Goal: Task Accomplishment & Management: Complete application form

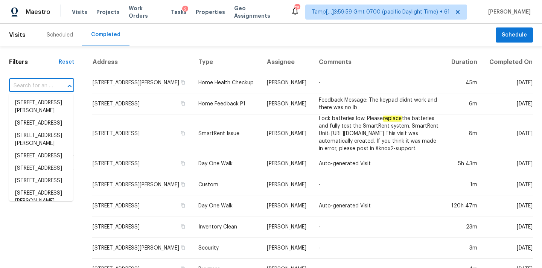
click at [14, 84] on input "text" at bounding box center [31, 86] width 44 height 12
paste input "[STREET_ADDRESS]"
type input "[STREET_ADDRESS]"
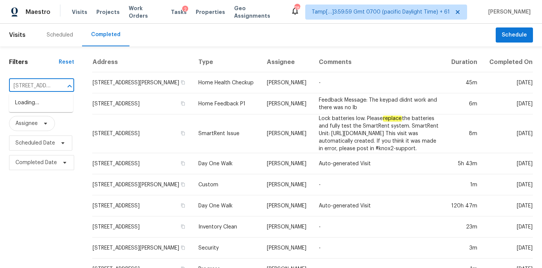
scroll to position [0, 57]
click at [21, 106] on li "[STREET_ADDRESS]" at bounding box center [41, 103] width 64 height 12
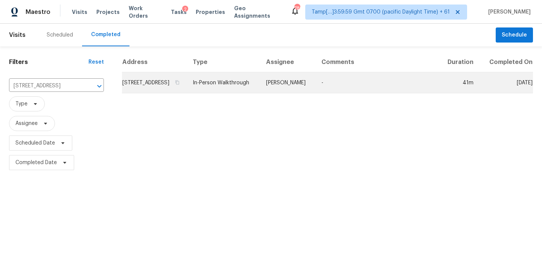
click at [287, 93] on td "[PERSON_NAME]" at bounding box center [287, 82] width 55 height 21
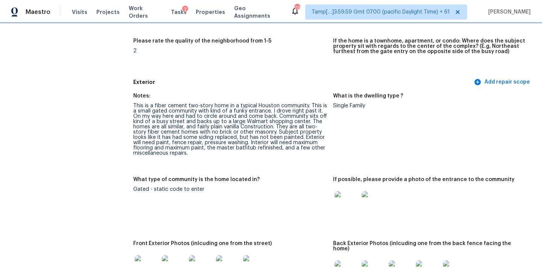
scroll to position [270, 0]
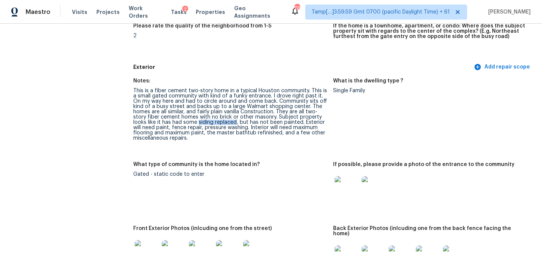
copy div "siding replaced"
drag, startPoint x: 197, startPoint y: 123, endPoint x: 234, endPoint y: 123, distance: 37.6
click at [234, 123] on div "This is a fiber cement two-story home in a typical Houston community. This is a…" at bounding box center [230, 114] width 194 height 53
drag, startPoint x: 172, startPoint y: 128, endPoint x: 246, endPoint y: 127, distance: 74.5
click at [246, 127] on div "This is a fiber cement two-story home in a typical Houston community. This is a…" at bounding box center [230, 114] width 194 height 53
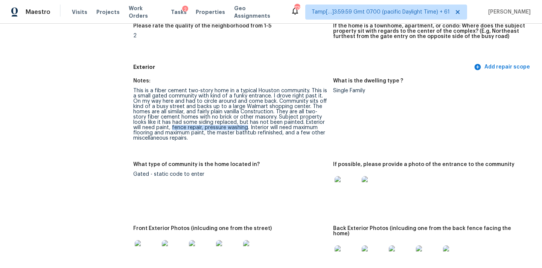
copy div "fence repair, pressure washing"
copy div "maximum flooring and maximum paint"
drag, startPoint x: 294, startPoint y: 127, endPoint x: 202, endPoint y: 131, distance: 91.9
click at [202, 131] on div "This is a fiber cement two-story home in a typical Houston community. This is a…" at bounding box center [230, 114] width 194 height 53
copy div "master bathtub refinished"
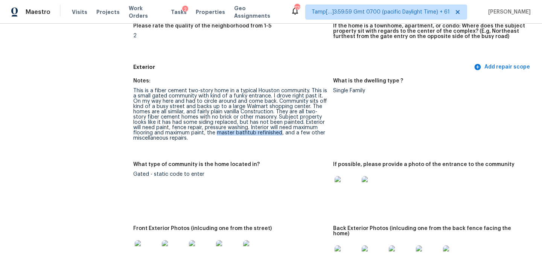
drag, startPoint x: 215, startPoint y: 133, endPoint x: 278, endPoint y: 133, distance: 62.8
click at [278, 133] on div "This is a fiber cement two-story home in a typical Houston community. This is a…" at bounding box center [230, 114] width 194 height 53
drag, startPoint x: 133, startPoint y: 138, endPoint x: 195, endPoint y: 138, distance: 61.7
click at [195, 138] on div "This is a fiber cement two-story home in a typical Houston community. This is a…" at bounding box center [230, 114] width 194 height 53
copy div "miscellaneous repairs."
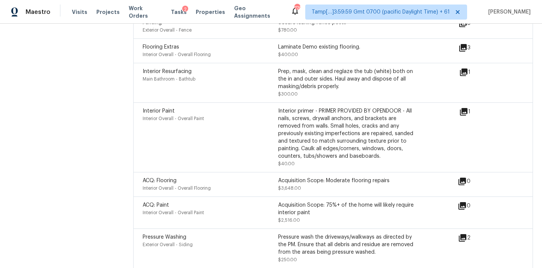
scroll to position [1901, 0]
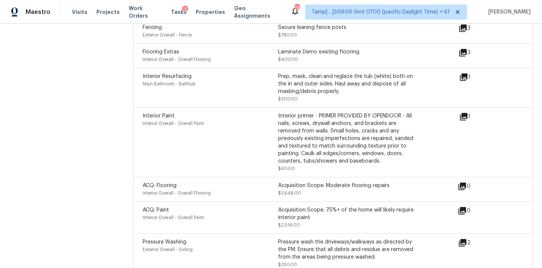
click at [465, 73] on icon at bounding box center [463, 77] width 9 height 9
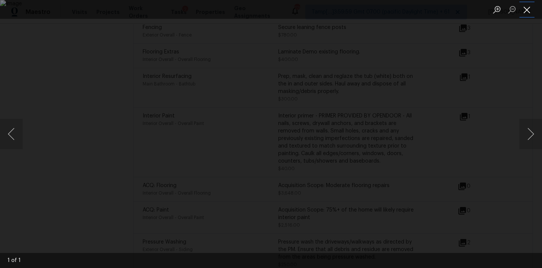
click at [528, 9] on button "Close lightbox" at bounding box center [526, 9] width 15 height 13
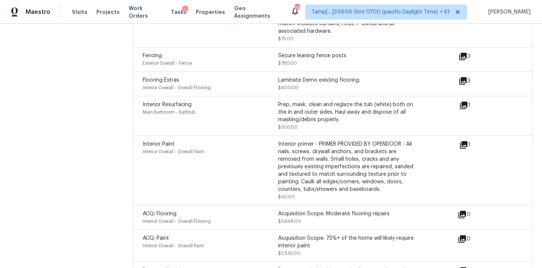
scroll to position [1846, 0]
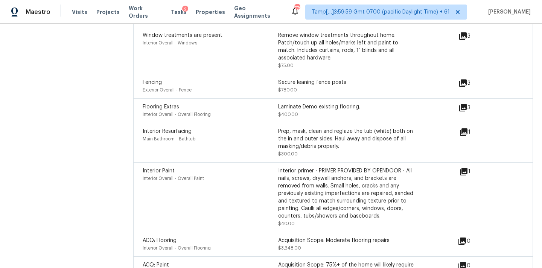
click at [466, 79] on icon at bounding box center [463, 83] width 8 height 8
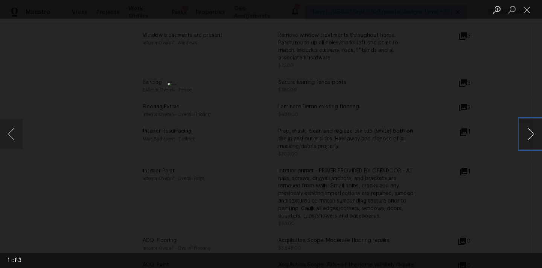
click at [525, 138] on button "Next image" at bounding box center [530, 134] width 23 height 30
click at [533, 15] on button "Close lightbox" at bounding box center [526, 9] width 15 height 13
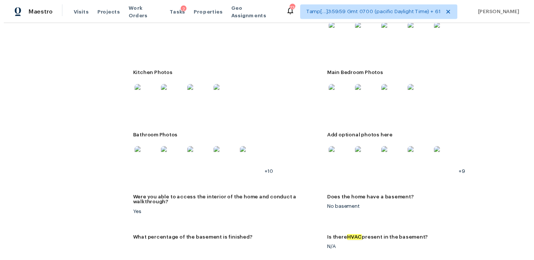
scroll to position [804, 0]
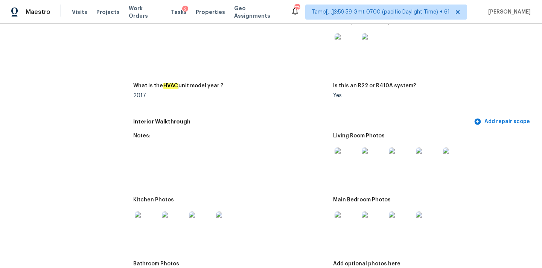
click at [346, 158] on img at bounding box center [346, 159] width 24 height 24
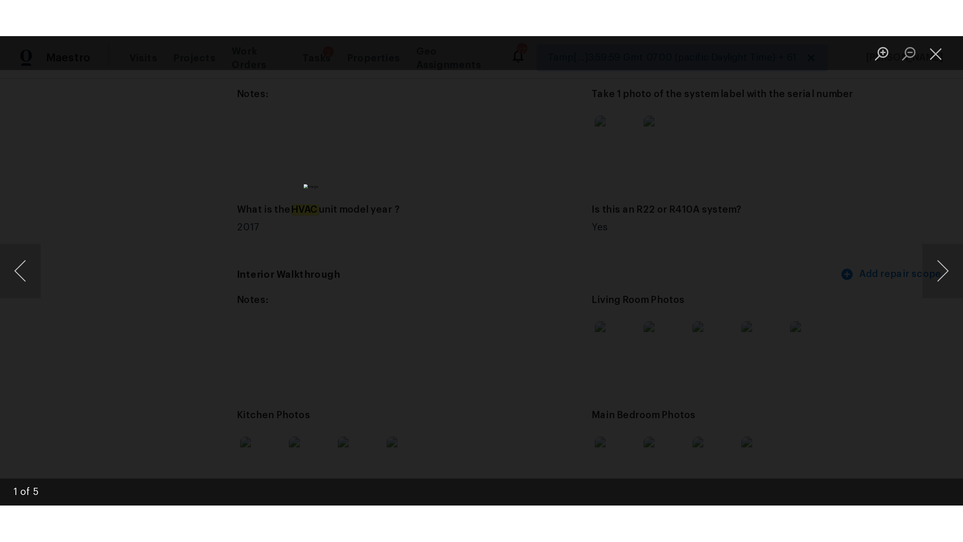
scroll to position [805, 0]
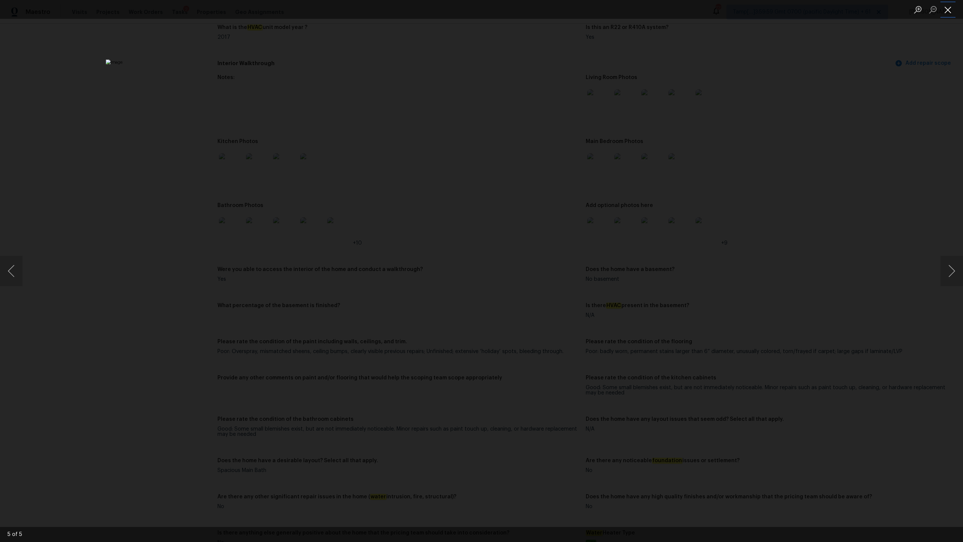
click at [541, 10] on button "Close lightbox" at bounding box center [947, 9] width 15 height 13
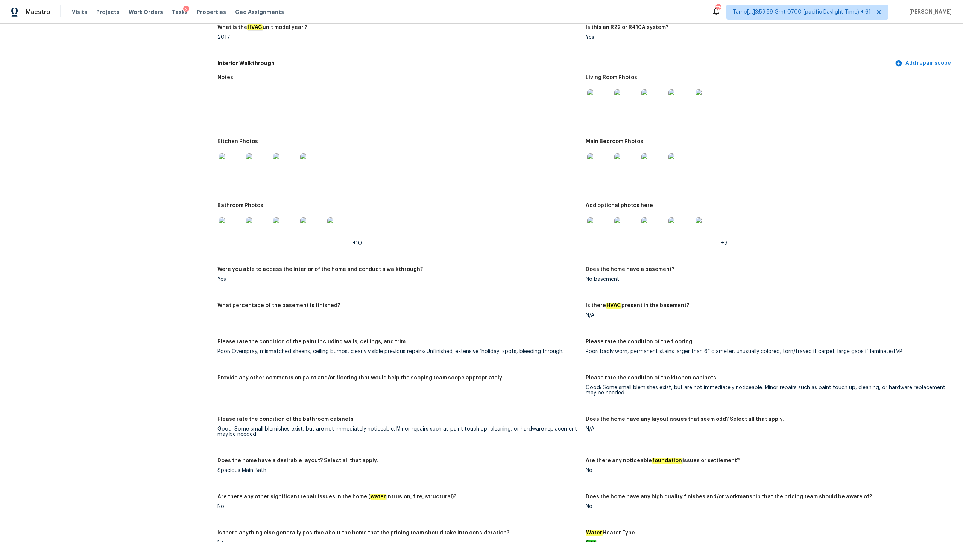
click at [541, 164] on img at bounding box center [599, 165] width 24 height 24
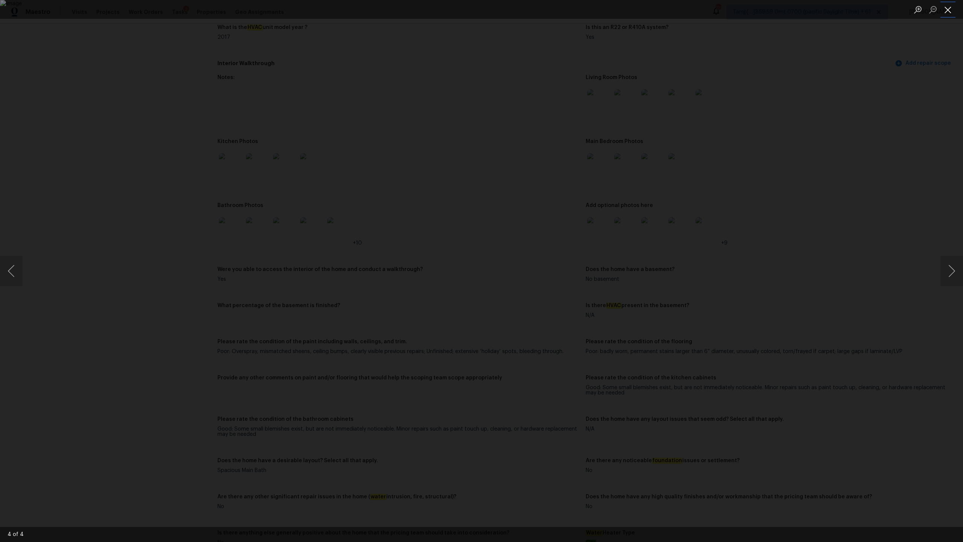
click at [541, 10] on button "Close lightbox" at bounding box center [947, 9] width 15 height 13
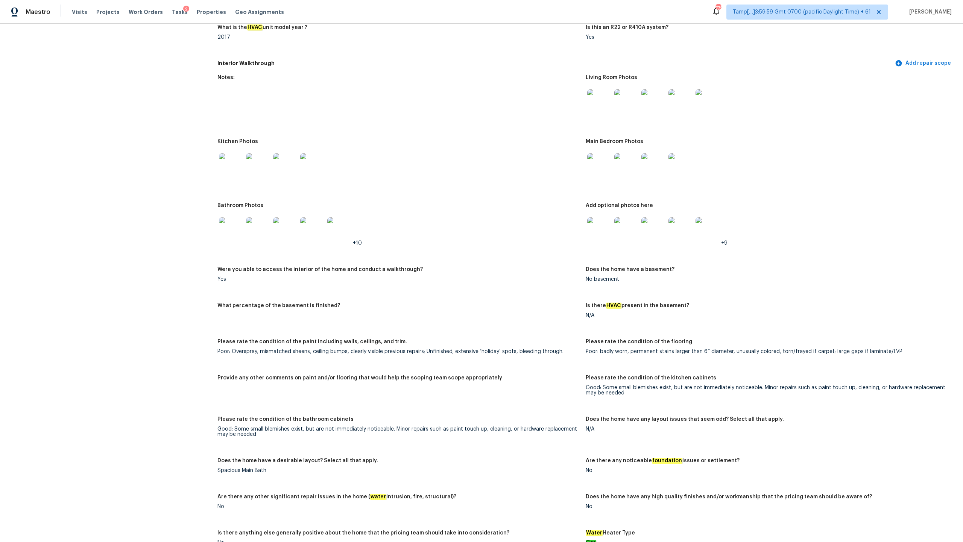
click at [541, 229] on img at bounding box center [599, 229] width 24 height 24
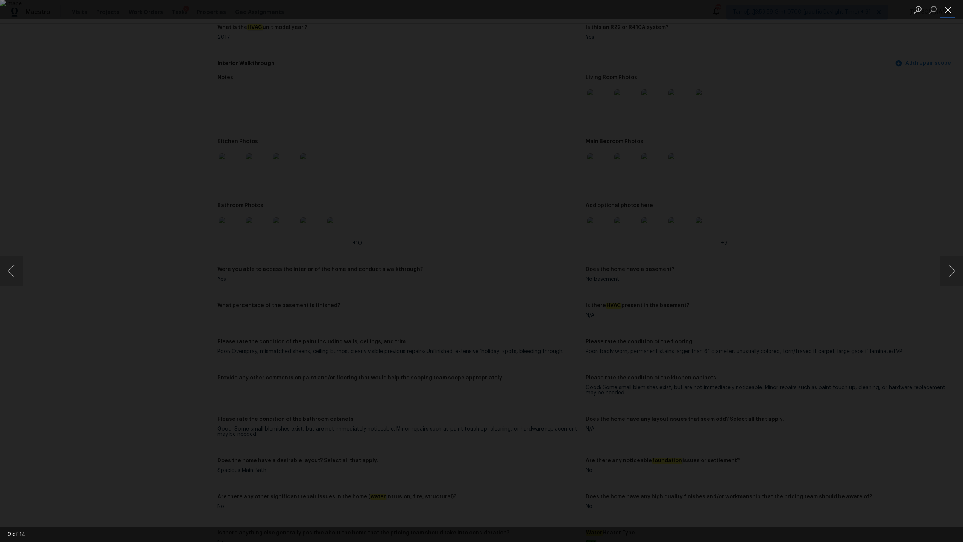
click at [541, 12] on button "Close lightbox" at bounding box center [947, 9] width 15 height 13
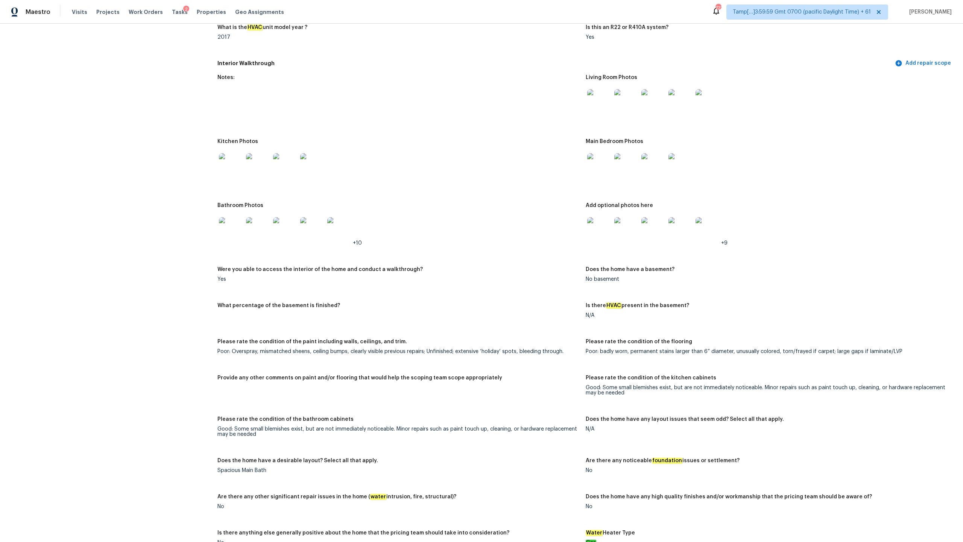
click at [227, 160] on img at bounding box center [231, 165] width 24 height 24
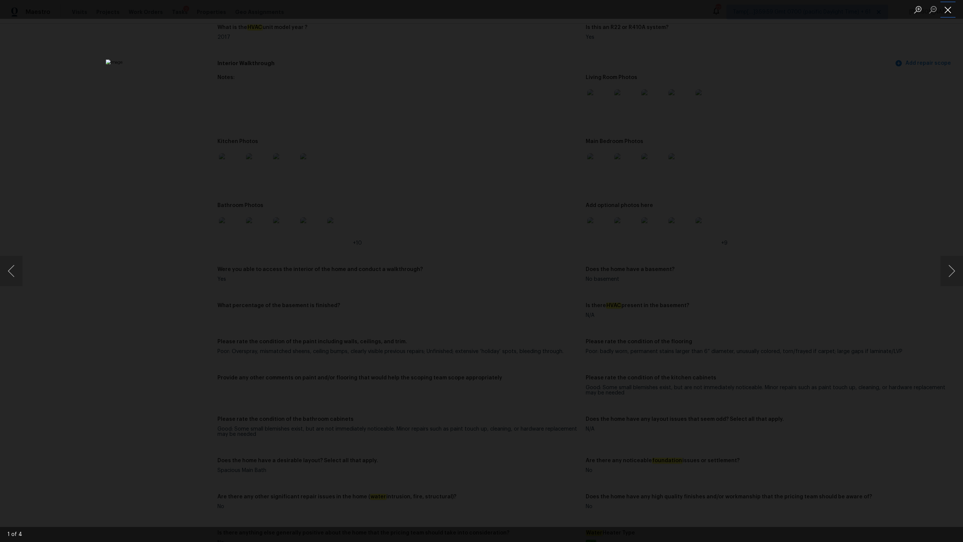
click at [541, 9] on button "Close lightbox" at bounding box center [947, 9] width 15 height 13
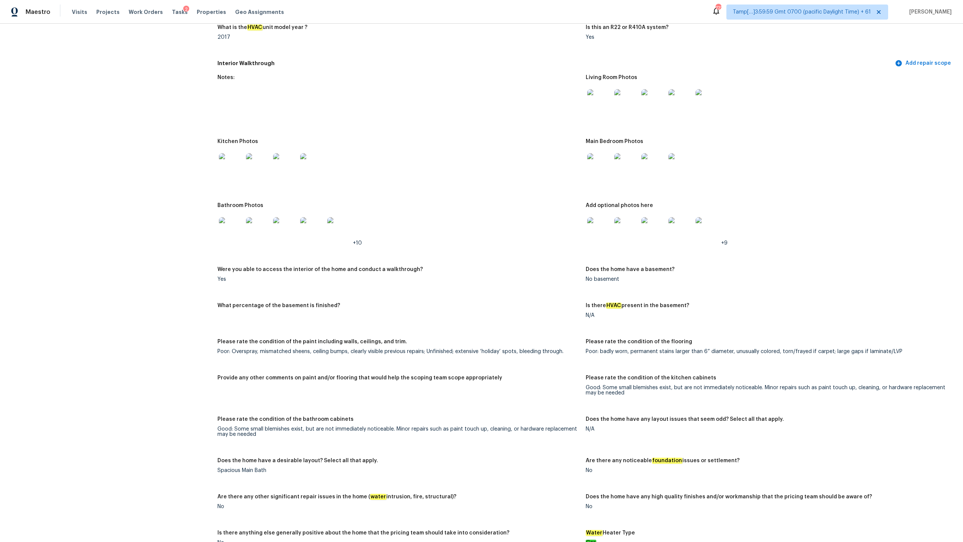
click at [232, 230] on img at bounding box center [231, 229] width 24 height 24
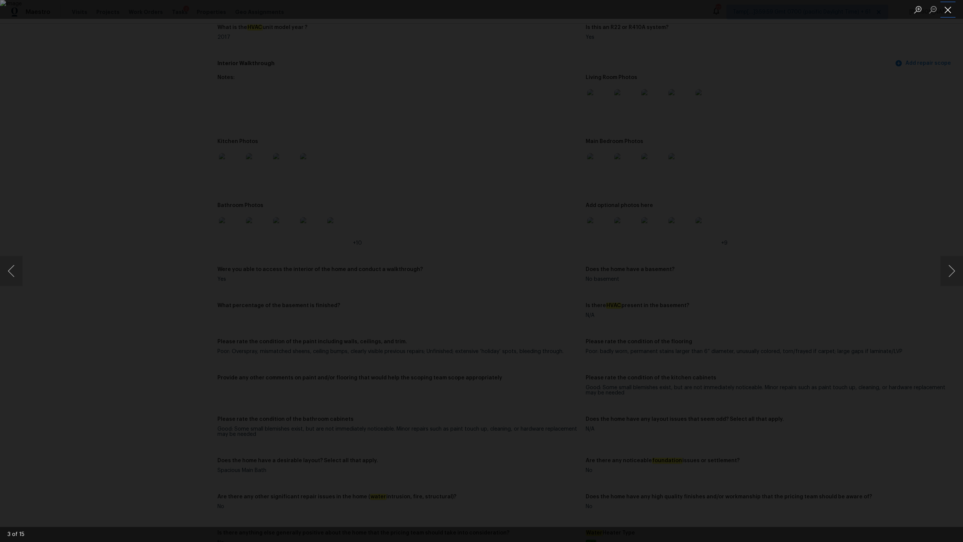
click at [541, 9] on button "Close lightbox" at bounding box center [947, 9] width 15 height 13
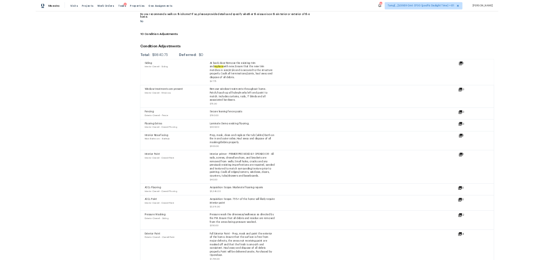
scroll to position [1608, 0]
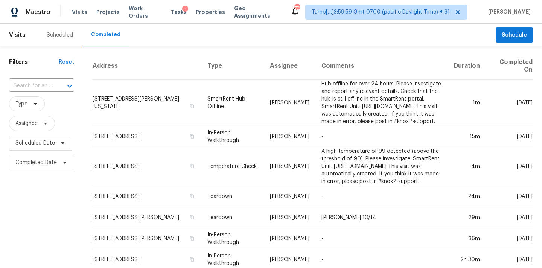
click at [23, 88] on input "text" at bounding box center [31, 86] width 44 height 12
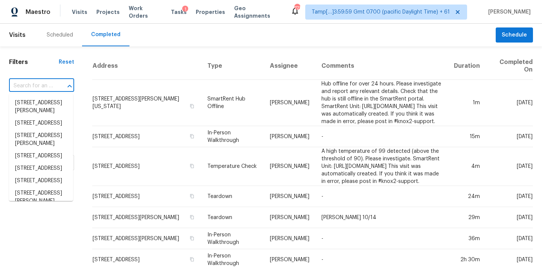
paste input "3520 Bennett Dr, Fayetteville, NC 28301"
type input "3520 Bennett Dr, Fayetteville, NC 28301"
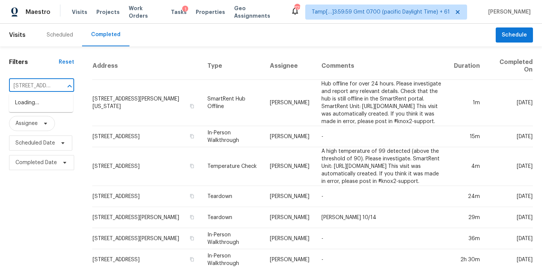
scroll to position [0, 59]
click at [29, 107] on li "3520 Bennett Dr, Fayetteville, NC 28301" at bounding box center [41, 107] width 64 height 20
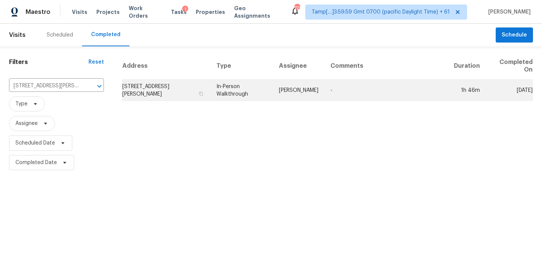
click at [315, 98] on td "Preston Sexton" at bounding box center [299, 90] width 52 height 21
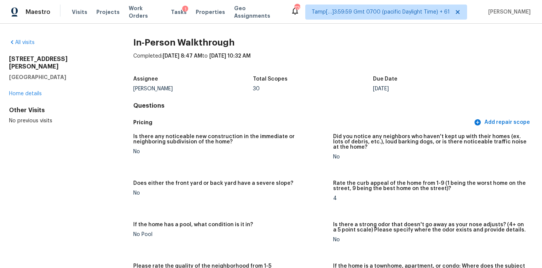
click at [314, 103] on h4 "Questions" at bounding box center [332, 106] width 399 height 8
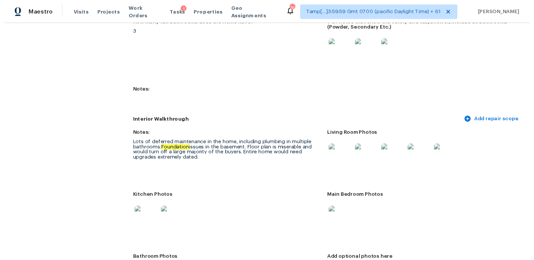
scroll to position [1586, 0]
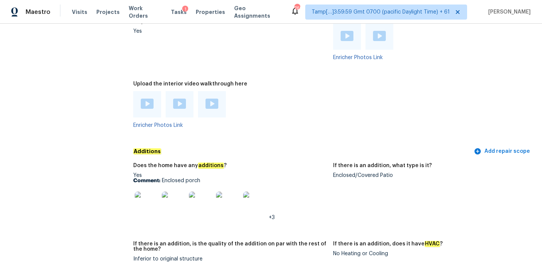
click at [341, 173] on div "Enclosed/Covered Patio" at bounding box center [430, 175] width 194 height 5
click at [147, 206] on img at bounding box center [147, 203] width 24 height 24
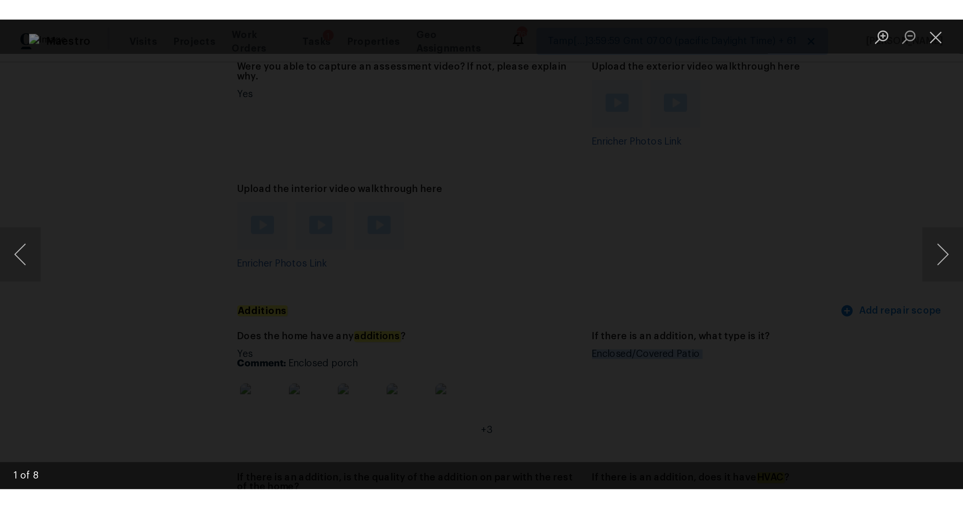
scroll to position [1523, 0]
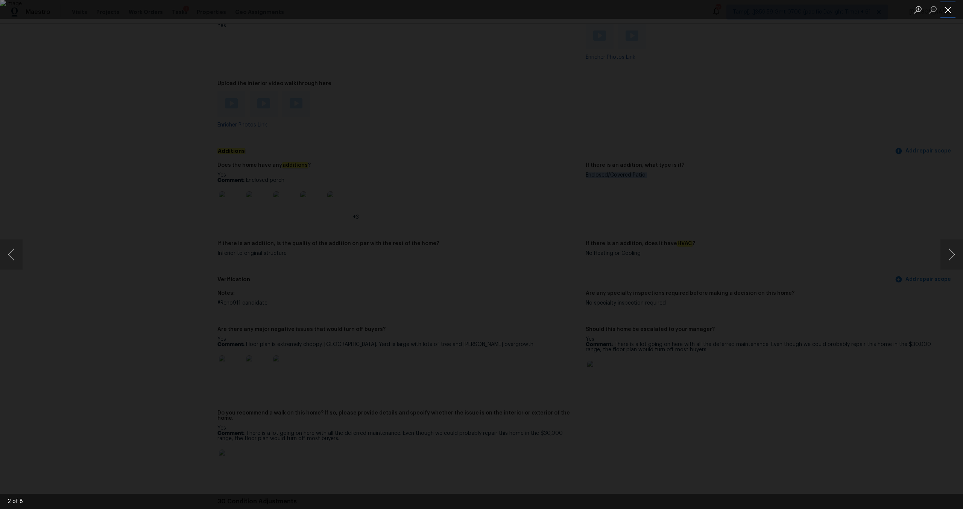
click at [541, 10] on button "Close lightbox" at bounding box center [947, 9] width 15 height 13
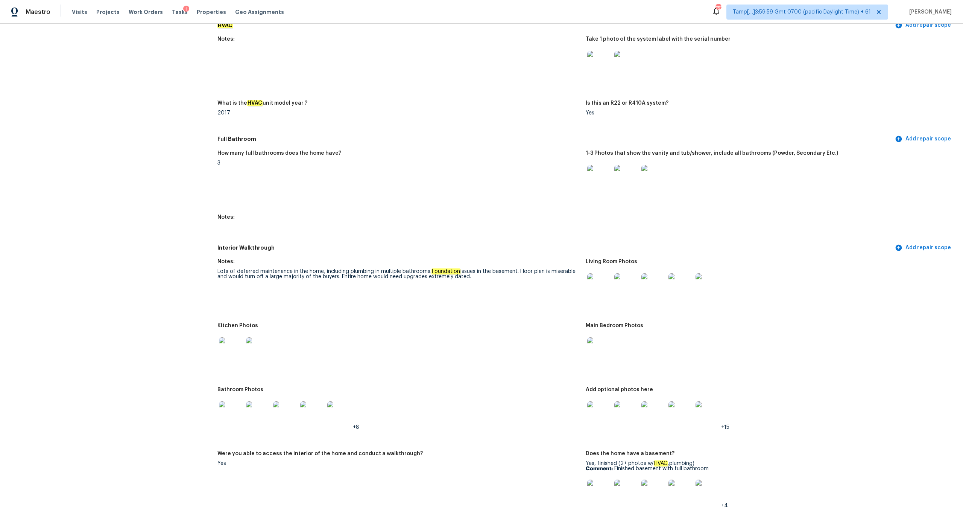
scroll to position [1048, 0]
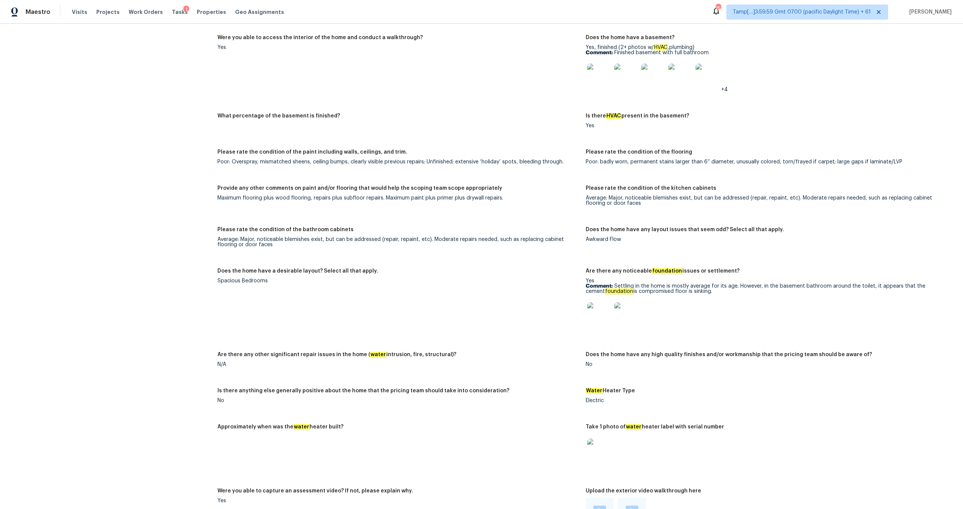
drag, startPoint x: 616, startPoint y: 282, endPoint x: 668, endPoint y: 284, distance: 51.9
click at [541, 267] on p "Comment: Settling in the home is mostly average for its age. However, in the ba…" at bounding box center [767, 288] width 362 height 11
drag, startPoint x: 615, startPoint y: 282, endPoint x: 700, endPoint y: 287, distance: 85.1
click at [541, 267] on p "Comment: Settling in the home is mostly average for its age. However, in the ba…" at bounding box center [767, 288] width 362 height 11
copy p "Settling in the home is mostly average for its age. However, in the basement ba…"
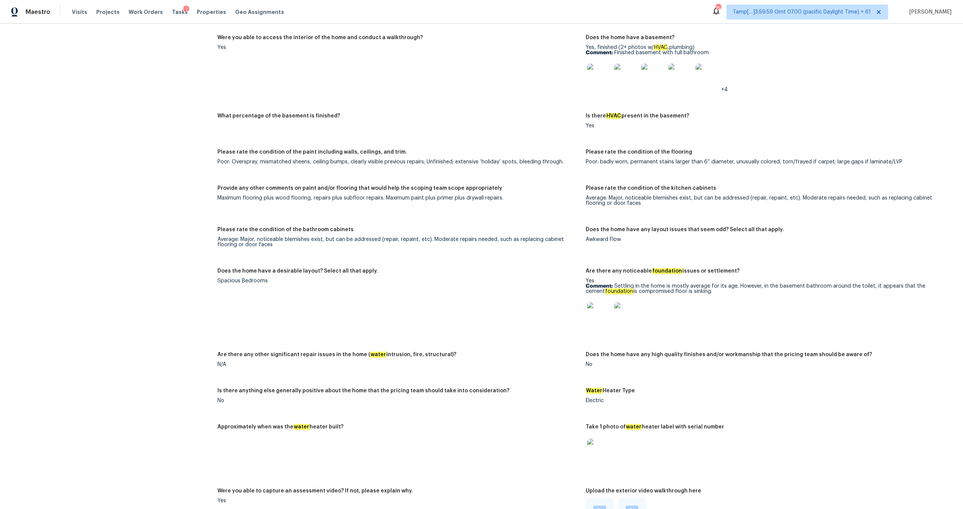
click at [541, 267] on img at bounding box center [599, 314] width 24 height 24
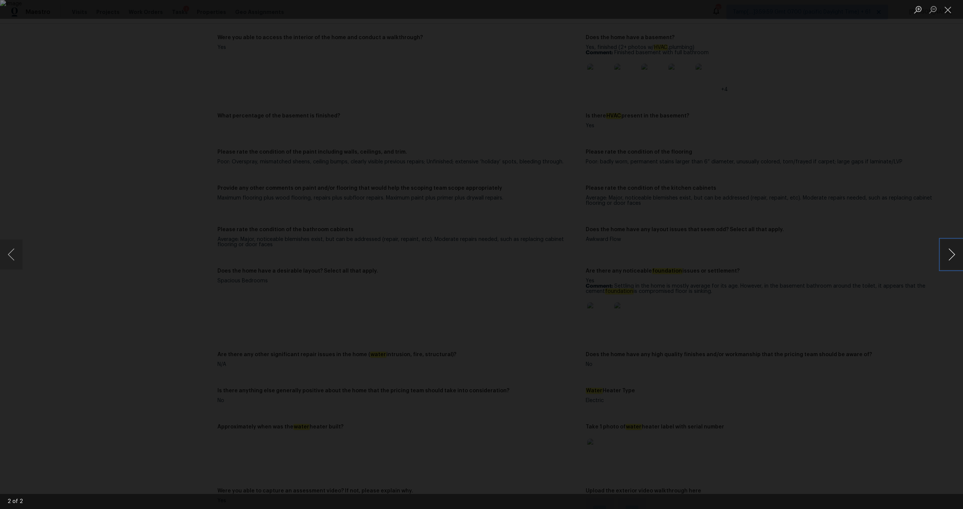
click at [541, 259] on button "Next image" at bounding box center [951, 254] width 23 height 30
click at [541, 256] on button "Next image" at bounding box center [951, 254] width 23 height 30
click at [541, 12] on button "Close lightbox" at bounding box center [947, 9] width 15 height 13
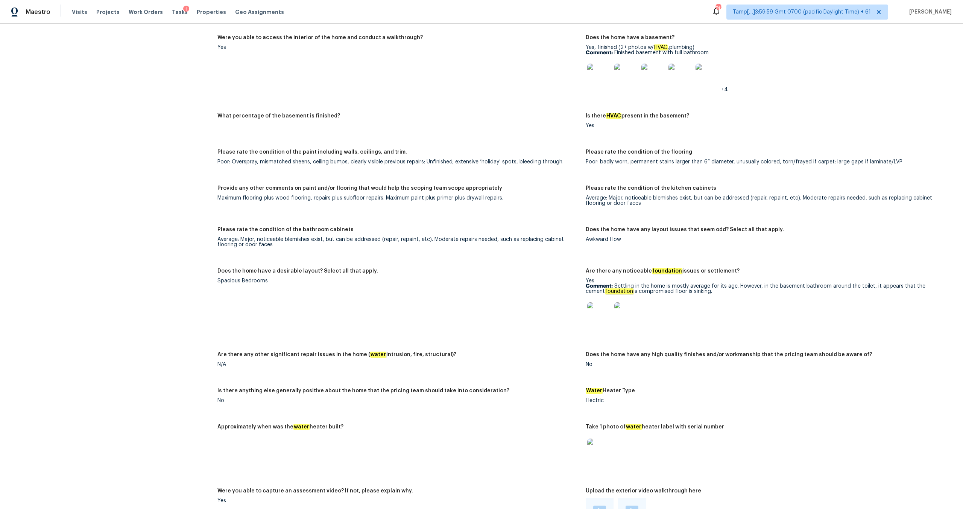
scroll to position [1582, 0]
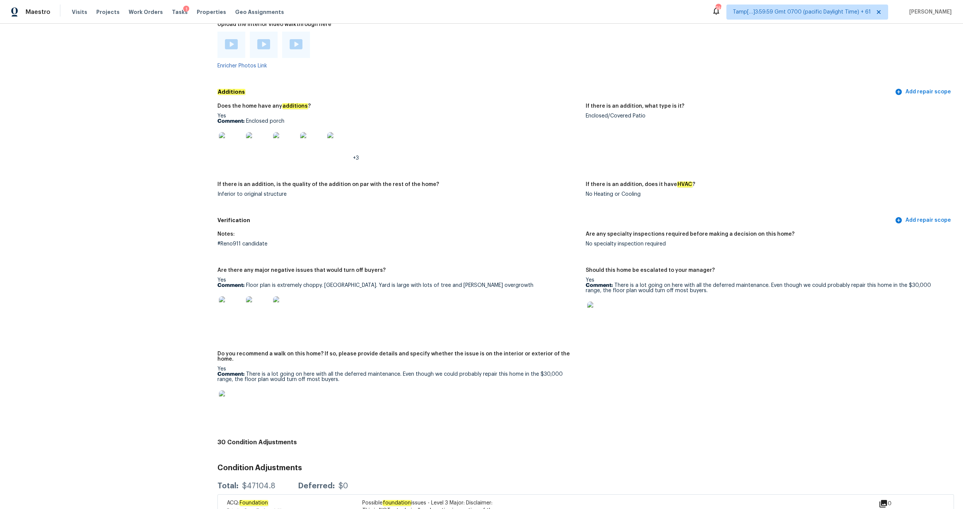
click at [541, 267] on img at bounding box center [599, 313] width 24 height 24
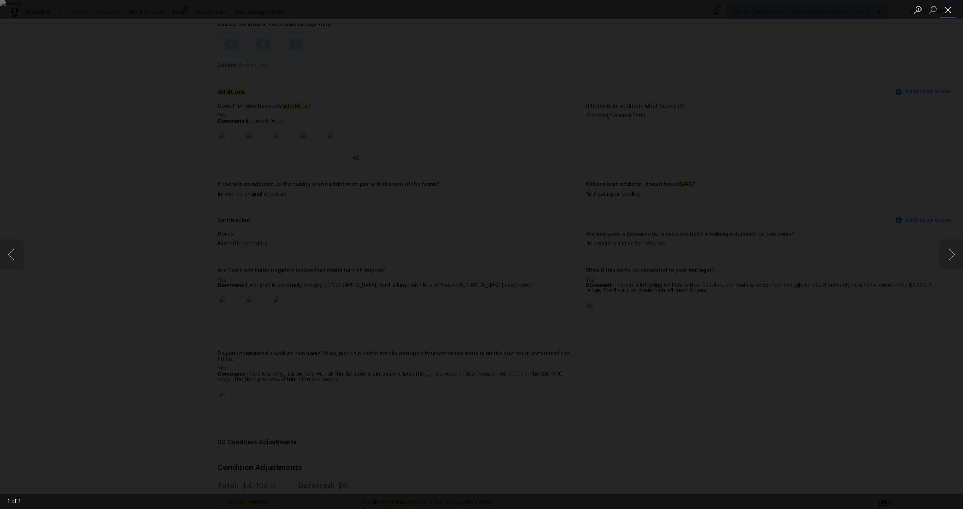
click at [541, 8] on button "Close lightbox" at bounding box center [947, 9] width 15 height 13
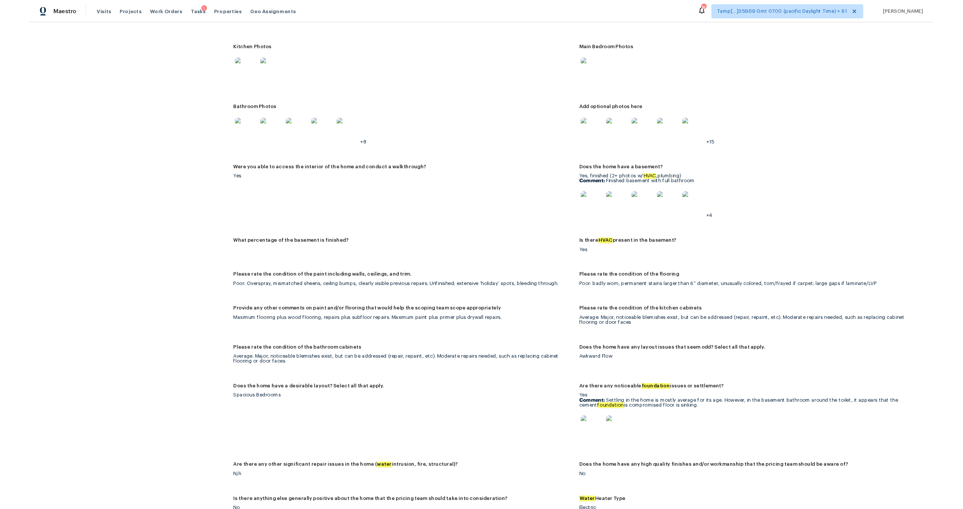
scroll to position [769, 0]
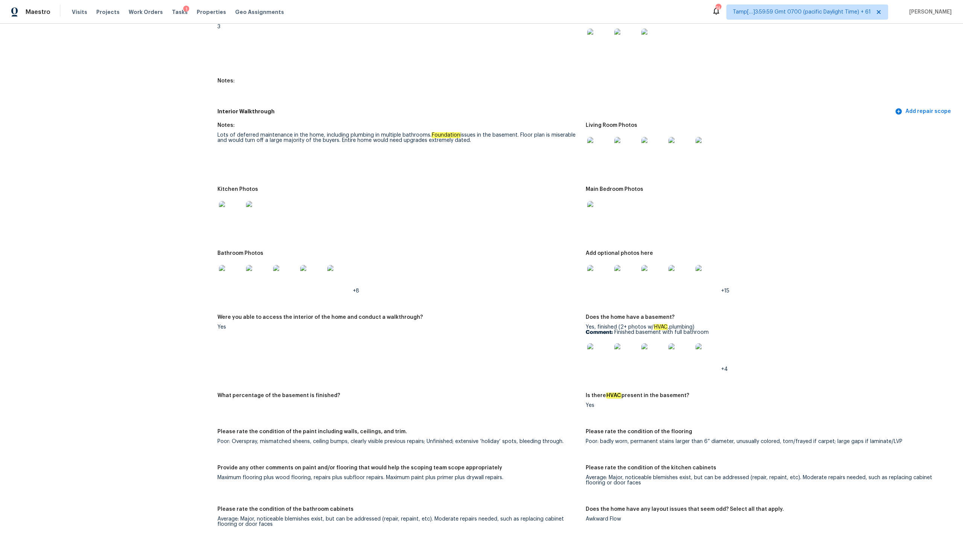
click at [541, 146] on img at bounding box center [599, 149] width 24 height 24
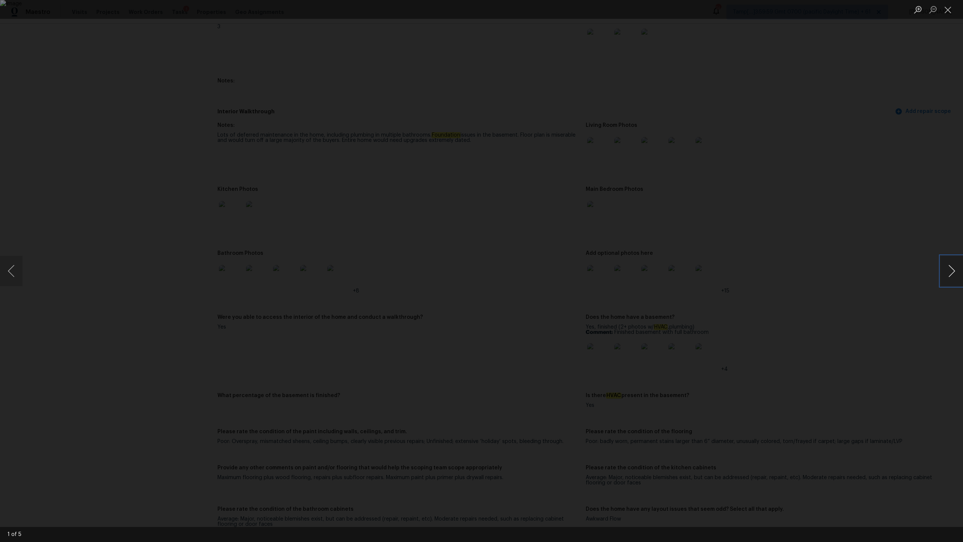
click at [541, 267] on button "Next image" at bounding box center [951, 271] width 23 height 30
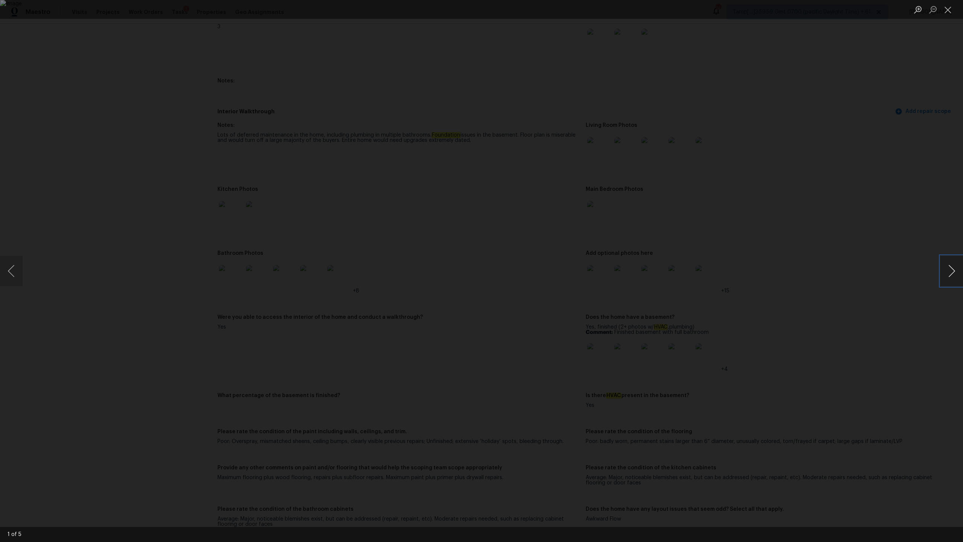
click at [541, 267] on button "Next image" at bounding box center [951, 271] width 23 height 30
click at [541, 12] on button "Close lightbox" at bounding box center [947, 9] width 15 height 13
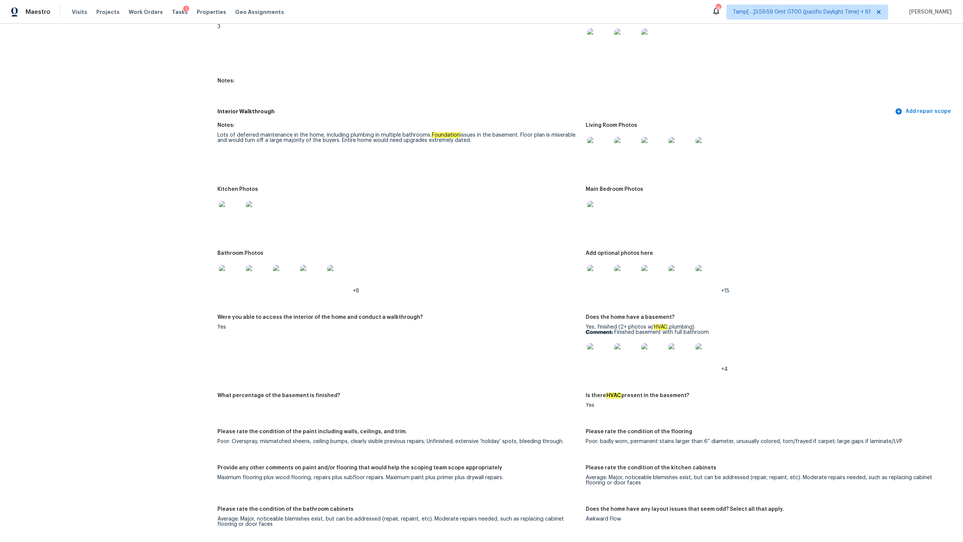
click at [230, 212] on img at bounding box center [231, 213] width 24 height 24
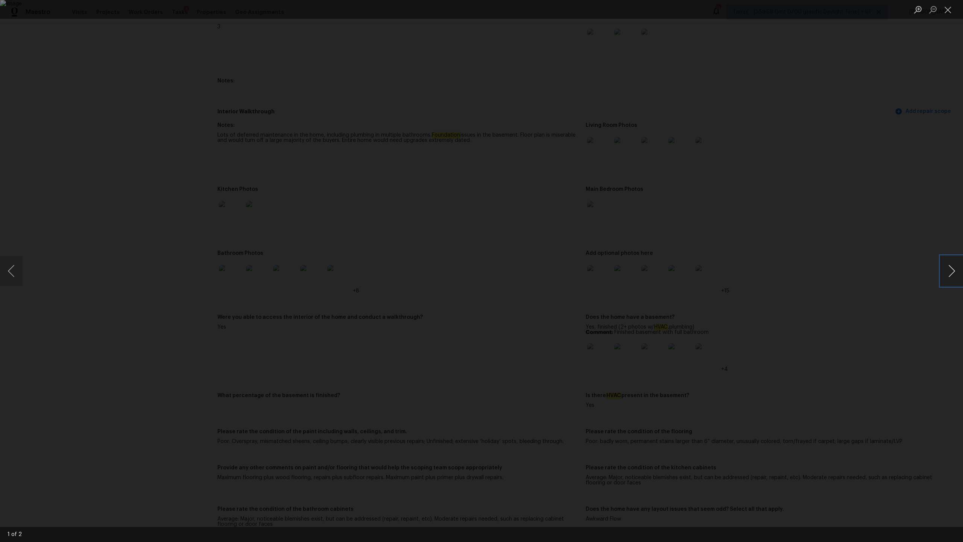
click at [541, 267] on button "Next image" at bounding box center [951, 271] width 23 height 30
click at [541, 11] on button "Close lightbox" at bounding box center [947, 9] width 15 height 13
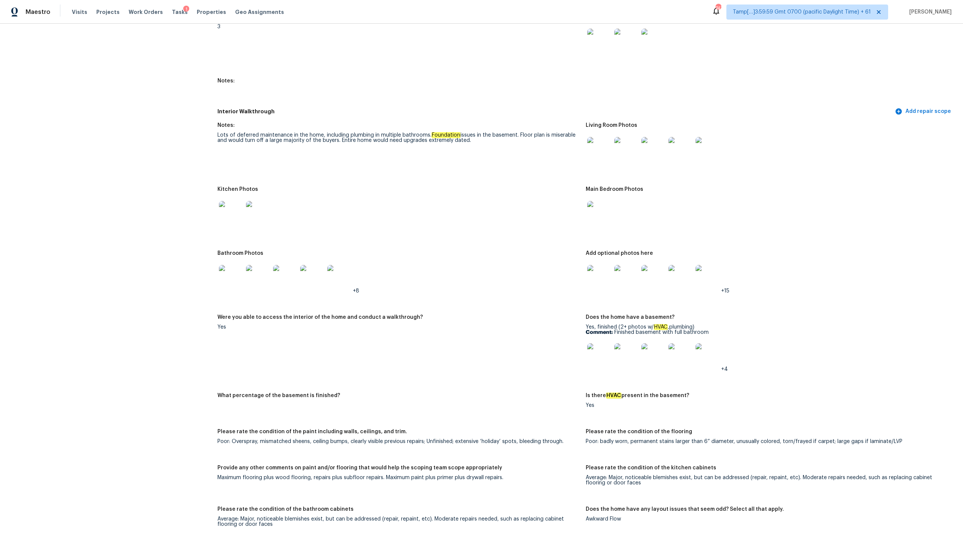
click at [541, 211] on img at bounding box center [599, 213] width 24 height 24
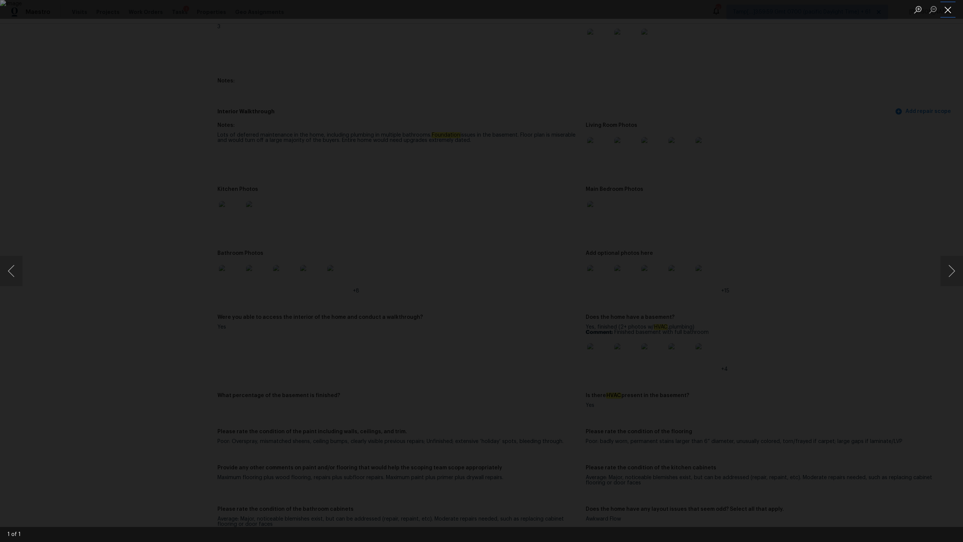
click at [541, 14] on button "Close lightbox" at bounding box center [947, 9] width 15 height 13
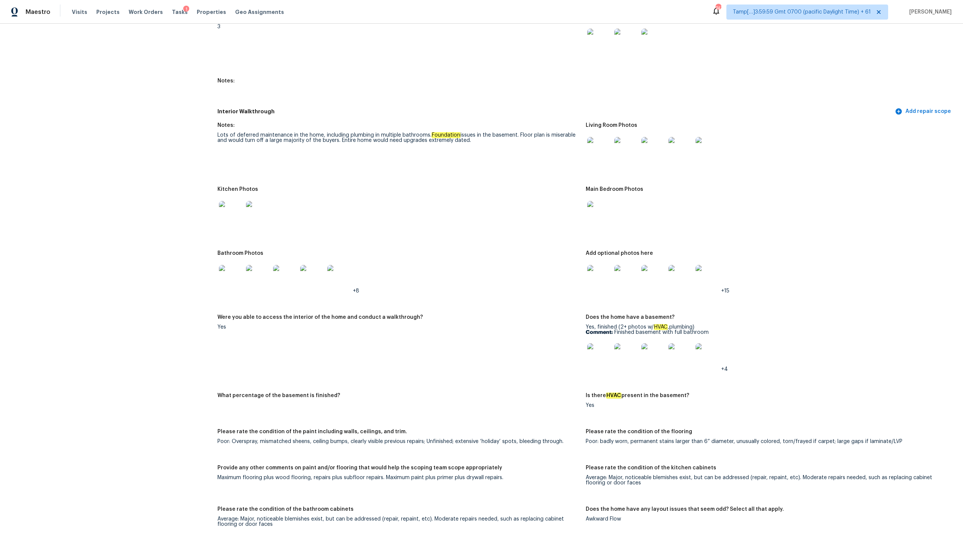
click at [541, 267] on img at bounding box center [599, 277] width 24 height 24
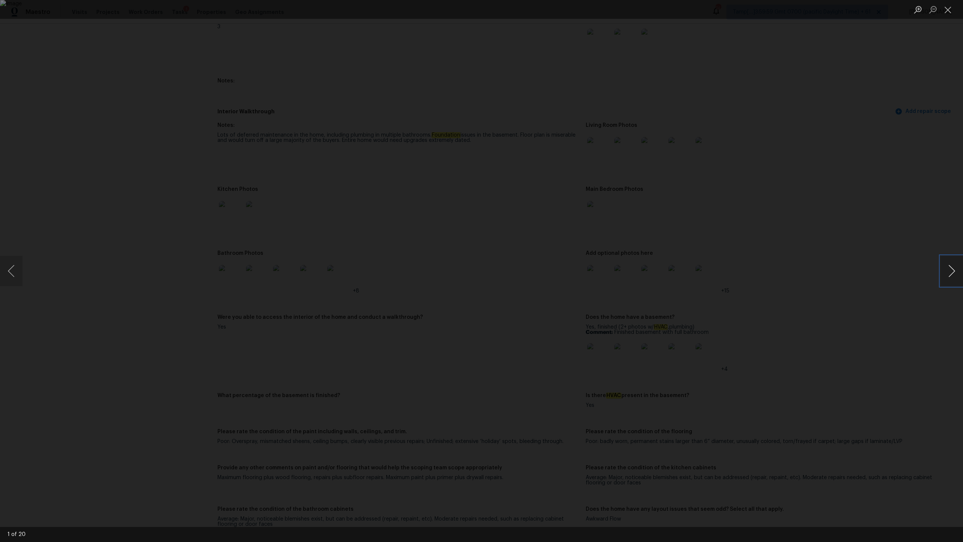
click at [541, 266] on button "Next image" at bounding box center [951, 271] width 23 height 30
click at [541, 10] on button "Close lightbox" at bounding box center [947, 9] width 15 height 13
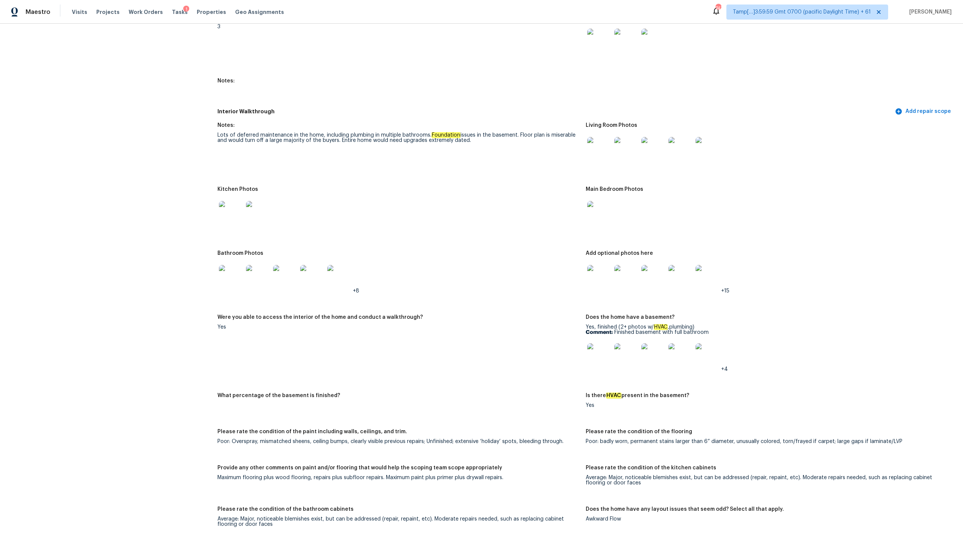
click at [234, 267] on img at bounding box center [231, 277] width 24 height 24
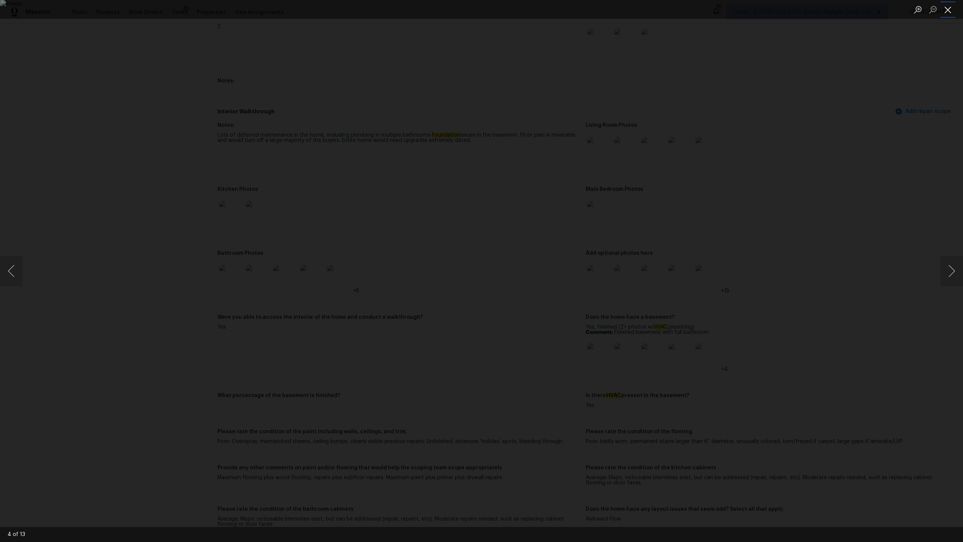
click at [541, 8] on button "Close lightbox" at bounding box center [947, 9] width 15 height 13
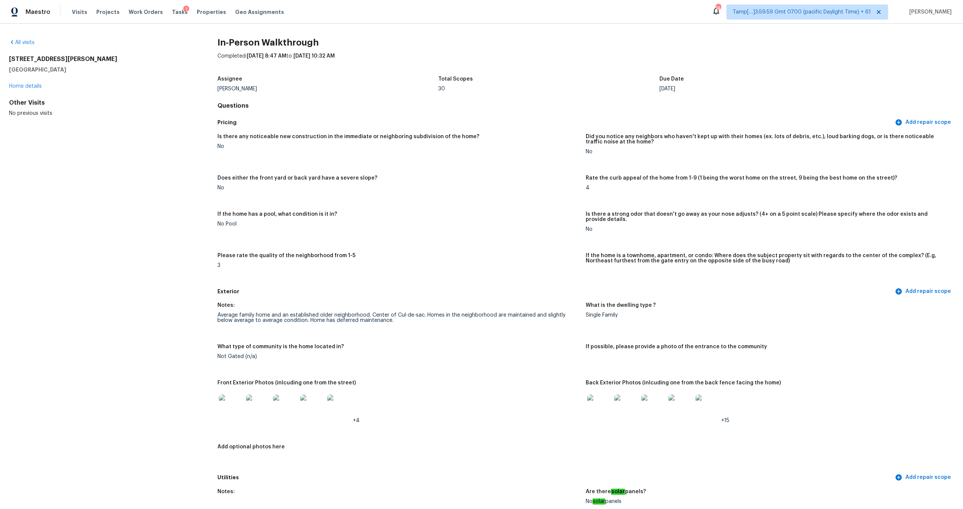
scroll to position [1403, 0]
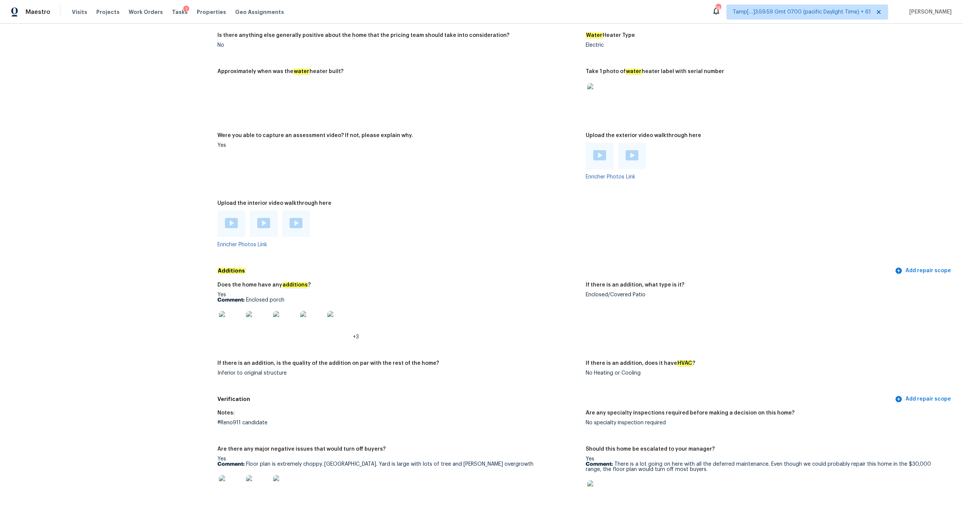
click at [235, 267] on img at bounding box center [231, 323] width 24 height 24
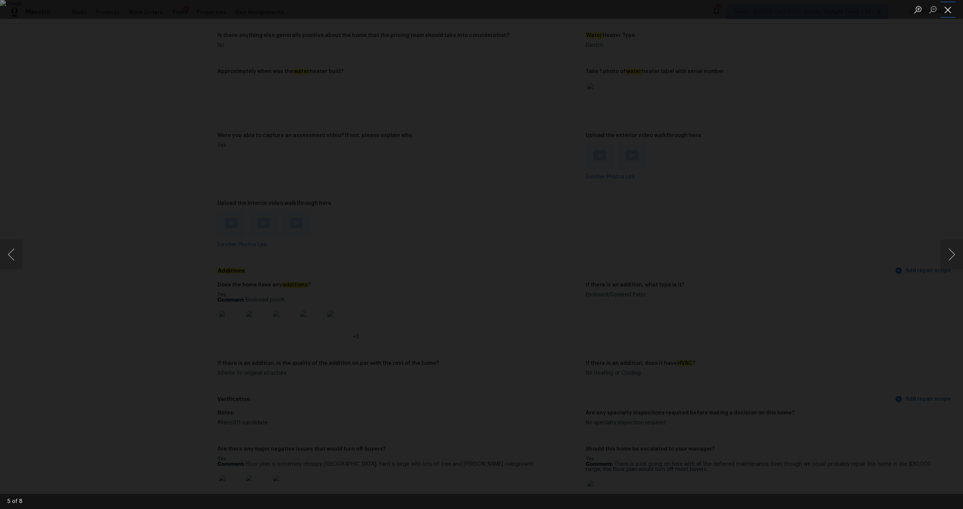
click at [541, 10] on button "Close lightbox" at bounding box center [947, 9] width 15 height 13
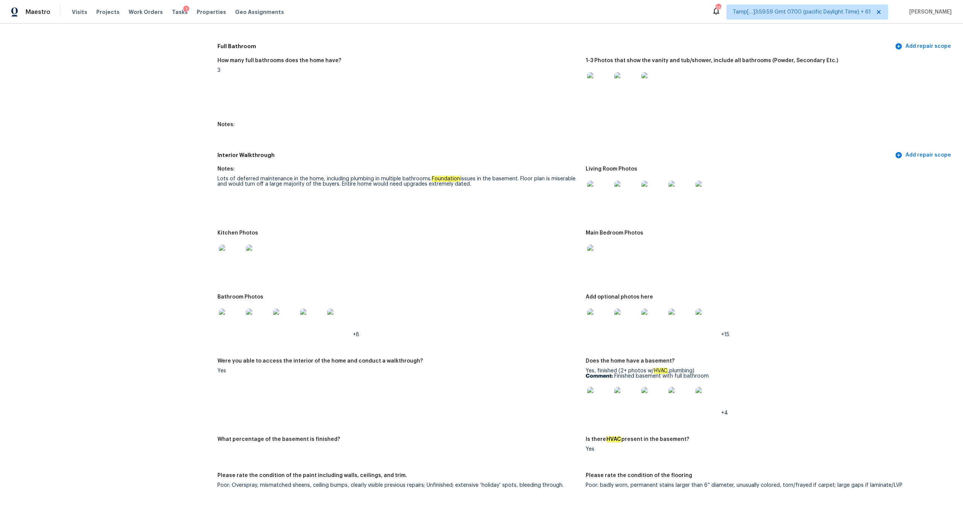
scroll to position [692, 0]
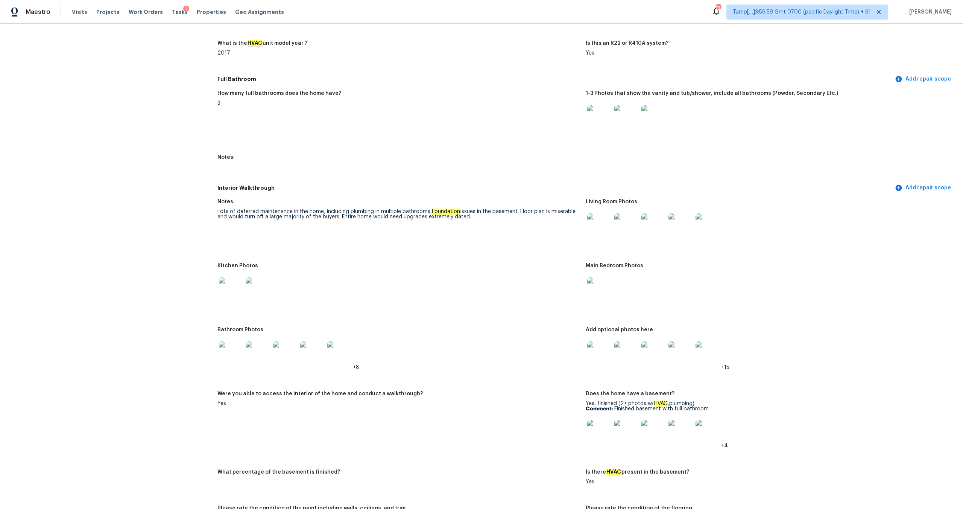
click at [237, 267] on img at bounding box center [231, 353] width 24 height 24
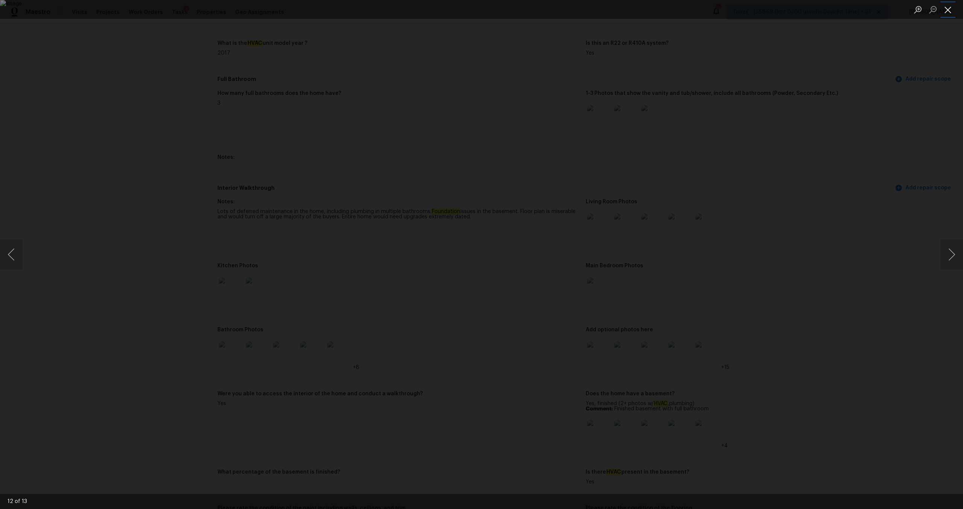
click at [541, 11] on button "Close lightbox" at bounding box center [947, 9] width 15 height 13
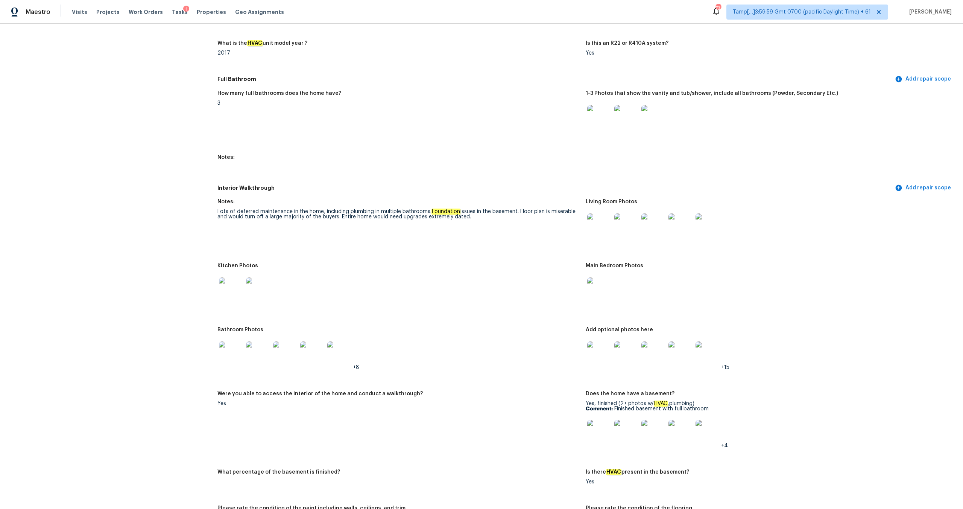
click at [541, 107] on img at bounding box center [599, 117] width 24 height 24
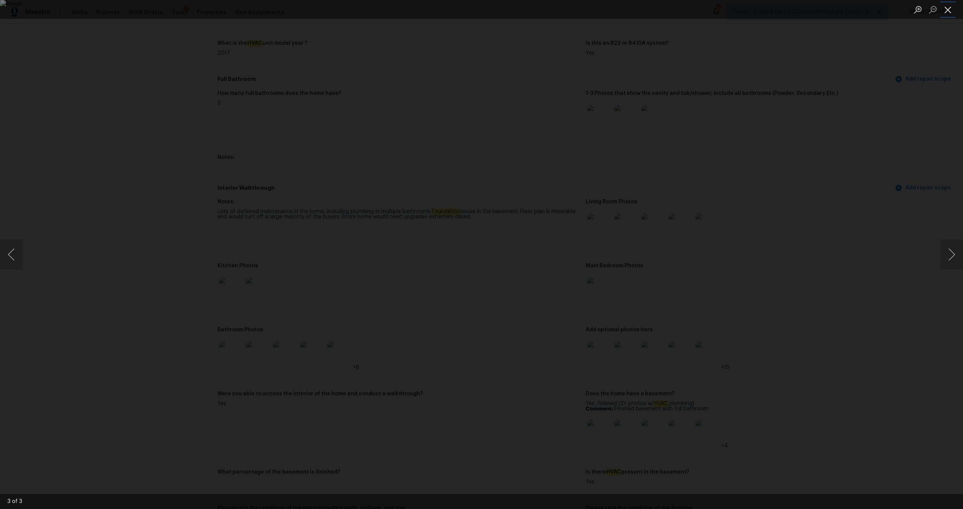
click at [541, 9] on button "Close lightbox" at bounding box center [947, 9] width 15 height 13
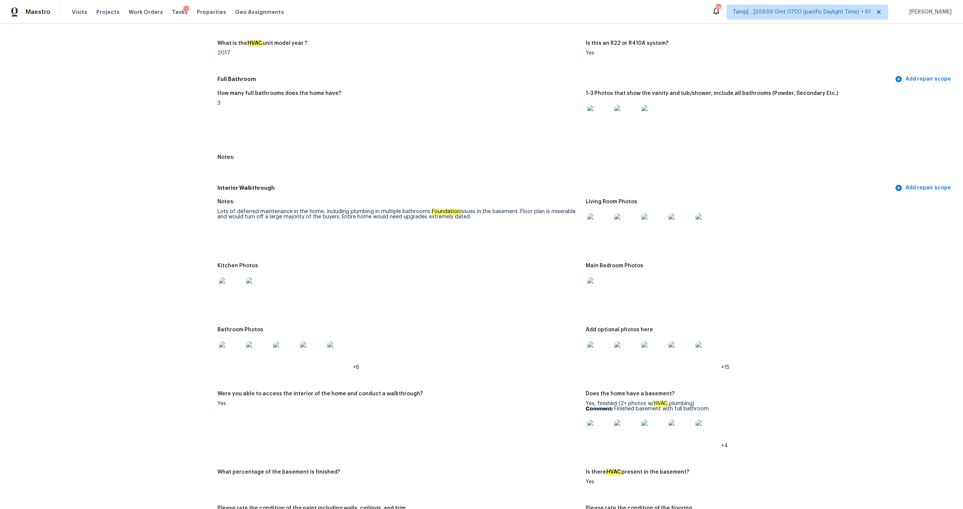
click at [541, 267] on img at bounding box center [599, 289] width 24 height 24
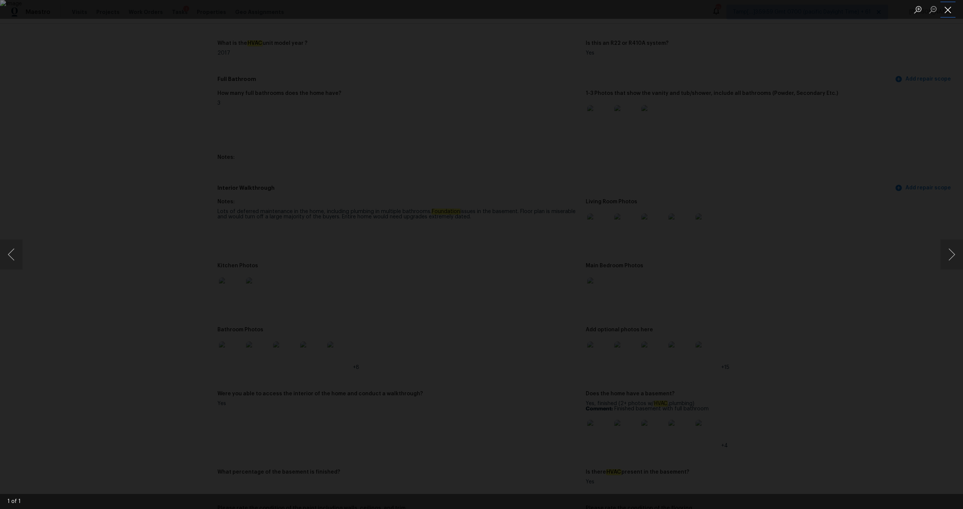
click at [541, 11] on button "Close lightbox" at bounding box center [947, 9] width 15 height 13
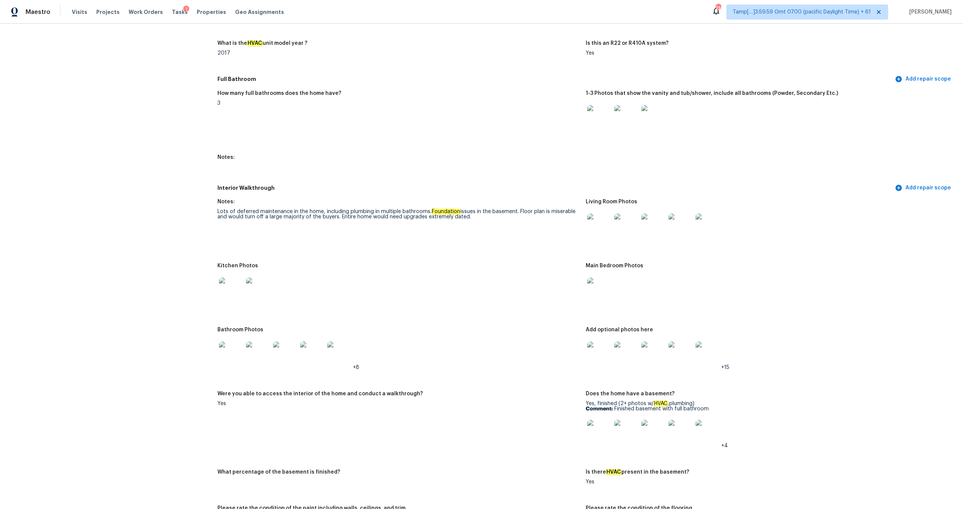
click at [541, 267] on img at bounding box center [599, 353] width 24 height 24
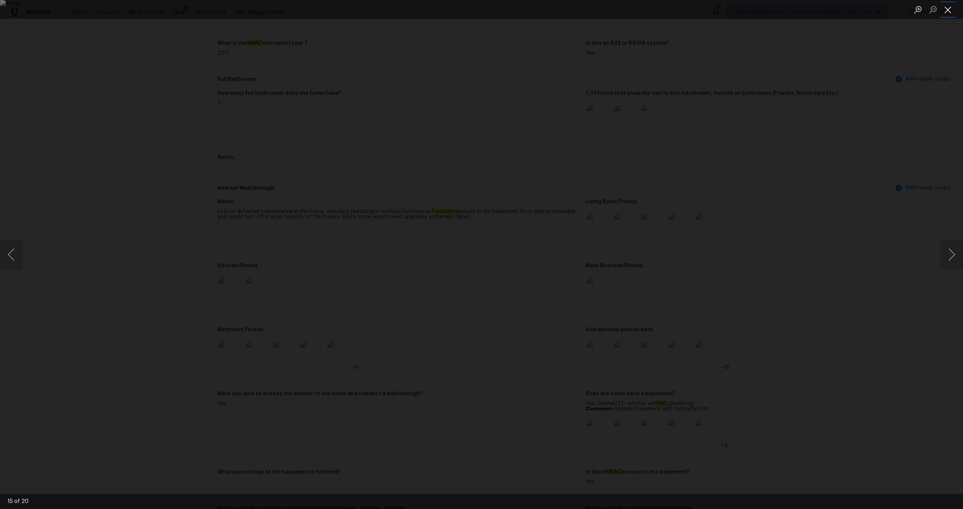
click at [541, 7] on button "Close lightbox" at bounding box center [947, 9] width 15 height 13
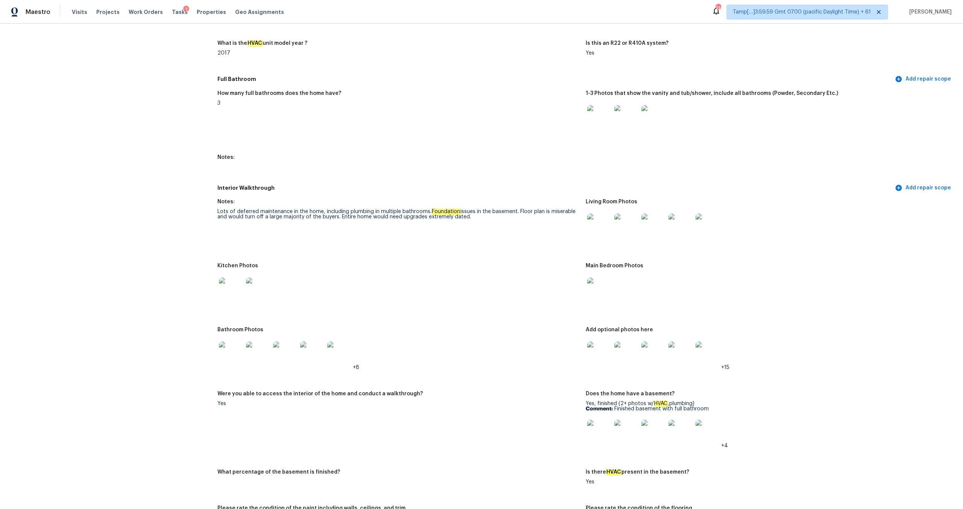
click at [224, 267] on img at bounding box center [231, 289] width 24 height 24
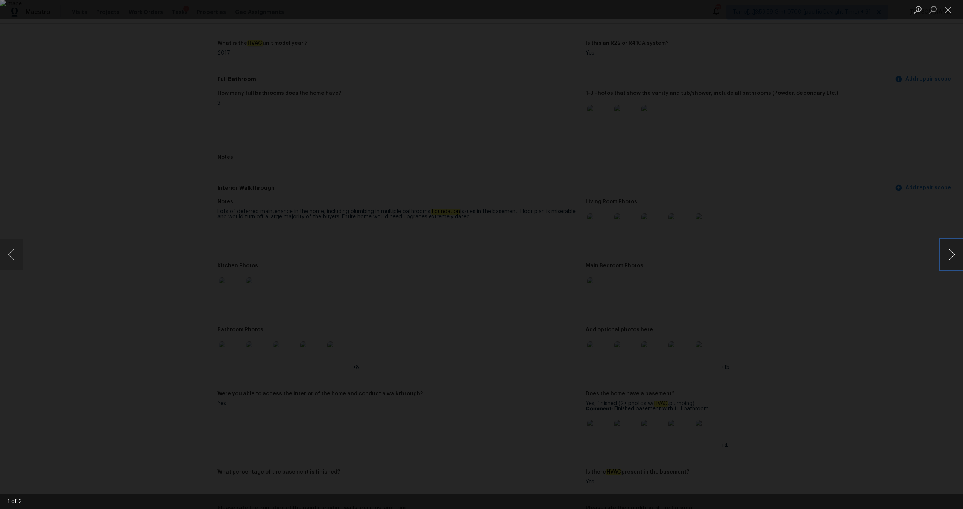
click at [541, 257] on button "Next image" at bounding box center [951, 254] width 23 height 30
click at [541, 8] on button "Close lightbox" at bounding box center [947, 9] width 15 height 13
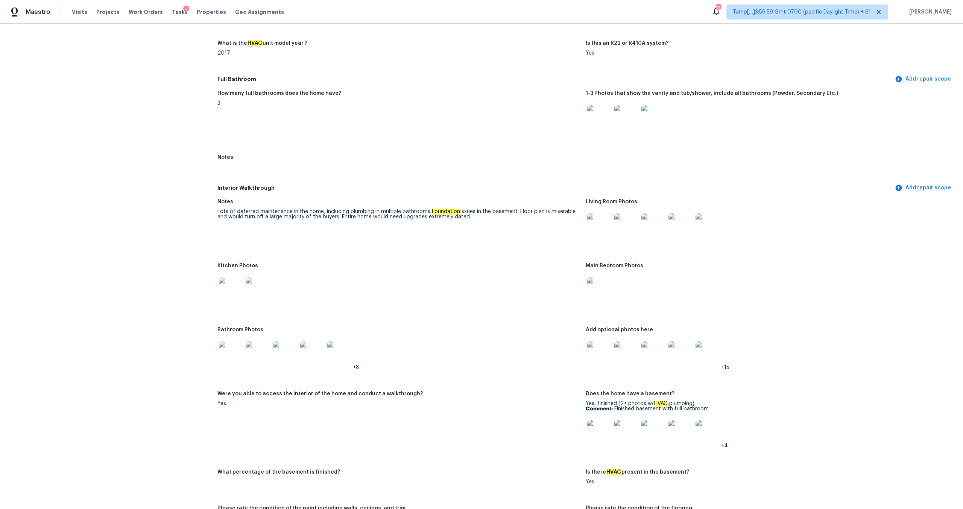
click at [241, 267] on img at bounding box center [231, 353] width 24 height 24
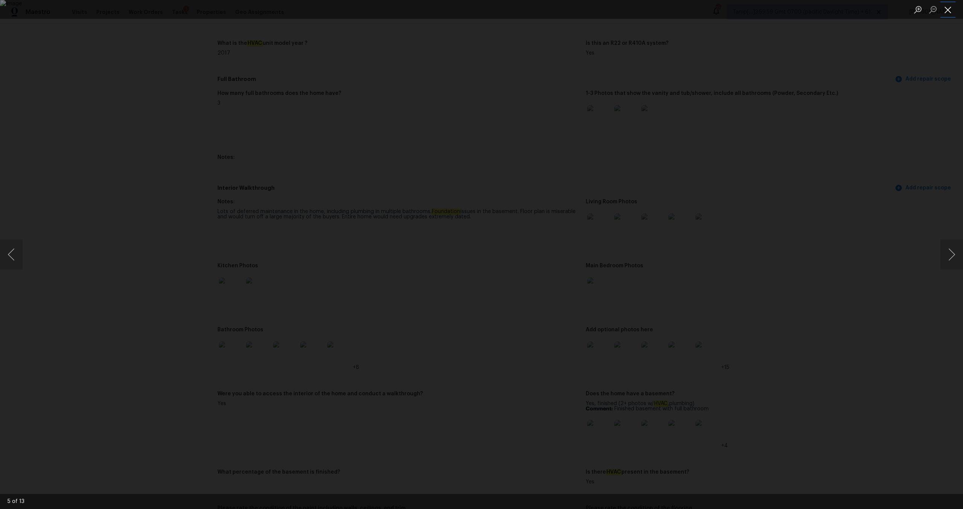
click at [541, 8] on button "Close lightbox" at bounding box center [947, 9] width 15 height 13
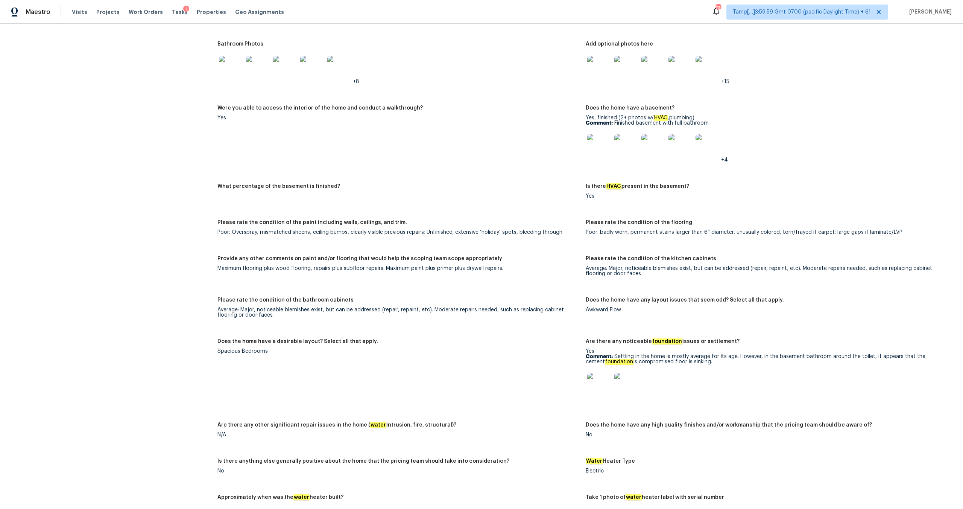
scroll to position [903, 0]
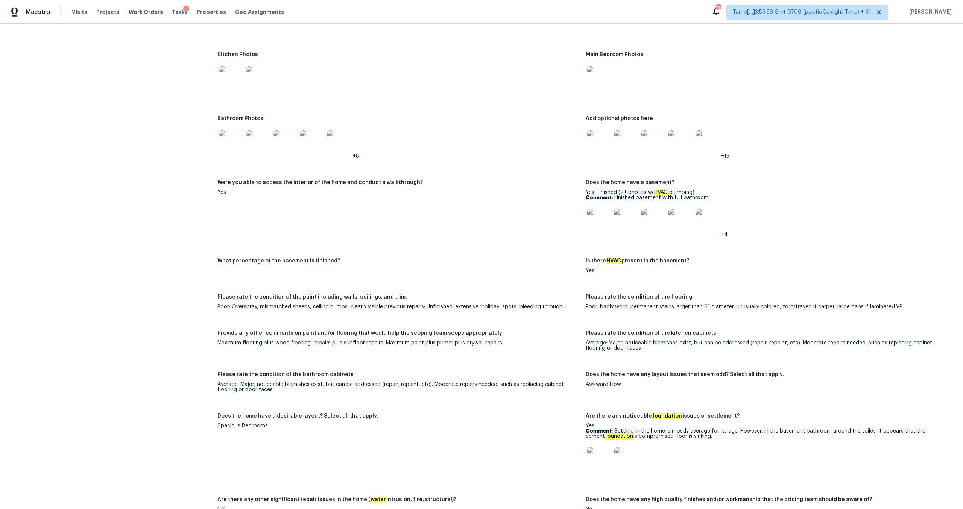
click at [352, 267] on div "Maximum flooring plus wood flooring, repairs plus subfloor repairs. Maximum pai…" at bounding box center [398, 342] width 362 height 5
click at [353, 267] on div "Maximum flooring plus wood flooring, repairs plus subfloor repairs. Maximum pai…" at bounding box center [398, 342] width 362 height 5
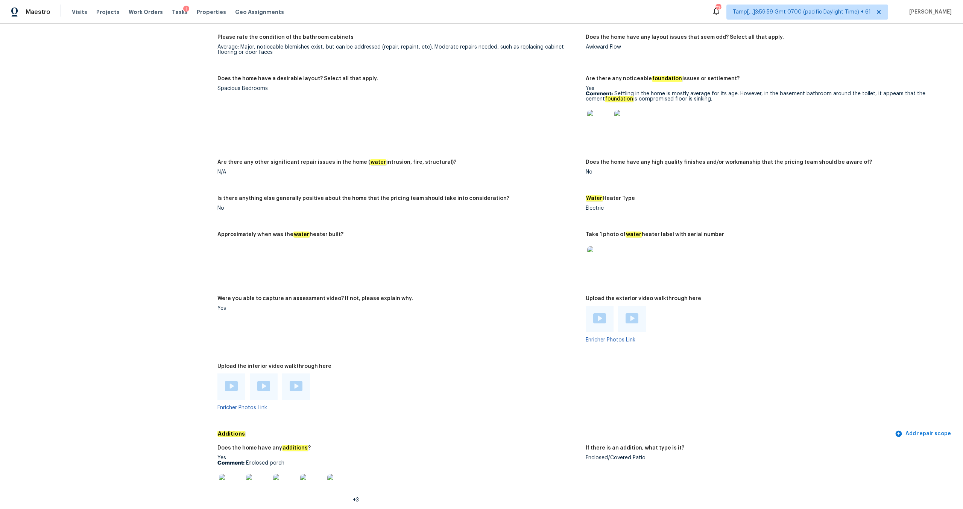
scroll to position [1286, 0]
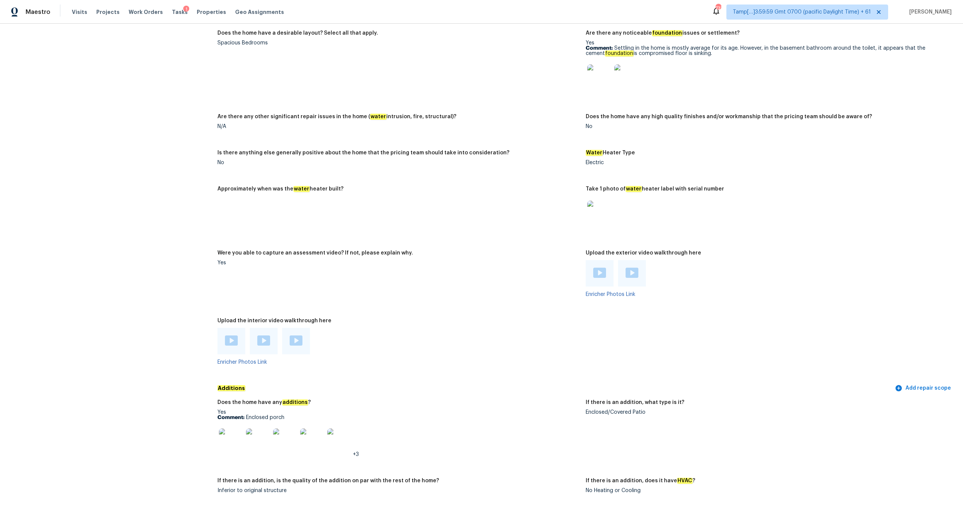
click at [372, 267] on figure "Were you able to capture an assessment video? If not, please explain why. Yes" at bounding box center [401, 279] width 368 height 59
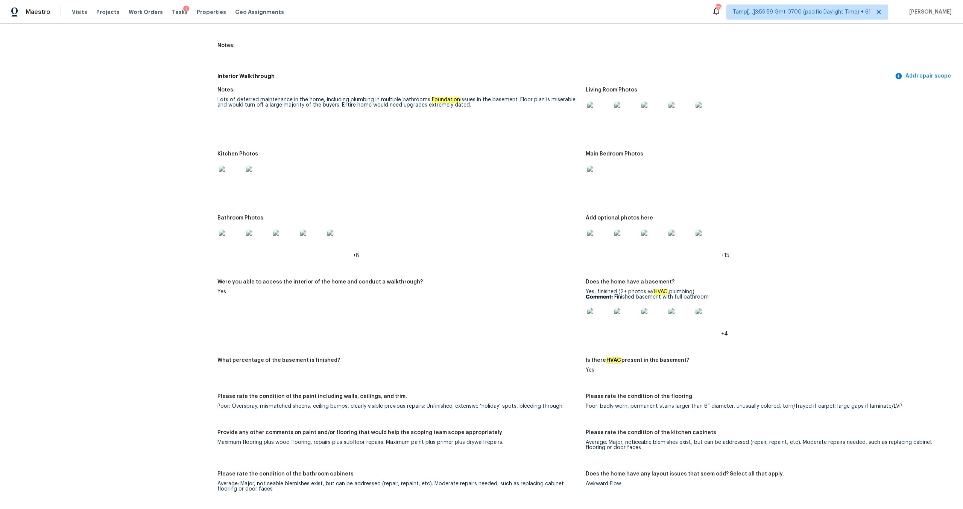
scroll to position [810, 0]
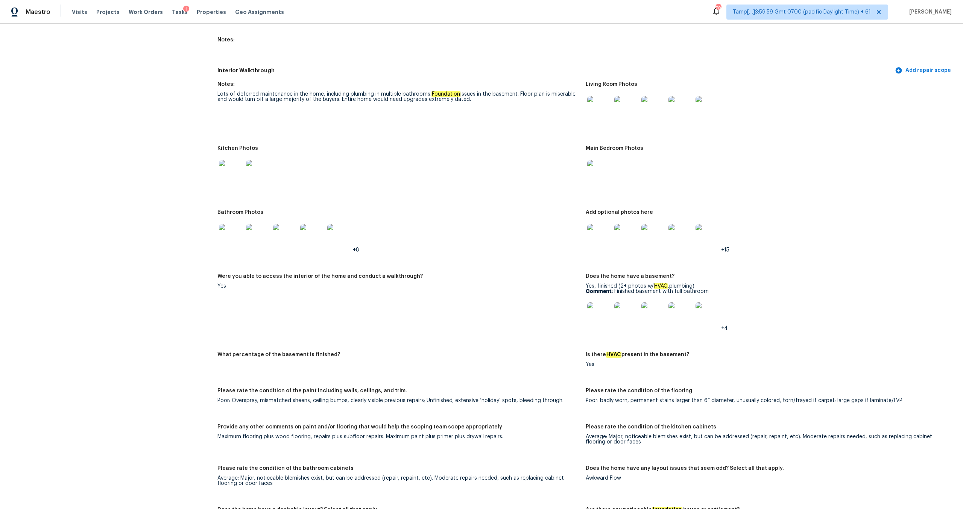
click at [541, 99] on img at bounding box center [626, 108] width 24 height 24
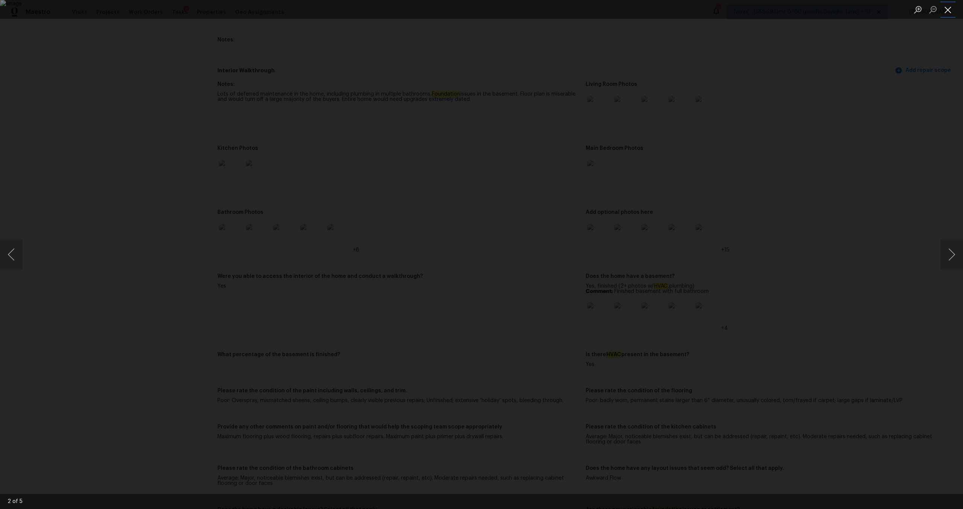
click at [541, 8] on button "Close lightbox" at bounding box center [947, 9] width 15 height 13
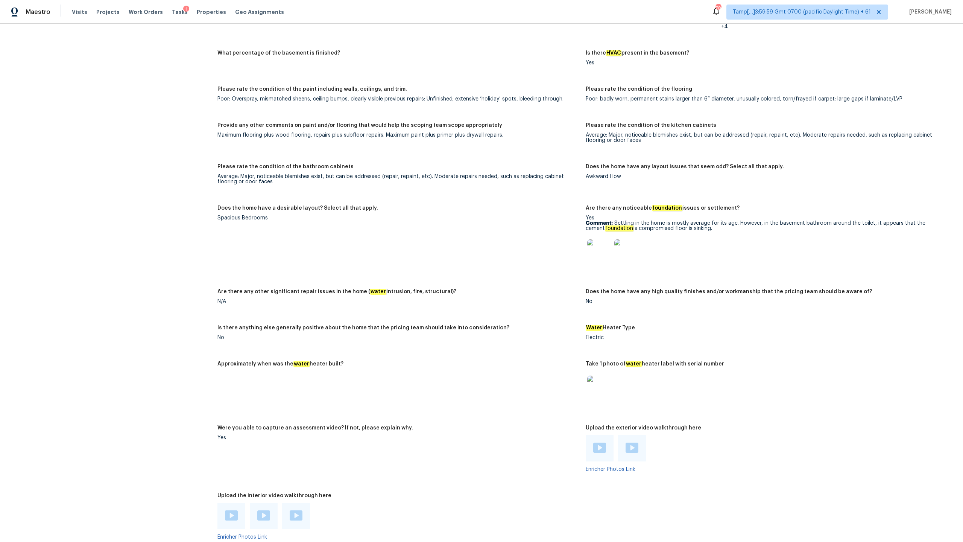
scroll to position [1104, 0]
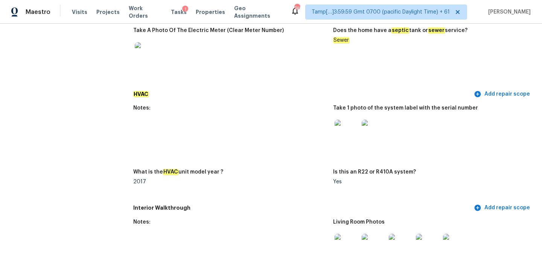
scroll to position [716, 0]
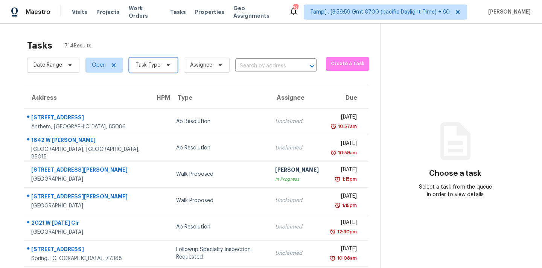
click at [150, 68] on span "Task Type" at bounding box center [147, 65] width 25 height 8
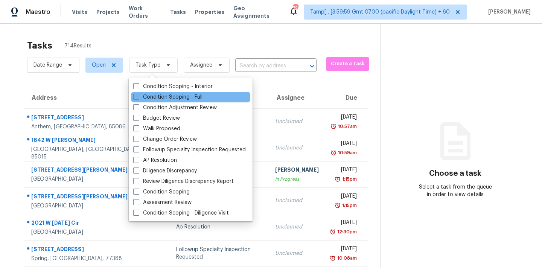
click at [173, 98] on label "Condition Scoping - Full" at bounding box center [167, 97] width 69 height 8
click at [138, 98] on input "Condition Scoping - Full" at bounding box center [135, 95] width 5 height 5
checkbox input "true"
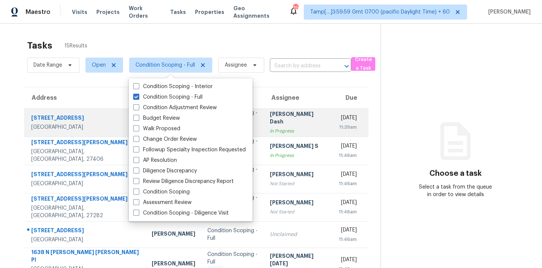
click at [282, 123] on div "Soumya Ranjan Dash" at bounding box center [298, 118] width 57 height 17
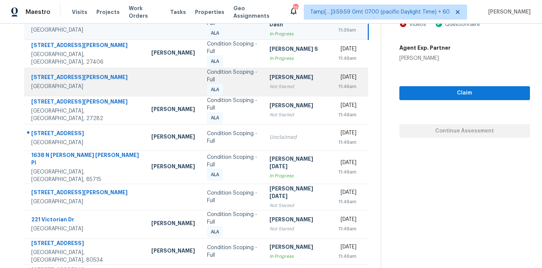
scroll to position [99, 0]
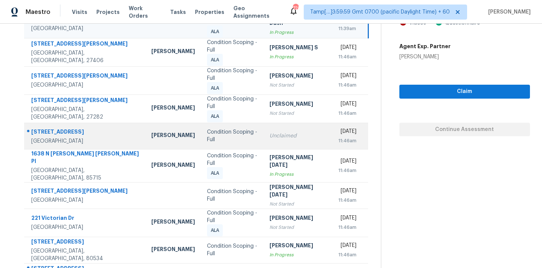
click at [269, 134] on div "Unclaimed" at bounding box center [297, 136] width 57 height 8
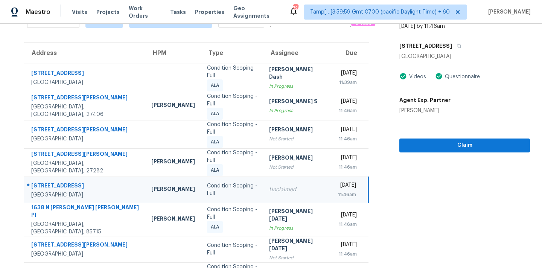
scroll to position [135, 0]
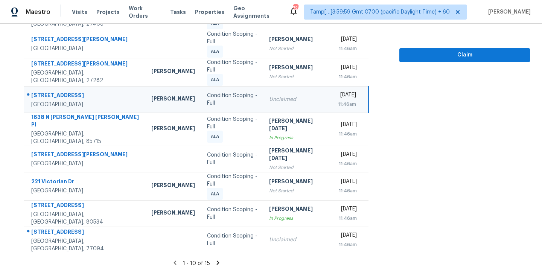
click at [217, 259] on icon at bounding box center [217, 262] width 7 height 7
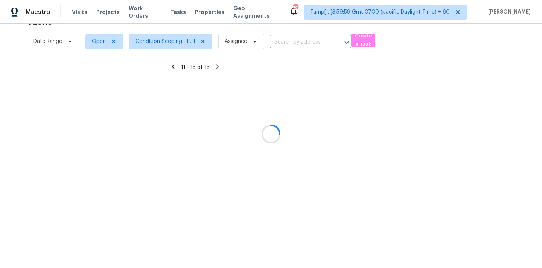
scroll to position [24, 0]
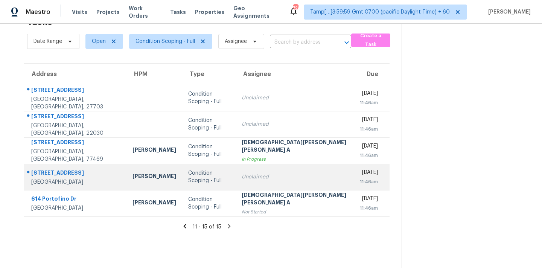
click at [218, 176] on div "Condition Scoping - Full" at bounding box center [208, 176] width 41 height 15
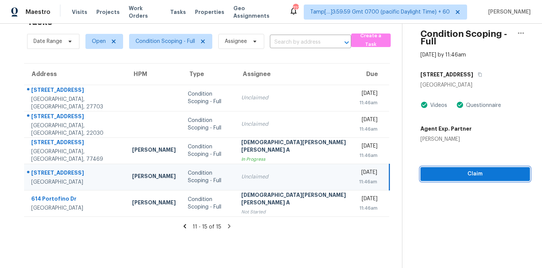
click at [431, 169] on span "Claim" at bounding box center [474, 173] width 97 height 9
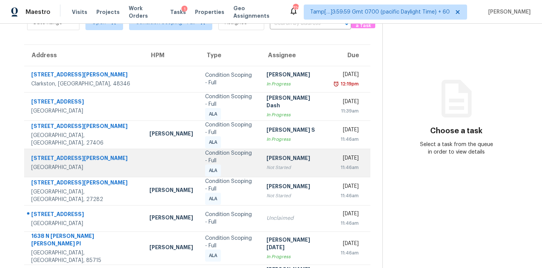
scroll to position [135, 0]
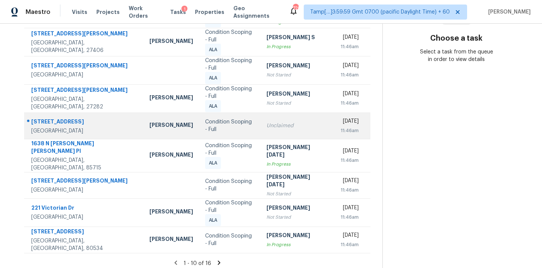
click at [266, 125] on div "Unclaimed" at bounding box center [294, 126] width 56 height 8
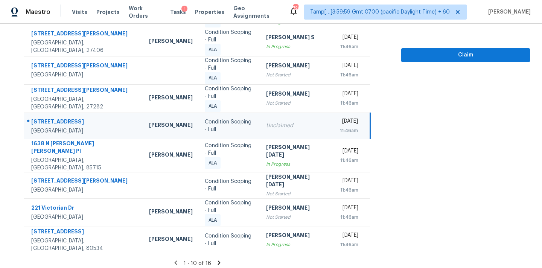
click at [217, 259] on icon at bounding box center [219, 262] width 7 height 7
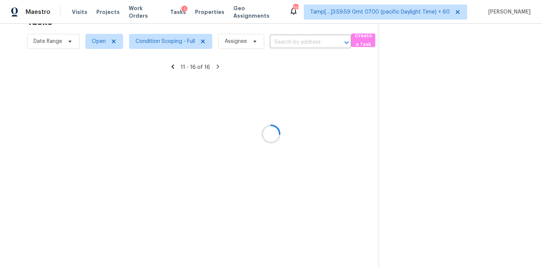
scroll to position [24, 0]
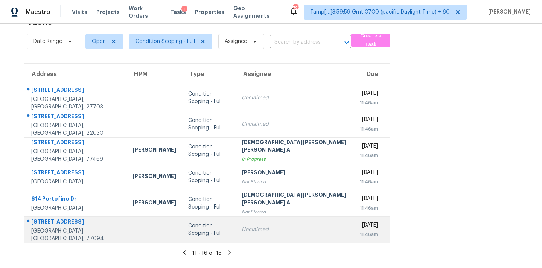
click at [126, 240] on td at bounding box center [154, 229] width 56 height 26
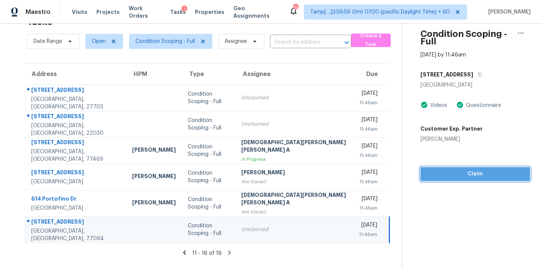
click at [443, 169] on span "Claim" at bounding box center [474, 173] width 97 height 9
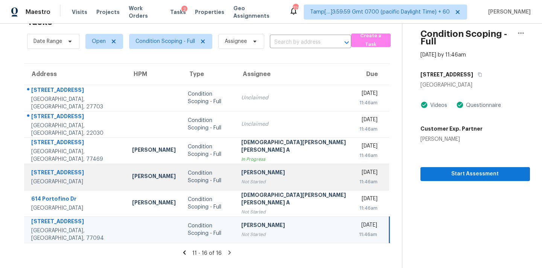
click at [294, 179] on div "Not Started" at bounding box center [294, 182] width 106 height 8
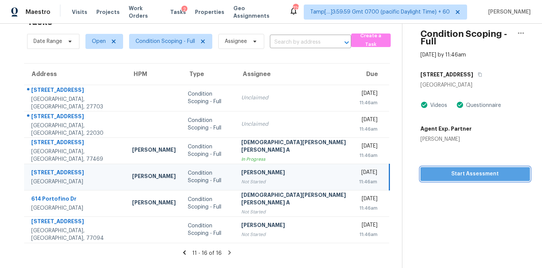
click at [431, 170] on span "Start Assessment" at bounding box center [474, 173] width 97 height 9
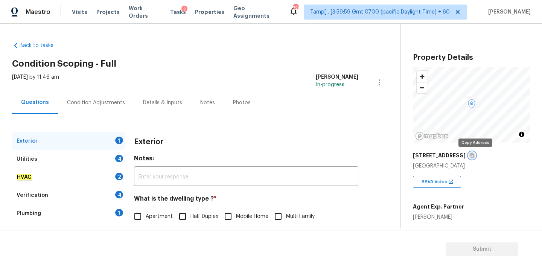
click at [474, 157] on icon "button" at bounding box center [471, 155] width 5 height 5
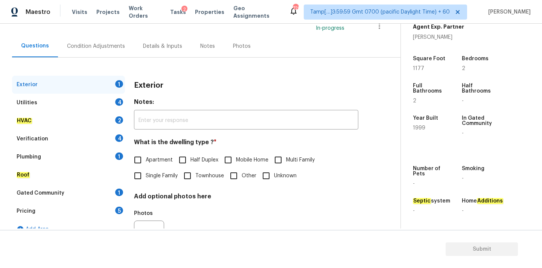
scroll to position [94, 0]
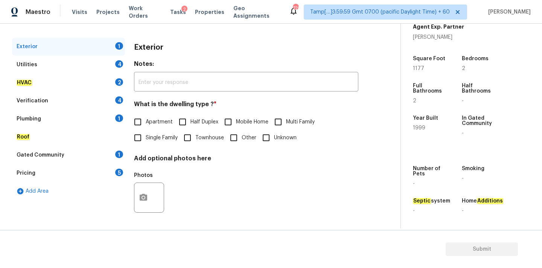
click at [170, 140] on span "Single Family" at bounding box center [162, 138] width 32 height 8
click at [146, 140] on input "Single Family" at bounding box center [138, 138] width 16 height 16
checkbox input "true"
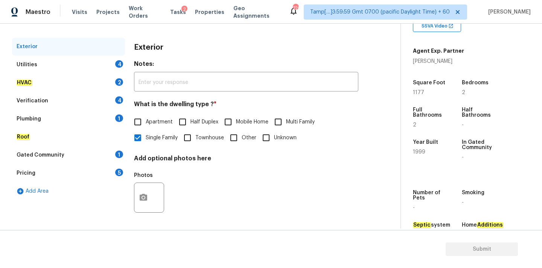
scroll to position [165, 0]
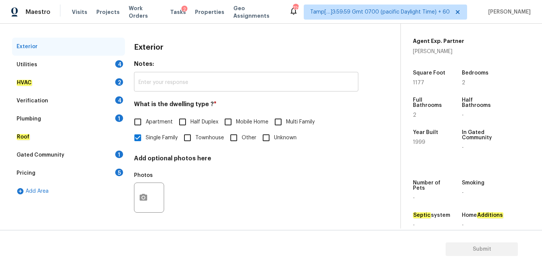
click at [299, 82] on input "text" at bounding box center [246, 83] width 224 height 18
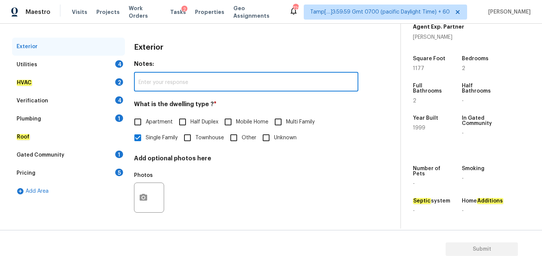
scroll to position [155, 0]
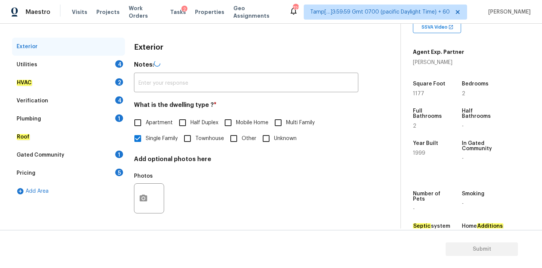
click at [93, 62] on div "Utilities 4" at bounding box center [68, 65] width 113 height 18
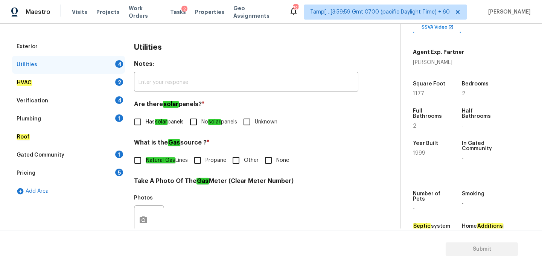
click at [199, 128] on input "No solar panels" at bounding box center [193, 122] width 16 height 16
checkbox input "true"
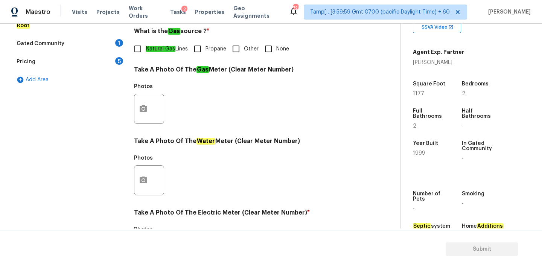
scroll to position [225, 0]
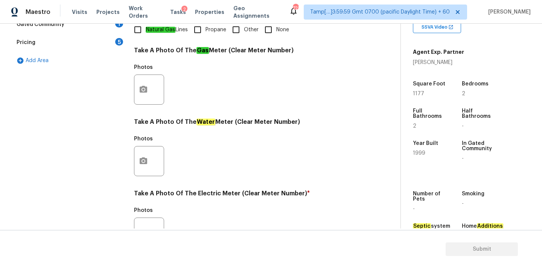
click at [175, 29] on span "Natural Gas Lines" at bounding box center [167, 30] width 42 height 8
click at [146, 29] on input "Natural Gas Lines" at bounding box center [138, 30] width 16 height 16
checkbox input "true"
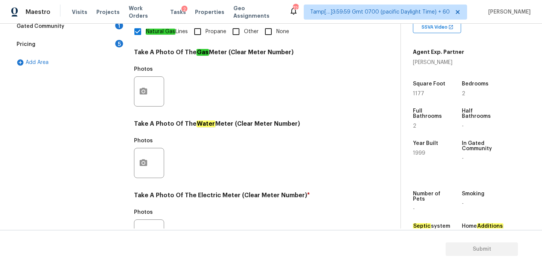
scroll to position [298, 0]
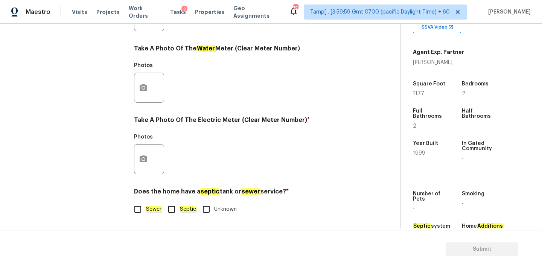
click at [148, 210] on em "Sewer" at bounding box center [154, 209] width 16 height 6
click at [146, 210] on input "Sewer" at bounding box center [138, 209] width 16 height 16
checkbox input "true"
click at [147, 165] on button "button" at bounding box center [143, 158] width 18 height 29
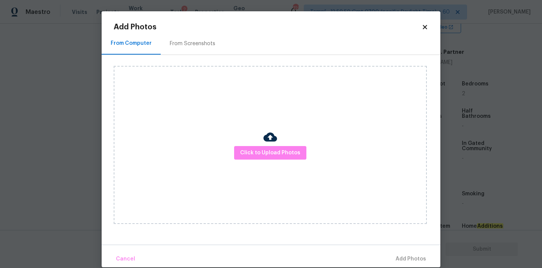
click at [275, 162] on div "Click to Upload Photos" at bounding box center [270, 145] width 313 height 158
click at [275, 158] on button "Click to Upload Photos" at bounding box center [270, 153] width 72 height 14
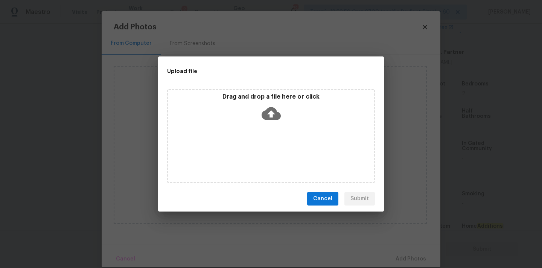
click at [266, 111] on icon at bounding box center [270, 113] width 19 height 13
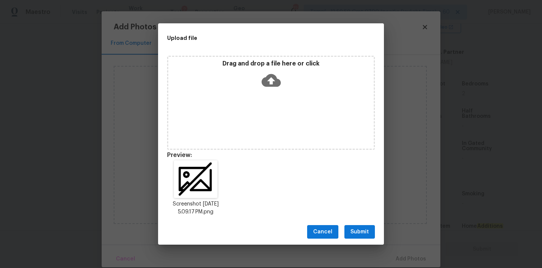
click at [361, 227] on span "Submit" at bounding box center [359, 231] width 18 height 9
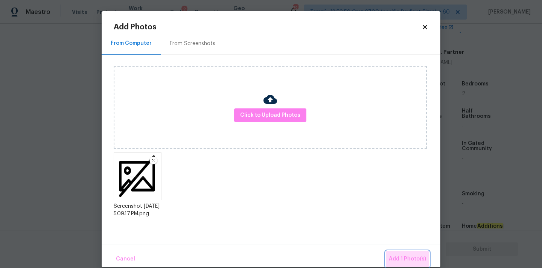
click at [410, 263] on span "Add 1 Photo(s)" at bounding box center [407, 258] width 37 height 9
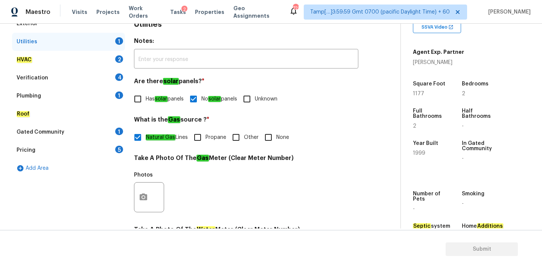
scroll to position [107, 0]
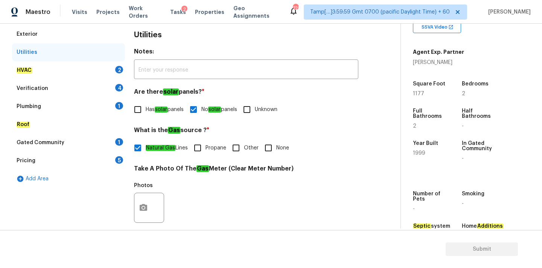
click at [90, 66] on div "HVAC 2" at bounding box center [68, 70] width 113 height 18
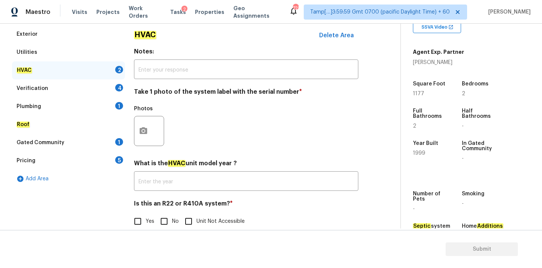
click at [172, 219] on span "No" at bounding box center [175, 221] width 7 height 8
click at [172, 219] on input "No" at bounding box center [164, 221] width 16 height 16
checkbox input "true"
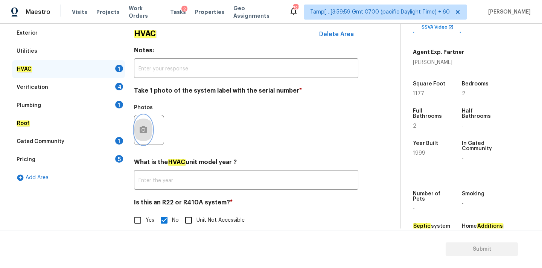
click at [141, 127] on icon "button" at bounding box center [144, 129] width 8 height 7
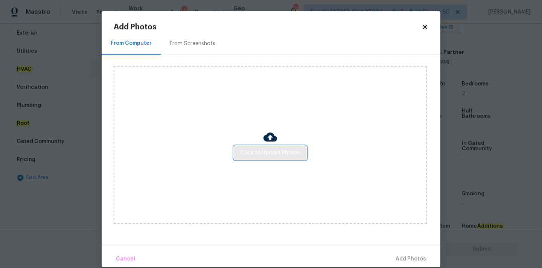
click at [242, 155] on span "Click to Upload Photos" at bounding box center [270, 152] width 60 height 9
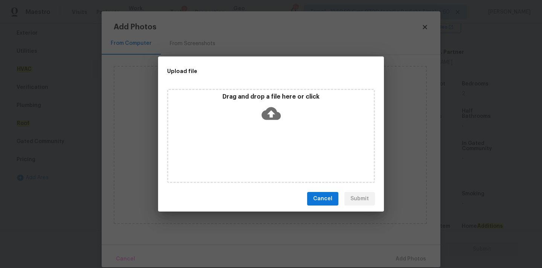
click at [267, 107] on icon at bounding box center [270, 113] width 19 height 19
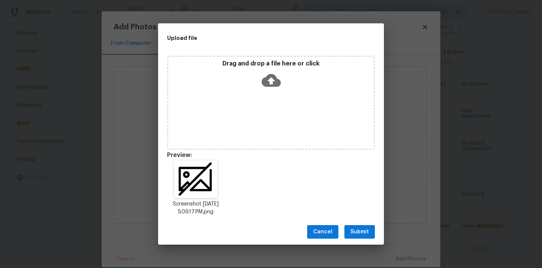
click at [358, 230] on span "Submit" at bounding box center [359, 231] width 18 height 9
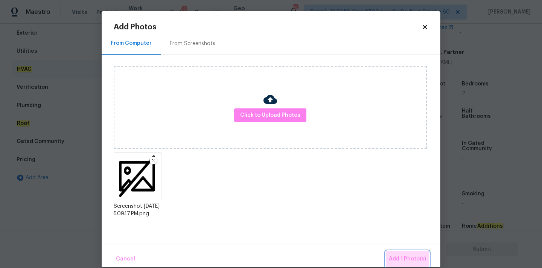
click at [393, 256] on span "Add 1 Photo(s)" at bounding box center [407, 258] width 37 height 9
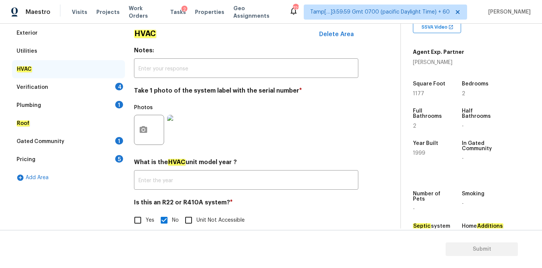
click at [103, 87] on div "Verification 4" at bounding box center [68, 87] width 113 height 18
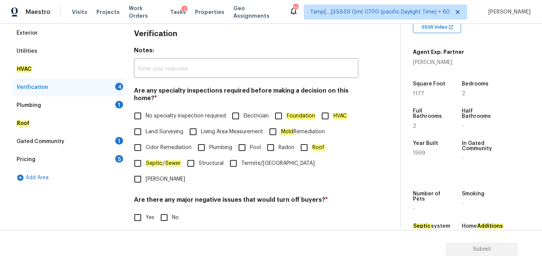
click at [165, 117] on span "No specialty inspection required" at bounding box center [186, 116] width 80 height 8
click at [146, 117] on input "No specialty inspection required" at bounding box center [138, 116] width 16 height 16
checkbox input "true"
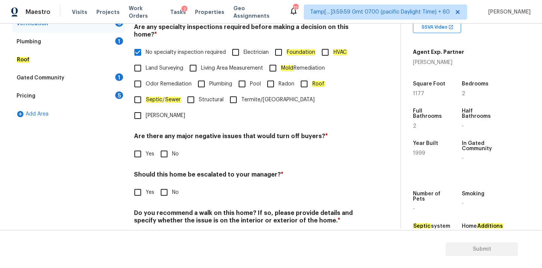
scroll to position [185, 0]
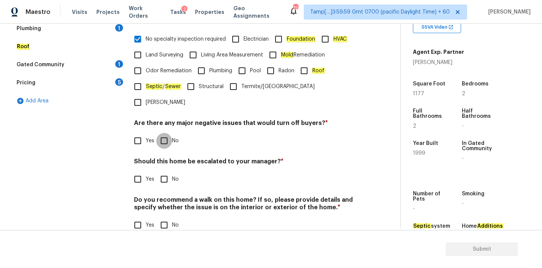
click at [165, 133] on input "No" at bounding box center [164, 141] width 16 height 16
checkbox input "true"
click at [163, 171] on input "No" at bounding box center [164, 179] width 16 height 16
checkbox input "true"
click at [165, 217] on input "No" at bounding box center [164, 225] width 16 height 16
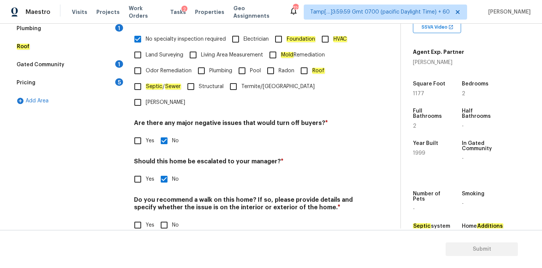
checkbox input "true"
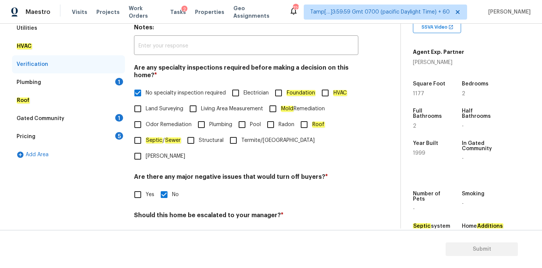
click at [87, 82] on div "Plumbing 1" at bounding box center [68, 82] width 113 height 18
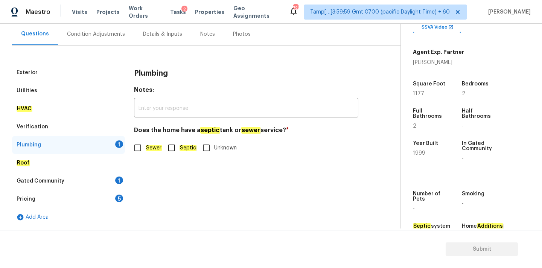
click at [145, 148] on input "Sewer" at bounding box center [138, 148] width 16 height 16
checkbox input "true"
click at [85, 176] on div "Gated Community 1" at bounding box center [68, 181] width 113 height 18
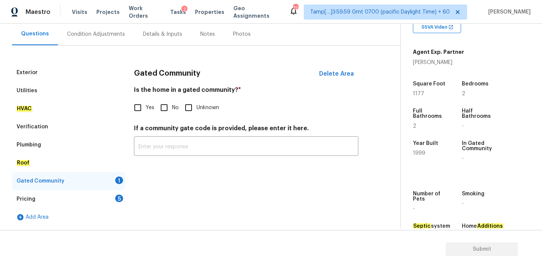
click at [162, 110] on input "No" at bounding box center [164, 108] width 16 height 16
checkbox input "true"
click at [93, 194] on div "Pricing 5" at bounding box center [68, 199] width 113 height 18
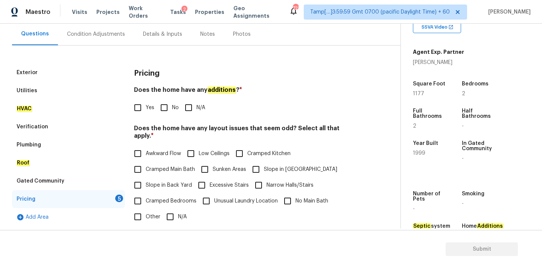
click at [164, 108] on input "No" at bounding box center [164, 108] width 16 height 16
checkbox input "true"
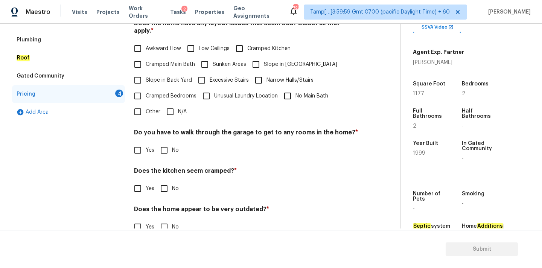
scroll to position [184, 0]
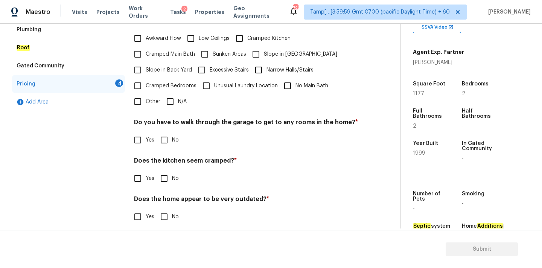
click at [170, 95] on input "N/A" at bounding box center [170, 102] width 16 height 16
checkbox input "true"
click at [170, 136] on input "No" at bounding box center [164, 141] width 16 height 16
checkbox input "true"
click at [166, 173] on input "No" at bounding box center [164, 178] width 16 height 16
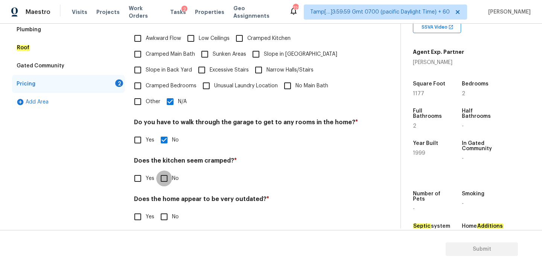
checkbox input "true"
click at [166, 209] on input "No" at bounding box center [164, 217] width 16 height 16
checkbox input "true"
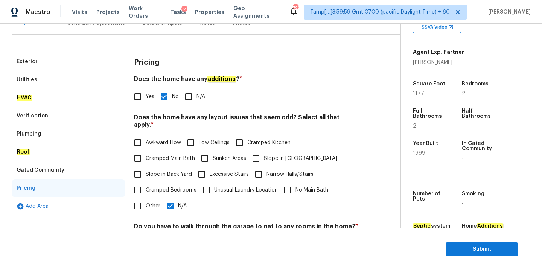
scroll to position [15, 0]
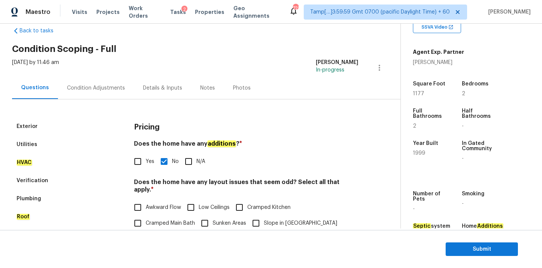
click at [120, 94] on div "Condition Adjustments" at bounding box center [96, 88] width 76 height 22
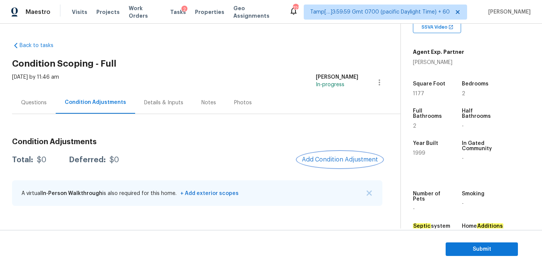
click at [325, 157] on span "Add Condition Adjustment" at bounding box center [340, 159] width 76 height 7
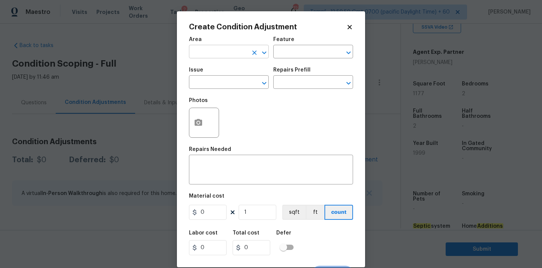
click at [231, 51] on input "text" at bounding box center [218, 53] width 59 height 12
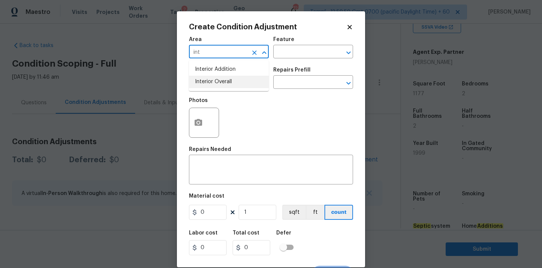
click at [231, 82] on li "Interior Overall" at bounding box center [229, 82] width 80 height 12
type input "Interior Overall"
click at [231, 85] on input "text" at bounding box center [218, 83] width 59 height 12
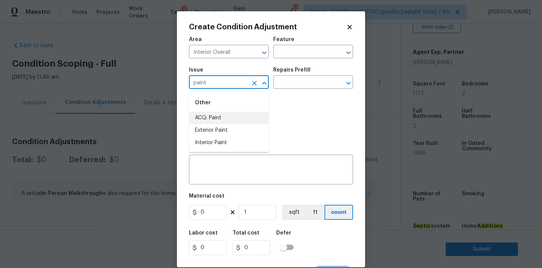
click at [222, 118] on li "ACQ: Paint" at bounding box center [229, 118] width 80 height 12
type input "ACQ: Paint"
click at [296, 87] on input "text" at bounding box center [302, 83] width 59 height 12
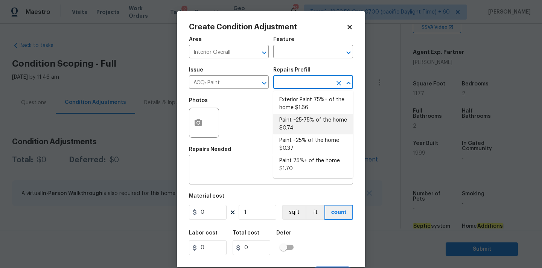
click at [305, 124] on li "Paint ~25-75% of the home $0.74" at bounding box center [313, 124] width 80 height 20
type input "Acquisition"
type textarea "Acquisition Scope: ~25 - 75% of the home needs interior paint"
type input "0.74"
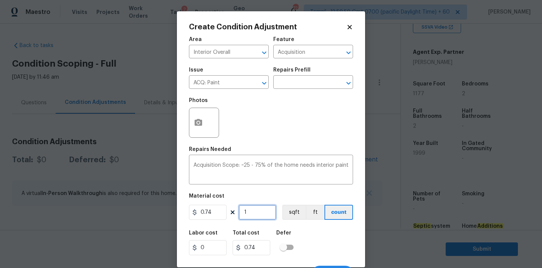
click at [253, 210] on input "1" at bounding box center [257, 212] width 38 height 15
type input "11"
type input "8.14"
type input "117"
type input "86.58"
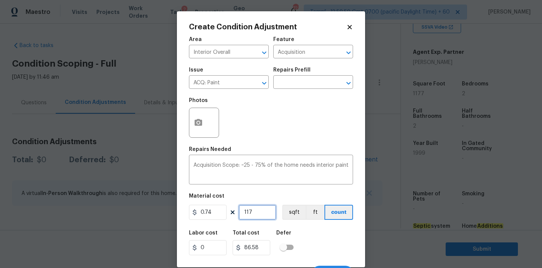
type input "1177"
type input "870.98"
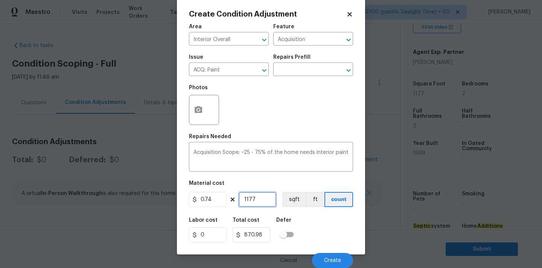
type input "1177"
click at [328, 255] on button "Create" at bounding box center [332, 260] width 41 height 15
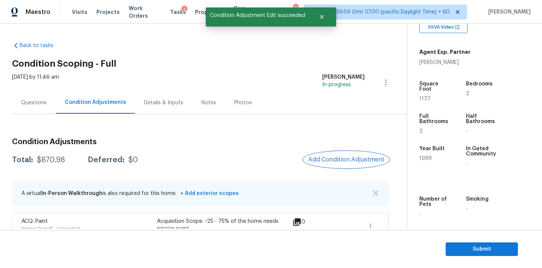
click at [339, 159] on span "Add Condition Adjustment" at bounding box center [346, 159] width 76 height 7
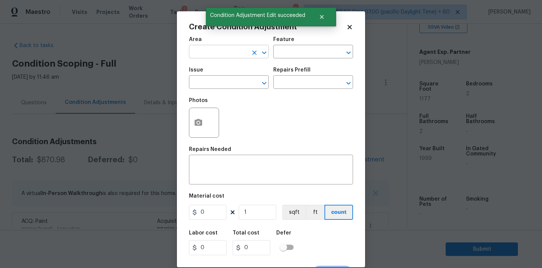
click at [231, 54] on input "text" at bounding box center [218, 53] width 59 height 12
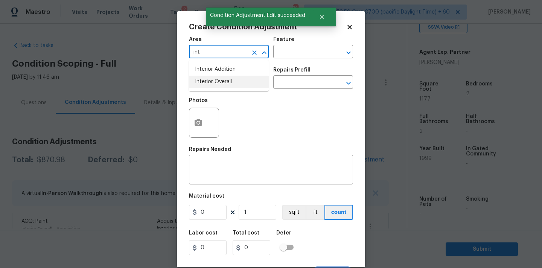
click at [227, 84] on li "Interior Overall" at bounding box center [229, 82] width 80 height 12
type input "Interior Overall"
click at [234, 84] on input "text" at bounding box center [218, 83] width 59 height 12
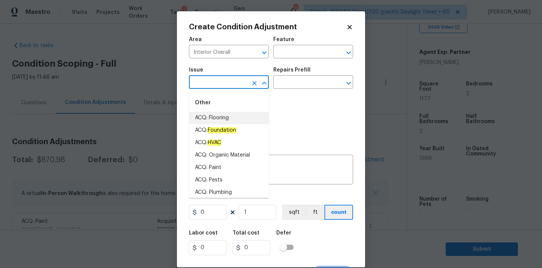
click at [226, 82] on input "text" at bounding box center [218, 83] width 59 height 12
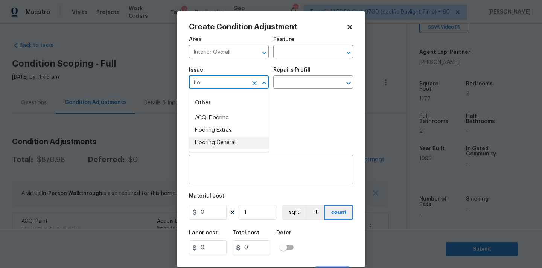
click at [220, 143] on li "Flooring General" at bounding box center [229, 143] width 80 height 12
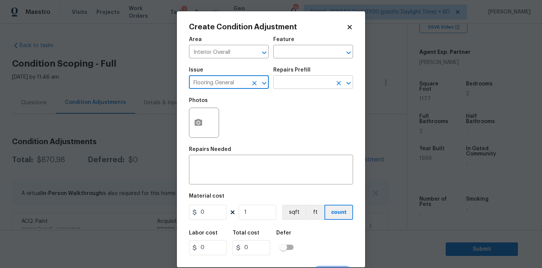
type input "Flooring General"
click at [297, 84] on input "text" at bounding box center [302, 83] width 59 height 12
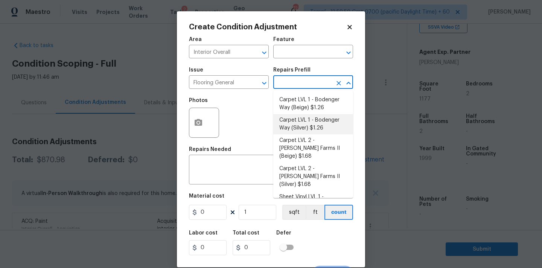
click at [304, 124] on li "Carpet LVL 1 - Bodenger Way (Silver) $1.26" at bounding box center [313, 124] width 80 height 20
type input "Overall Flooring"
type textarea "Install new carpet. (Bodenger Way 945 Winter Ash, Silver) at all previously car…"
type input "1.26"
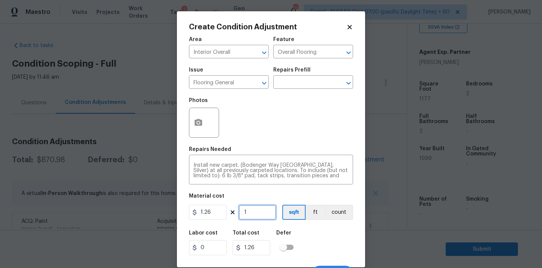
click at [251, 216] on input "1" at bounding box center [257, 212] width 38 height 15
type input "6"
type input "7.56"
type input "60"
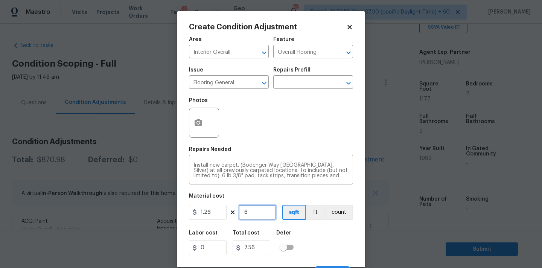
type input "75.6"
type input "600"
type input "756"
type input "600"
click at [201, 125] on icon "button" at bounding box center [198, 122] width 8 height 7
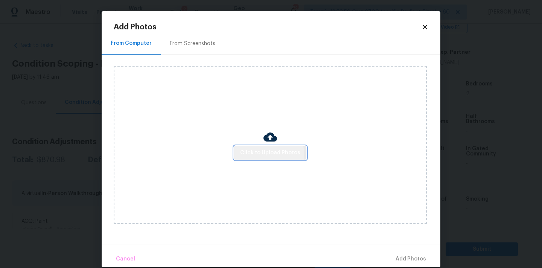
click at [254, 155] on span "Click to Upload Photos" at bounding box center [270, 152] width 60 height 9
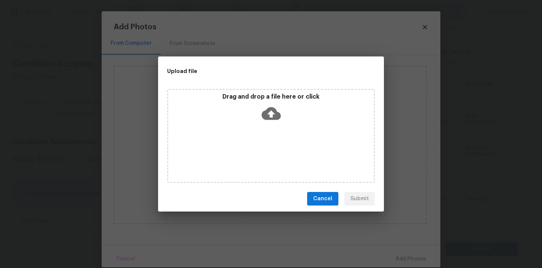
click at [269, 118] on icon at bounding box center [270, 113] width 19 height 13
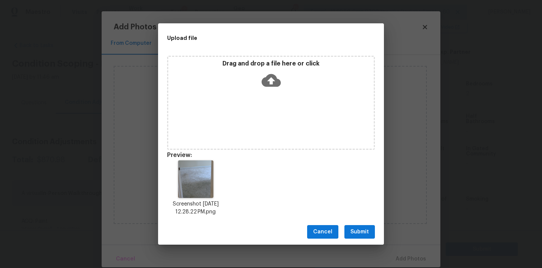
click at [363, 233] on span "Submit" at bounding box center [359, 231] width 18 height 9
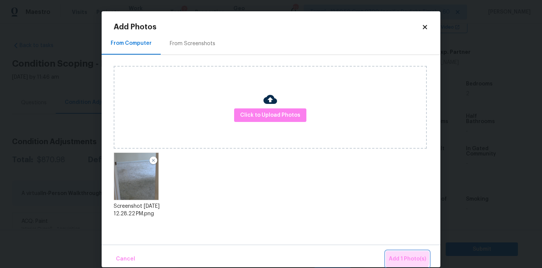
click at [398, 258] on span "Add 1 Photo(s)" at bounding box center [407, 258] width 37 height 9
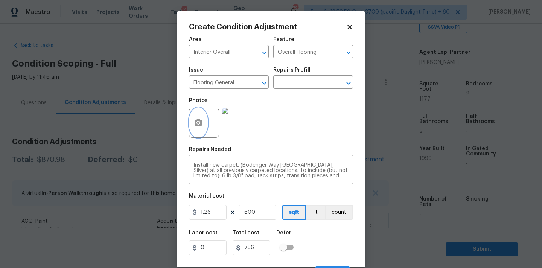
scroll to position [13, 0]
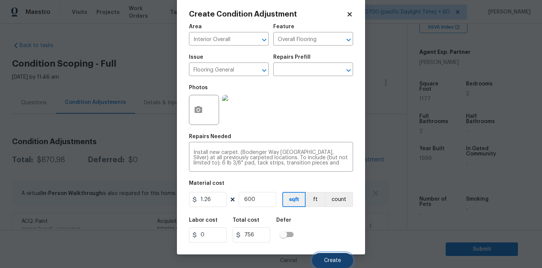
click at [328, 261] on span "Create" at bounding box center [332, 261] width 17 height 6
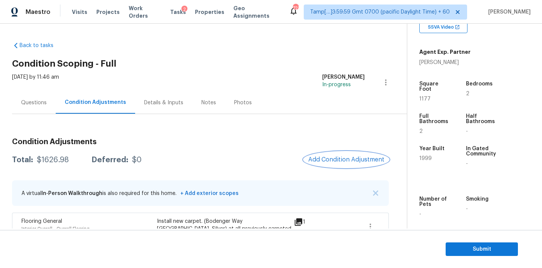
scroll to position [66, 0]
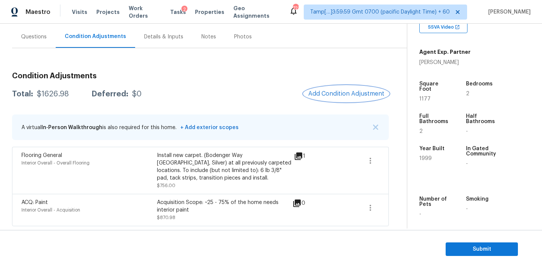
click at [334, 90] on span "Add Condition Adjustment" at bounding box center [346, 93] width 76 height 7
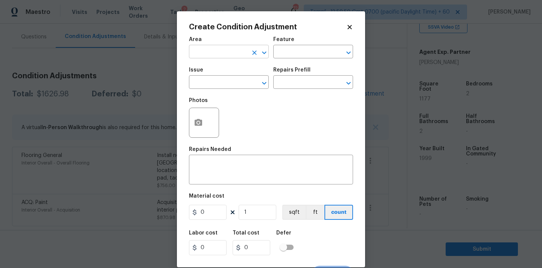
click at [228, 50] on input "text" at bounding box center [218, 53] width 59 height 12
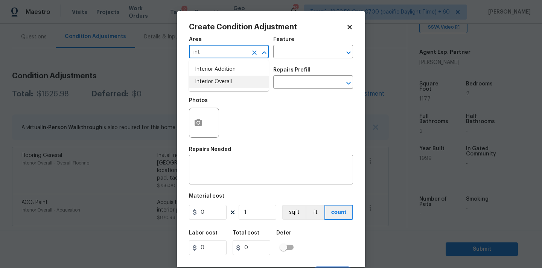
click at [226, 83] on li "Interior Overall" at bounding box center [229, 82] width 80 height 12
type input "Interior Overall"
click at [226, 84] on input "text" at bounding box center [218, 83] width 59 height 12
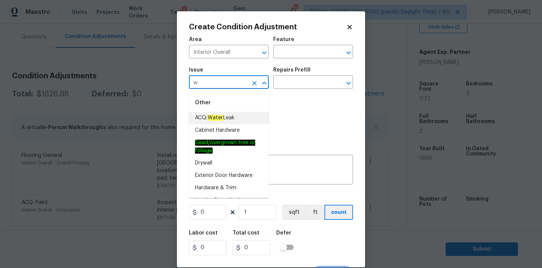
click at [224, 113] on li "ACQ: Water Leak" at bounding box center [229, 118] width 80 height 12
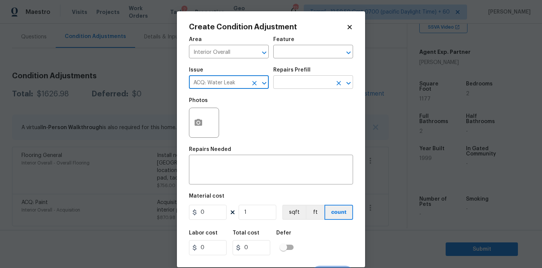
type input "ACQ: Water Leak"
click at [299, 82] on input "text" at bounding box center [302, 83] width 59 height 12
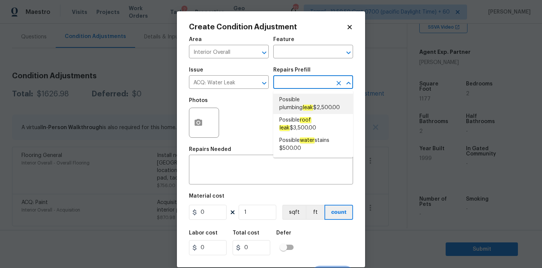
click at [302, 103] on span "Possible plumbing leak $2,500.00" at bounding box center [313, 104] width 68 height 16
type input "Acquisition"
type textarea "Acquisition Scope: Possible plumbing leak"
type input "2500"
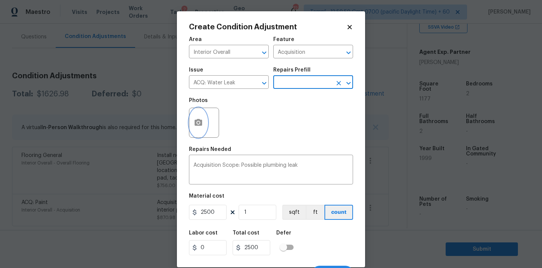
click at [199, 121] on icon "button" at bounding box center [198, 122] width 8 height 7
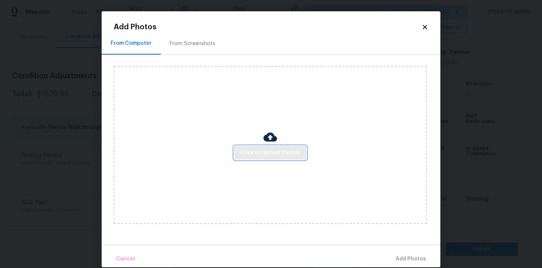
click at [249, 146] on button "Click to Upload Photos" at bounding box center [270, 153] width 72 height 14
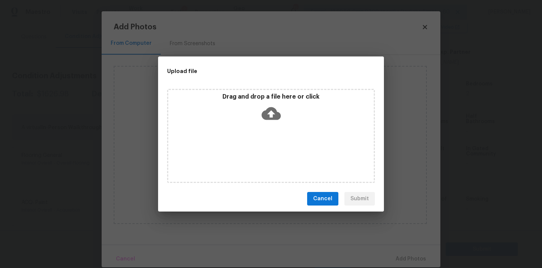
click at [261, 119] on icon at bounding box center [270, 113] width 19 height 19
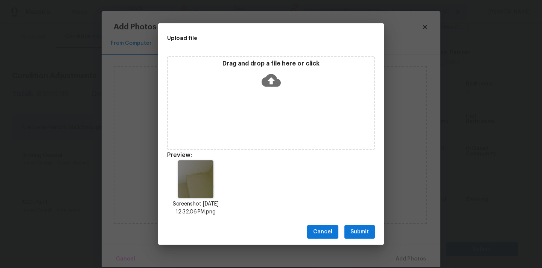
click at [372, 231] on button "Submit" at bounding box center [359, 232] width 30 height 14
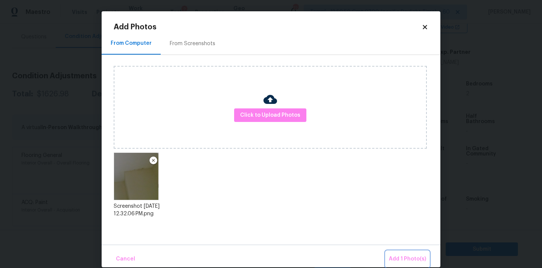
click at [399, 251] on button "Add 1 Photo(s)" at bounding box center [407, 259] width 43 height 16
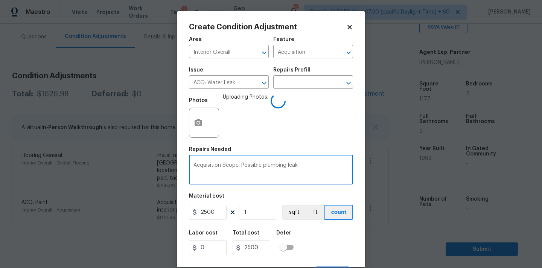
click at [277, 167] on textarea "Acquisition Scope: Possible plumbing leak" at bounding box center [270, 170] width 155 height 16
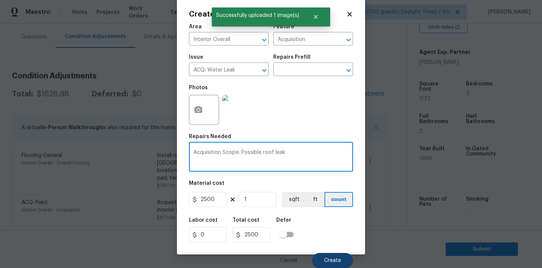
type textarea "Acquisition Scope: Possible roof leak"
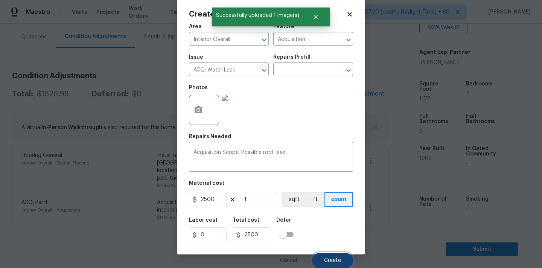
click at [331, 258] on span "Create" at bounding box center [332, 261] width 17 height 6
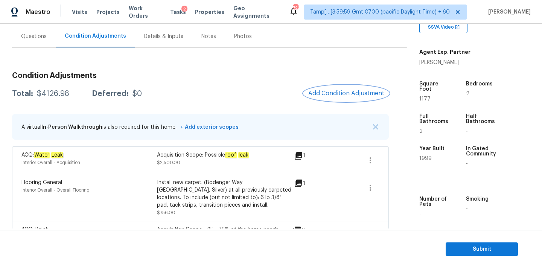
scroll to position [94, 0]
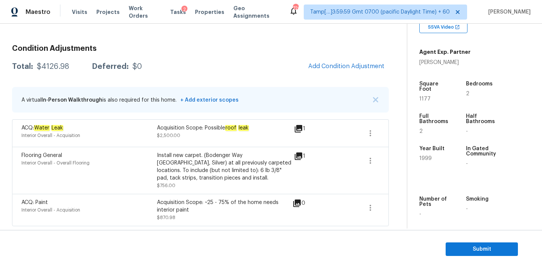
click at [54, 68] on div "$4126.98" at bounding box center [53, 67] width 32 height 8
copy div "$4126.98"
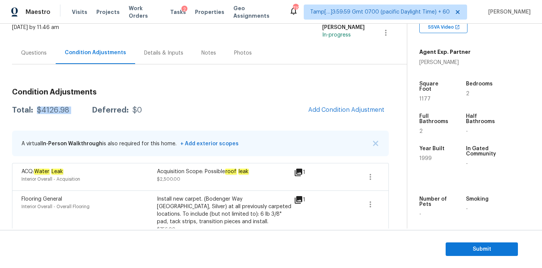
scroll to position [0, 0]
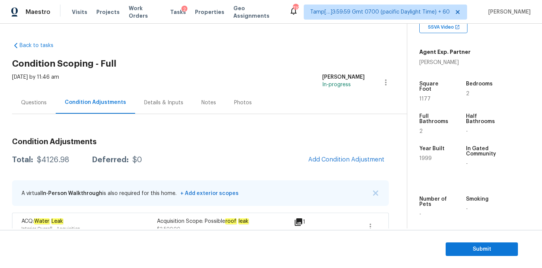
click at [35, 89] on div "Tue, Oct 14 2025 by 11:46 am" at bounding box center [35, 82] width 47 height 18
click at [35, 100] on div "Questions" at bounding box center [34, 103] width 26 height 8
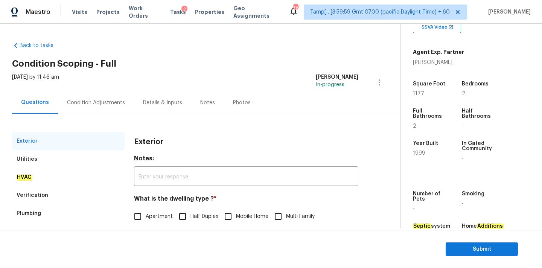
scroll to position [94, 0]
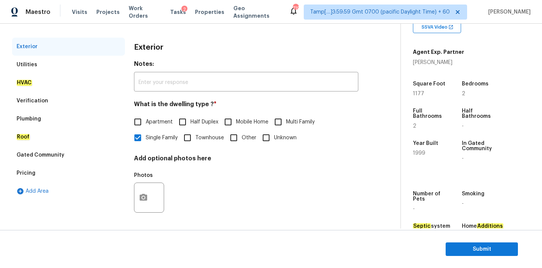
click at [69, 101] on div "Verification" at bounding box center [68, 101] width 113 height 18
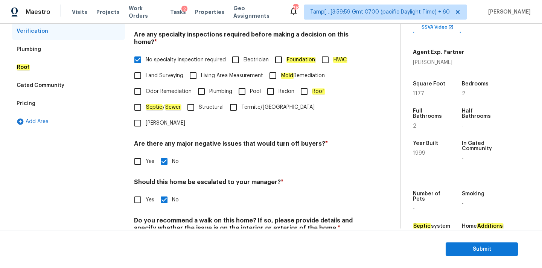
scroll to position [185, 0]
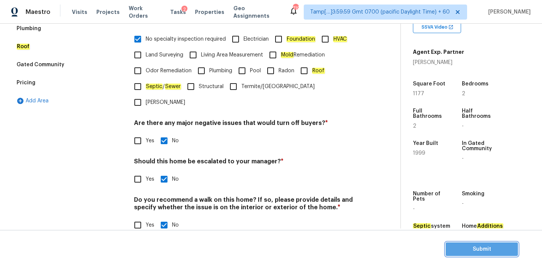
click at [473, 244] on button "Submit" at bounding box center [481, 249] width 72 height 14
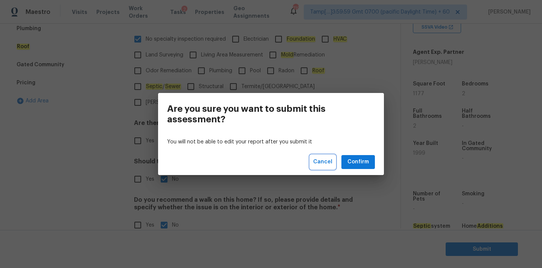
click at [329, 165] on span "Cancel" at bounding box center [322, 161] width 19 height 9
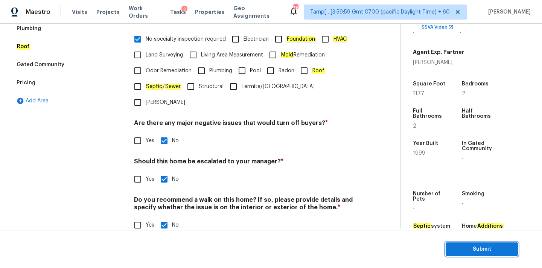
click at [472, 254] on button "Submit" at bounding box center [481, 249] width 72 height 14
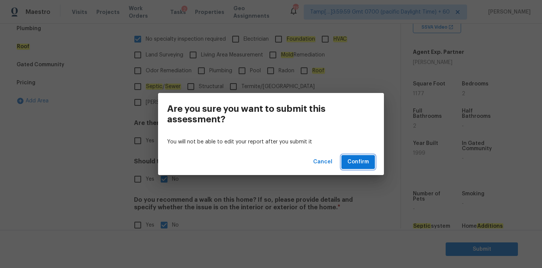
click at [357, 161] on span "Confirm" at bounding box center [357, 161] width 21 height 9
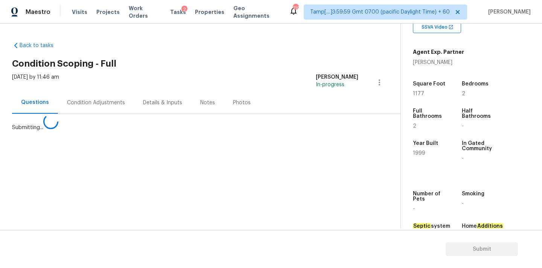
scroll to position [0, 0]
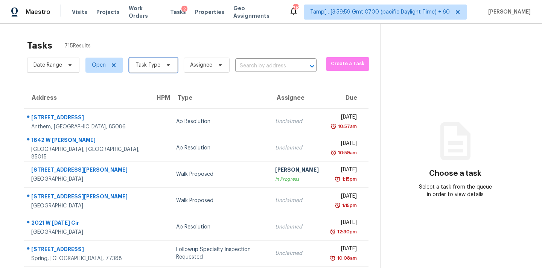
click at [134, 65] on span "Task Type" at bounding box center [153, 65] width 49 height 15
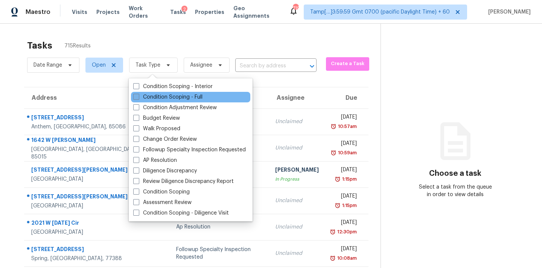
click at [162, 98] on label "Condition Scoping - Full" at bounding box center [167, 97] width 69 height 8
click at [138, 98] on input "Condition Scoping - Full" at bounding box center [135, 95] width 5 height 5
checkbox input "true"
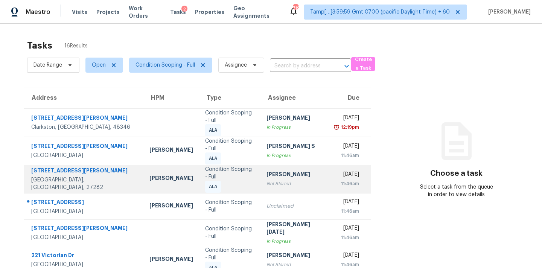
click at [269, 179] on div "Salma Ansari" at bounding box center [294, 174] width 56 height 9
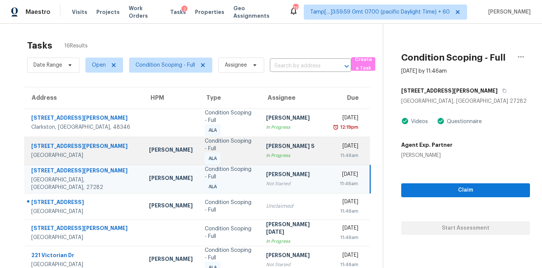
scroll to position [105, 0]
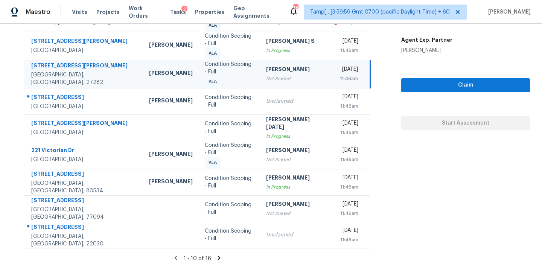
click at [217, 258] on icon at bounding box center [219, 257] width 7 height 7
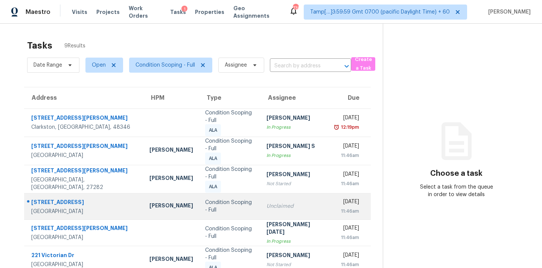
scroll to position [91, 0]
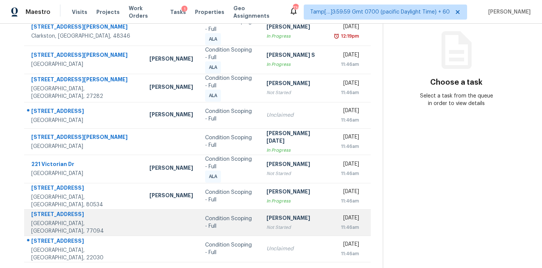
click at [266, 223] on div "[PERSON_NAME]" at bounding box center [294, 218] width 56 height 9
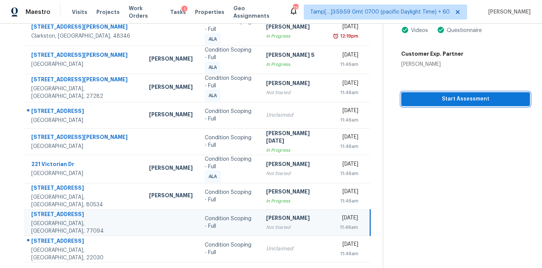
click at [452, 103] on span "Start Assessment" at bounding box center [465, 98] width 117 height 9
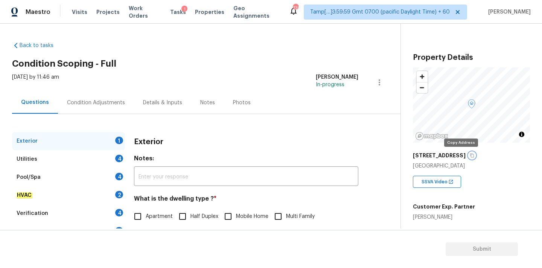
click at [469, 156] on icon "button" at bounding box center [471, 155] width 5 height 5
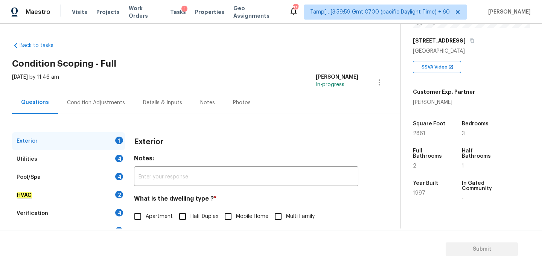
scroll to position [94, 0]
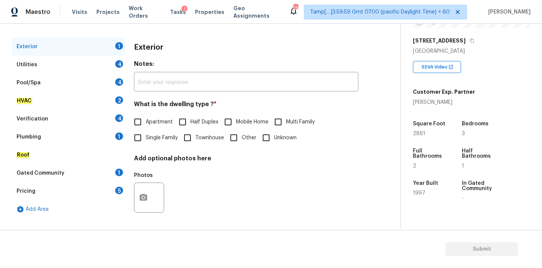
click at [148, 137] on span "Single Family" at bounding box center [162, 138] width 32 height 8
click at [146, 137] on input "Single Family" at bounding box center [138, 138] width 16 height 16
checkbox input "true"
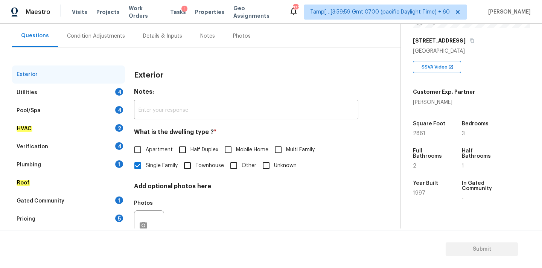
scroll to position [60, 0]
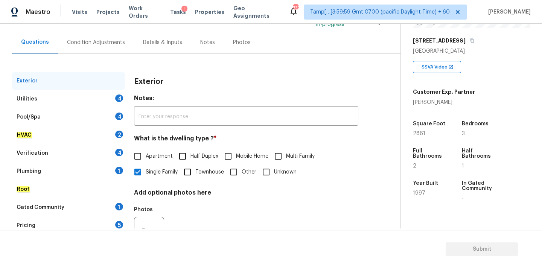
click at [117, 46] on div "Condition Adjustments" at bounding box center [96, 42] width 76 height 22
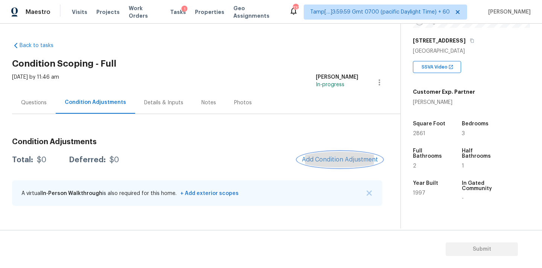
click at [310, 159] on span "Add Condition Adjustment" at bounding box center [340, 159] width 76 height 7
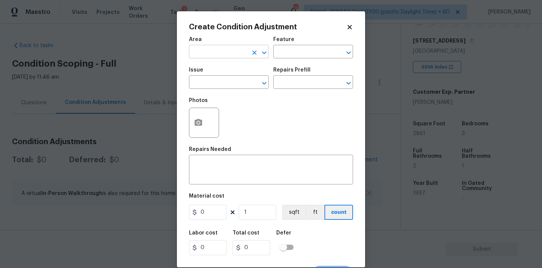
click at [229, 50] on input "text" at bounding box center [218, 53] width 59 height 12
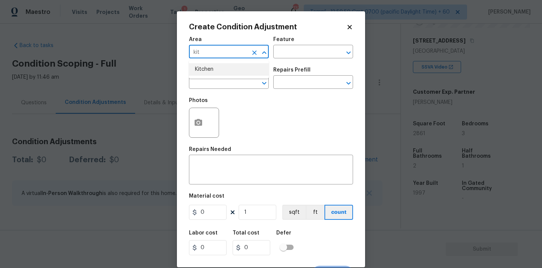
click at [228, 73] on li "Kitchen" at bounding box center [229, 69] width 80 height 12
type input "Kitchen"
click at [230, 86] on input "text" at bounding box center [218, 83] width 59 height 12
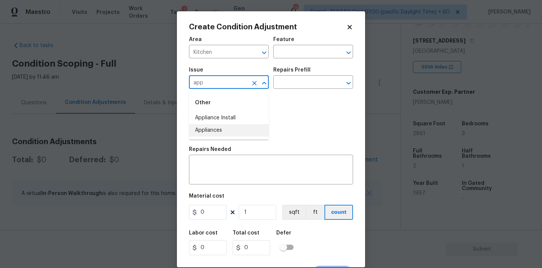
click at [232, 129] on li "Appliances" at bounding box center [229, 130] width 80 height 12
type input "Appliances"
click at [290, 85] on input "text" at bounding box center [302, 83] width 59 height 12
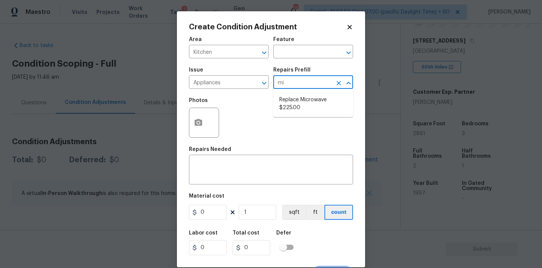
type input "mic"
click at [292, 103] on span "Replace Microwave $225.00" at bounding box center [313, 104] width 68 height 16
type input "Appliances"
type textarea "Remove the existing microwave and replace it with a new microwave"
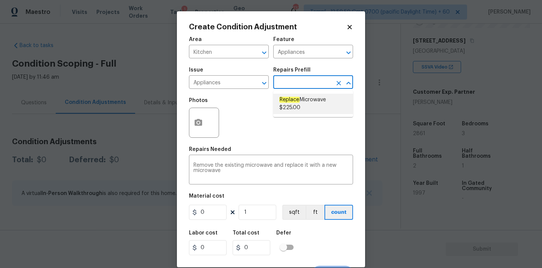
type input "225"
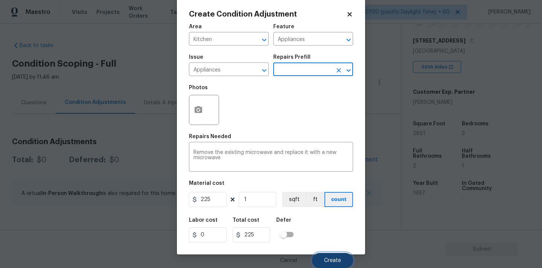
click at [324, 257] on button "Create" at bounding box center [332, 260] width 41 height 15
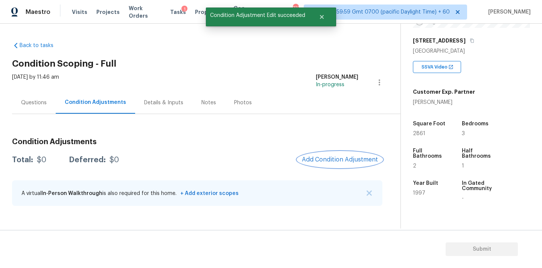
scroll to position [0, 0]
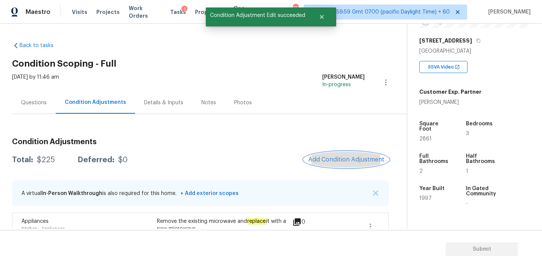
click at [327, 161] on span "Add Condition Adjustment" at bounding box center [346, 159] width 76 height 7
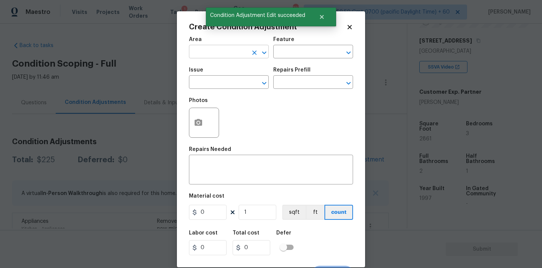
click at [227, 52] on input "text" at bounding box center [218, 53] width 59 height 12
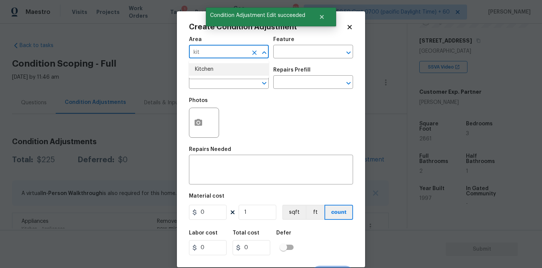
click at [225, 67] on li "Kitchen" at bounding box center [229, 69] width 80 height 12
type input "Kitchen"
click at [225, 85] on input "text" at bounding box center [218, 83] width 59 height 12
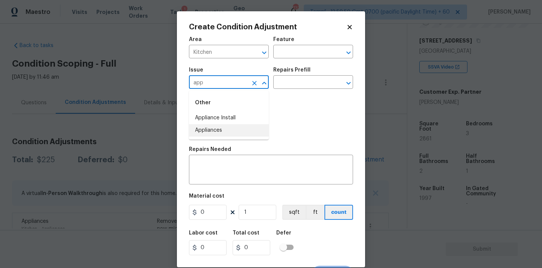
click at [217, 128] on li "Appliances" at bounding box center [229, 130] width 80 height 12
type input "Appliances"
click at [282, 85] on input "text" at bounding box center [302, 83] width 59 height 12
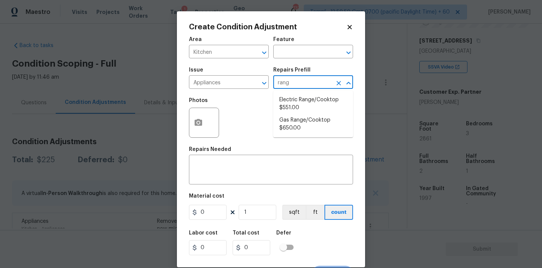
type input "range"
click at [287, 100] on li "Electric Range/Cooktop $551.00" at bounding box center [313, 104] width 80 height 20
type input "Appliances"
type textarea "Remove the existing electric range/cooktop and prep the area for a new unit. In…"
type input "551"
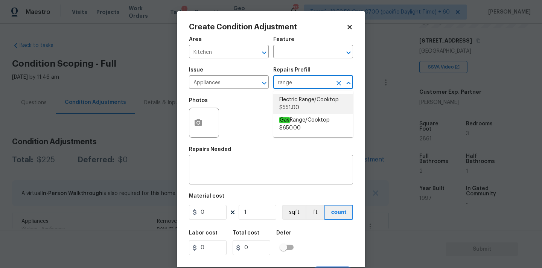
type input "551"
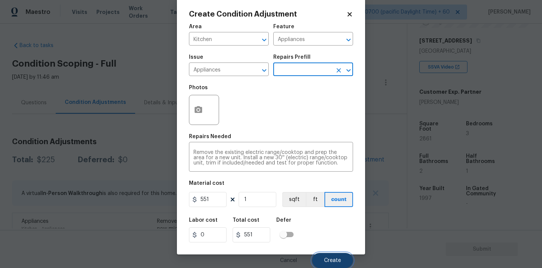
click at [328, 256] on button "Create" at bounding box center [332, 260] width 41 height 15
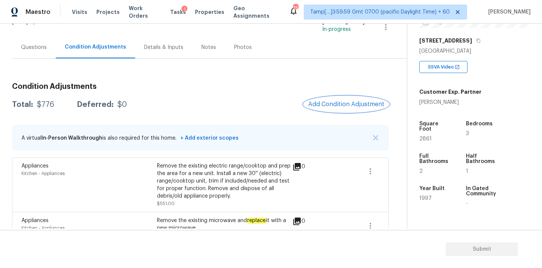
scroll to position [74, 0]
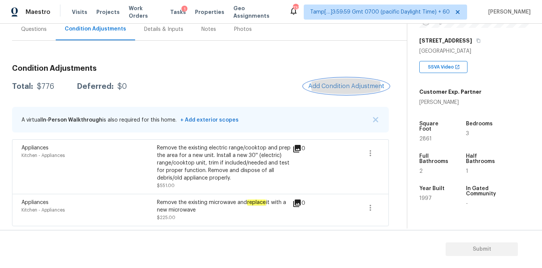
click at [323, 87] on span "Add Condition Adjustment" at bounding box center [346, 86] width 76 height 7
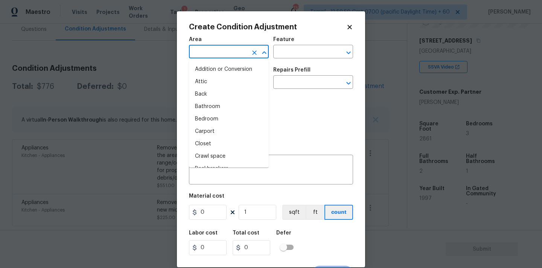
click at [229, 53] on input "text" at bounding box center [218, 53] width 59 height 12
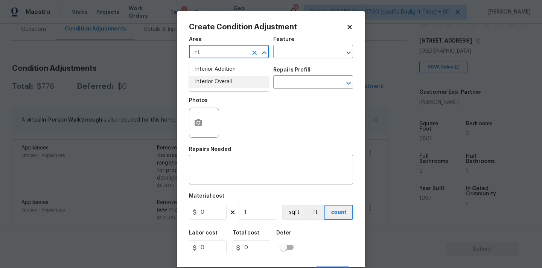
click at [231, 78] on li "Interior Overall" at bounding box center [229, 82] width 80 height 12
type input "Interior Overall"
click at [224, 85] on input "text" at bounding box center [218, 83] width 59 height 12
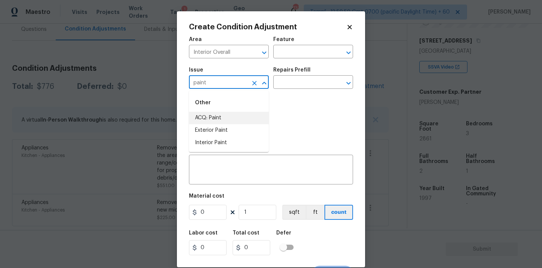
click at [226, 117] on li "ACQ: Paint" at bounding box center [229, 118] width 80 height 12
type input "ACQ: Paint"
click at [296, 83] on input "text" at bounding box center [302, 83] width 59 height 12
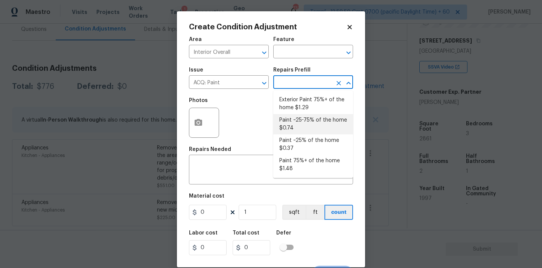
click at [305, 125] on li "Paint ~25-75% of the home $0.74" at bounding box center [313, 124] width 80 height 20
type input "Acquisition"
type textarea "Acquisition Scope: ~25 - 75% of the home needs interior paint"
type input "0.74"
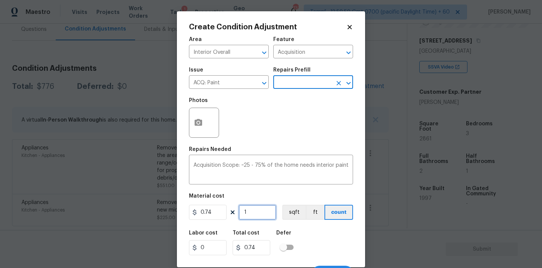
click at [257, 213] on input "1" at bounding box center [257, 212] width 38 height 15
type input "2"
type input "1.48"
type input "28"
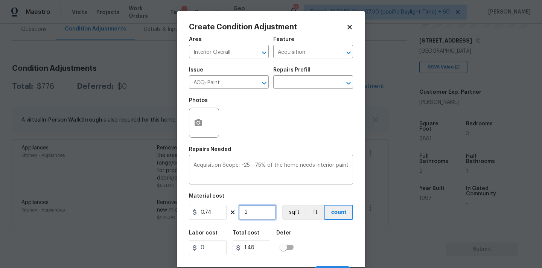
type input "20.72"
type input "286"
type input "211.64"
type input "2861"
type input "2117.14"
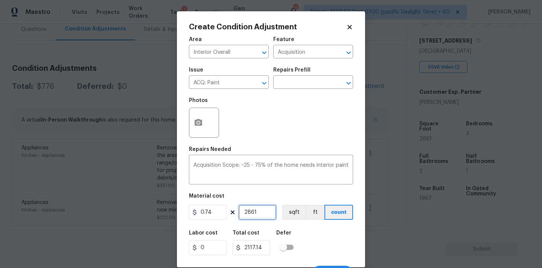
type input "2861"
click at [202, 123] on icon "button" at bounding box center [198, 122] width 8 height 7
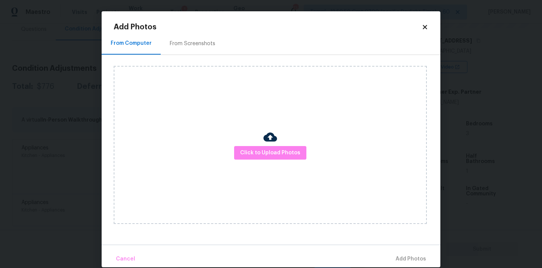
click at [180, 44] on div "From Screenshots" at bounding box center [193, 44] width 46 height 8
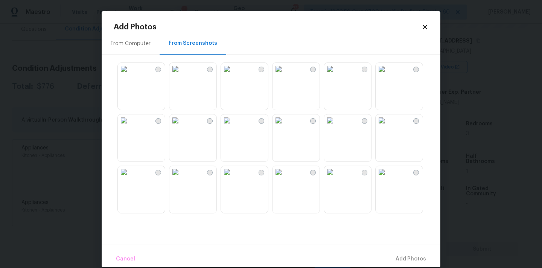
click at [233, 75] on img at bounding box center [227, 69] width 12 height 12
click at [130, 75] on img at bounding box center [124, 69] width 12 height 12
click at [130, 126] on img at bounding box center [124, 120] width 12 height 12
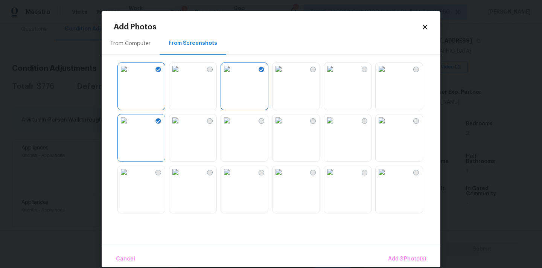
click at [336, 75] on img at bounding box center [330, 69] width 12 height 12
click at [387, 126] on img at bounding box center [381, 120] width 12 height 12
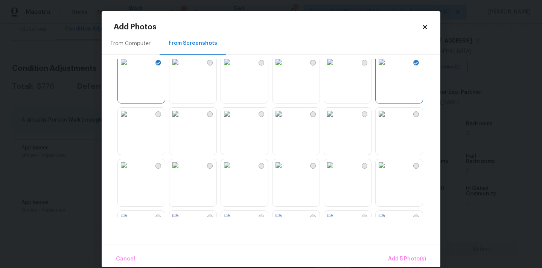
scroll to position [101, 0]
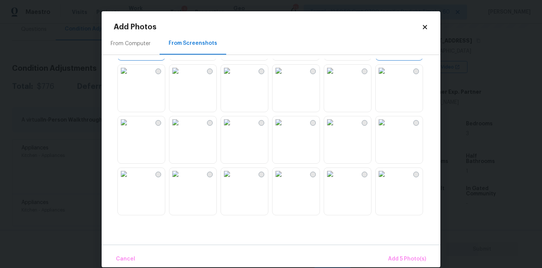
click at [181, 77] on img at bounding box center [175, 71] width 12 height 12
click at [181, 128] on img at bounding box center [175, 122] width 12 height 12
click at [336, 128] on img at bounding box center [330, 122] width 12 height 12
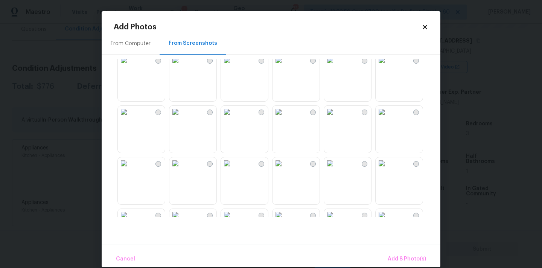
scroll to position [225, 0]
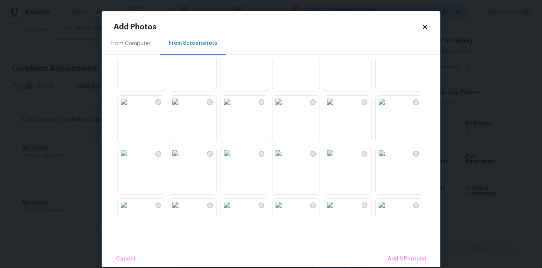
click at [284, 108] on img at bounding box center [278, 102] width 12 height 12
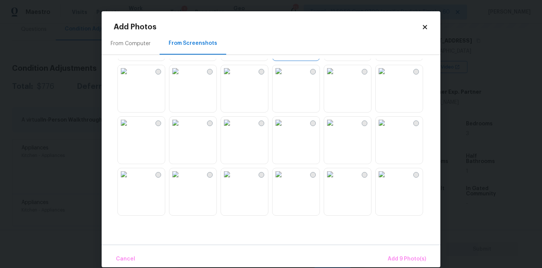
scroll to position [308, 0]
click at [387, 74] on img at bounding box center [381, 70] width 12 height 12
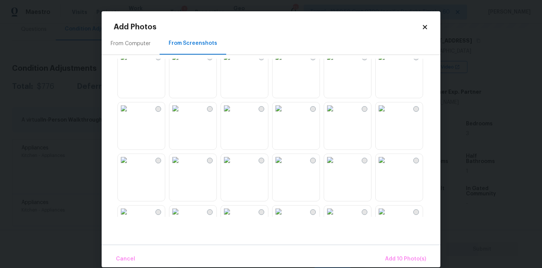
scroll to position [589, 0]
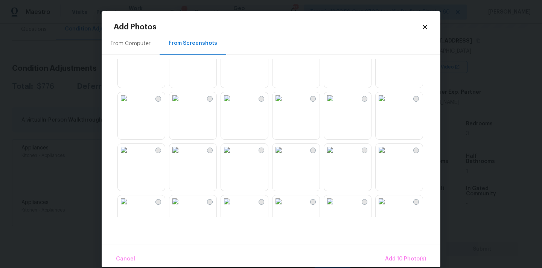
click at [284, 104] on img at bounding box center [278, 98] width 12 height 12
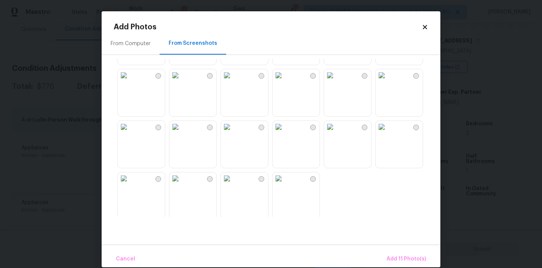
scroll to position [718, 0]
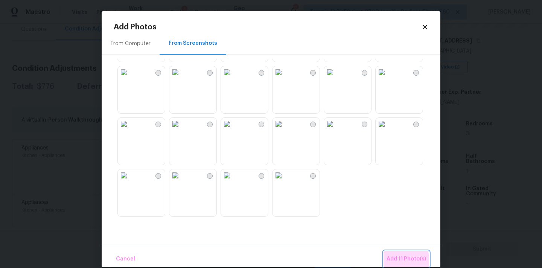
click at [399, 261] on span "Add 11 Photo(s)" at bounding box center [405, 258] width 39 height 9
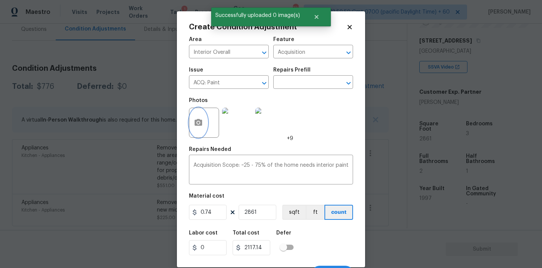
scroll to position [13, 0]
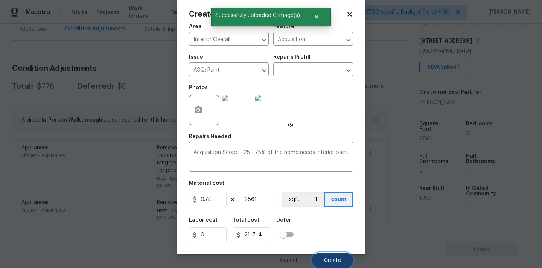
click at [335, 257] on button "Create" at bounding box center [332, 260] width 41 height 15
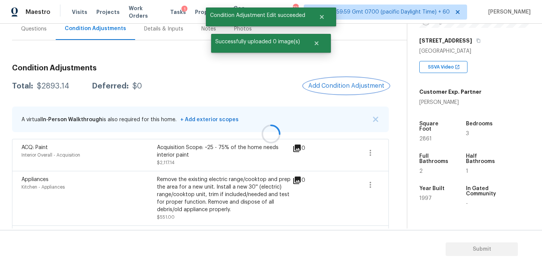
scroll to position [0, 0]
click at [335, 87] on span "Add Condition Adjustment" at bounding box center [347, 85] width 76 height 7
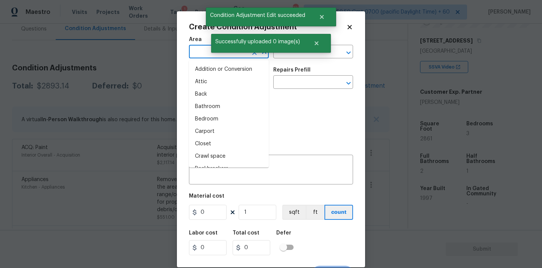
click at [197, 53] on input "text" at bounding box center [218, 53] width 59 height 12
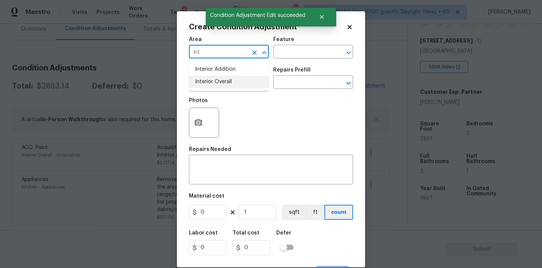
click at [198, 83] on li "Interior Overall" at bounding box center [229, 82] width 80 height 12
type input "Interior Overall"
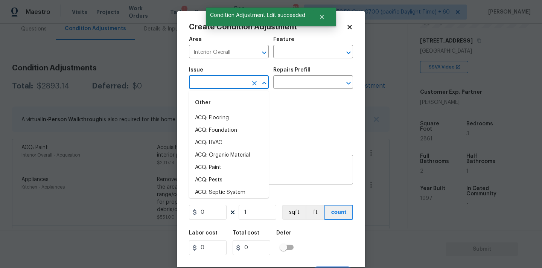
click at [217, 83] on input "text" at bounding box center [218, 83] width 59 height 12
click at [220, 122] on li "ACQ: Flooring" at bounding box center [229, 118] width 80 height 12
type input "ACQ: Flooring"
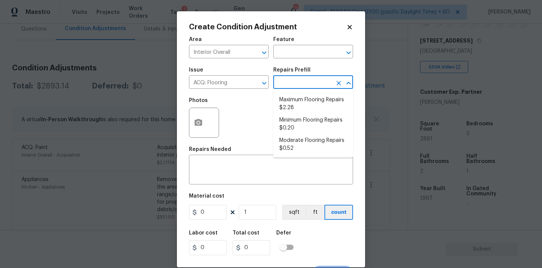
click at [287, 84] on input "text" at bounding box center [302, 83] width 59 height 12
click at [290, 146] on li "Moderate Flooring Repairs $0.52" at bounding box center [313, 144] width 80 height 20
type input "Acquisition"
type textarea "Acquisition Scope: Moderate flooring repairs"
type input "0.52"
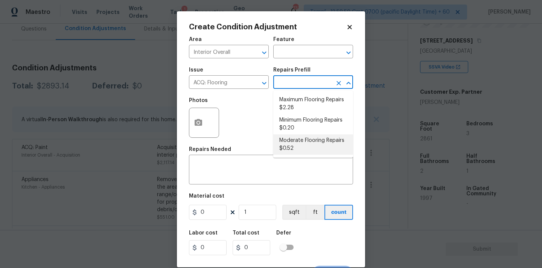
type input "0.52"
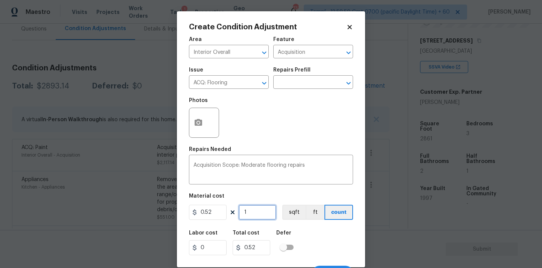
click at [254, 214] on input "1" at bounding box center [257, 212] width 38 height 15
type input "2"
type input "1.04"
type input "28"
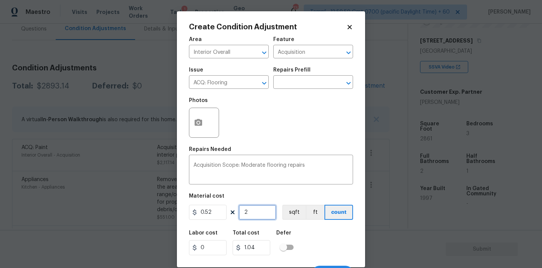
type input "14.56"
type input "286"
type input "148.72"
type input "2861"
type input "1487.72"
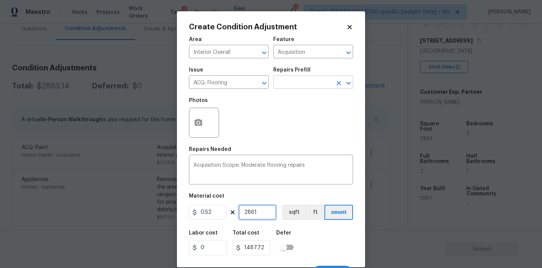
type input "2861"
click at [295, 84] on input "text" at bounding box center [302, 83] width 59 height 12
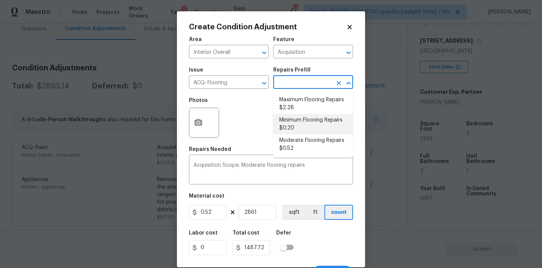
click at [297, 121] on li "Minimum Flooring Repairs $0.20" at bounding box center [313, 124] width 80 height 20
type textarea "Acquisition Scope: Minimum flooring repairs"
type input "0.2"
type input "572.2"
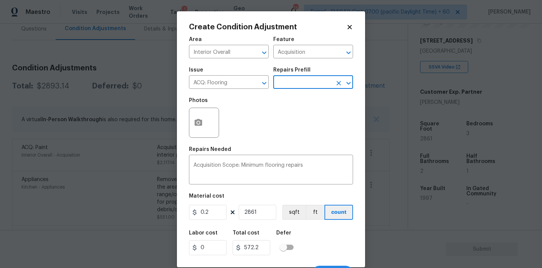
scroll to position [13, 0]
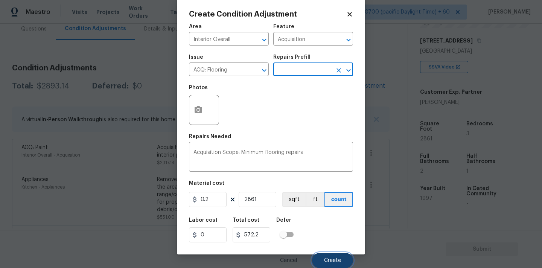
click at [325, 258] on span "Create" at bounding box center [332, 261] width 17 height 6
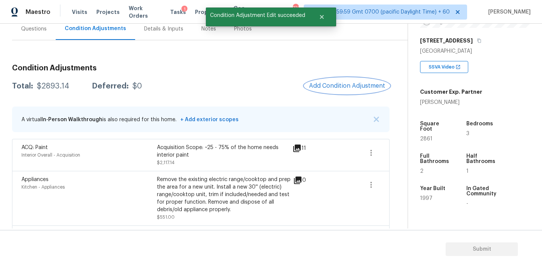
scroll to position [0, 0]
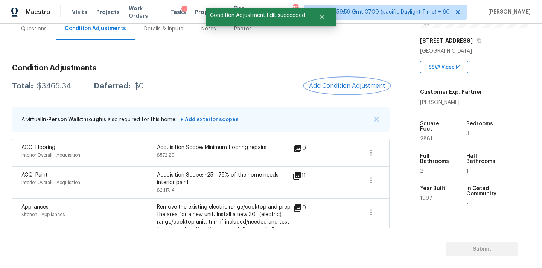
click at [330, 83] on span "Add Condition Adjustment" at bounding box center [347, 85] width 76 height 7
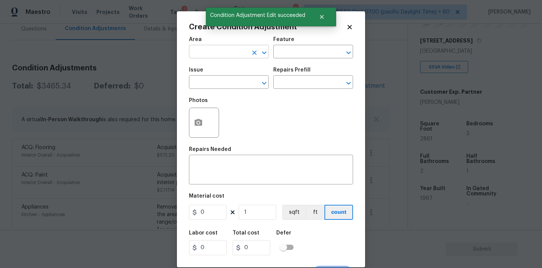
click at [225, 55] on input "text" at bounding box center [218, 53] width 59 height 12
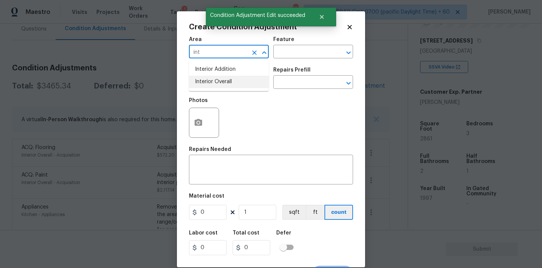
click at [221, 79] on li "Interior Overall" at bounding box center [229, 82] width 80 height 12
type input "Interior Overall"
click at [222, 83] on input "text" at bounding box center [218, 83] width 59 height 12
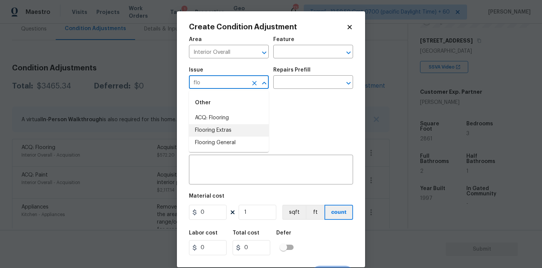
click at [223, 128] on li "Flooring Extras" at bounding box center [229, 130] width 80 height 12
type input "Flooring Extras"
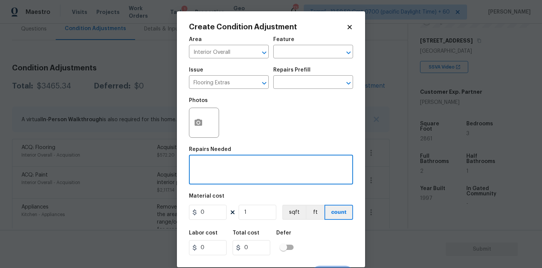
click at [229, 169] on textarea at bounding box center [270, 170] width 155 height 16
type textarea "Carpet replacement"
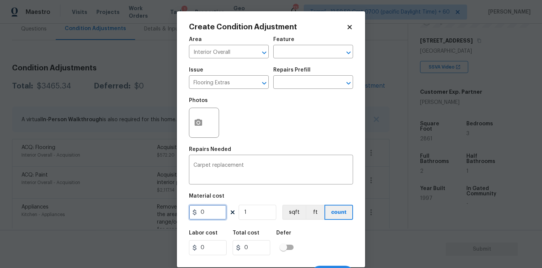
click at [207, 212] on input "0" at bounding box center [208, 212] width 38 height 15
type input "250"
click at [204, 121] on button "button" at bounding box center [198, 122] width 18 height 29
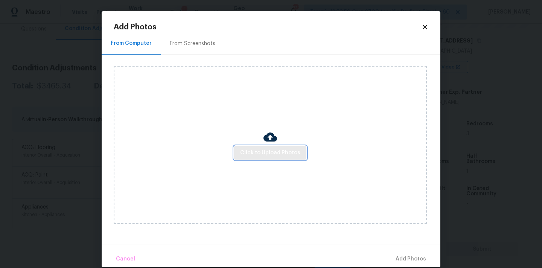
click at [262, 156] on span "Click to Upload Photos" at bounding box center [270, 152] width 60 height 9
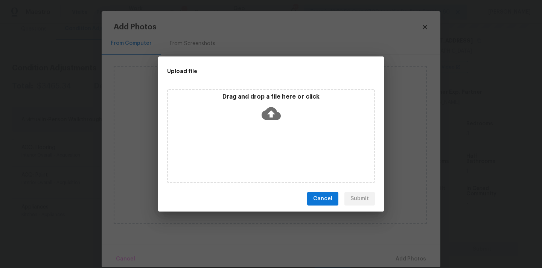
click at [266, 114] on icon at bounding box center [270, 113] width 19 height 13
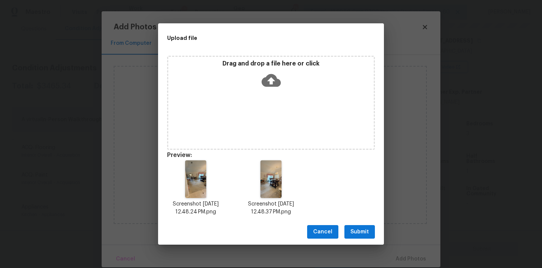
click at [361, 228] on span "Submit" at bounding box center [359, 231] width 18 height 9
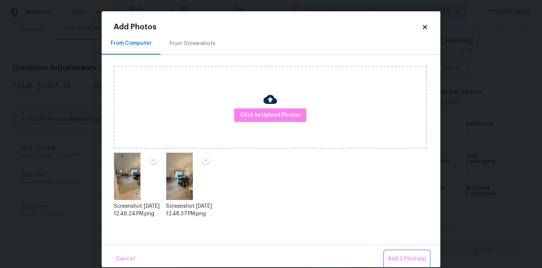
click at [398, 251] on button "Add 2 Photo(s)" at bounding box center [406, 259] width 44 height 16
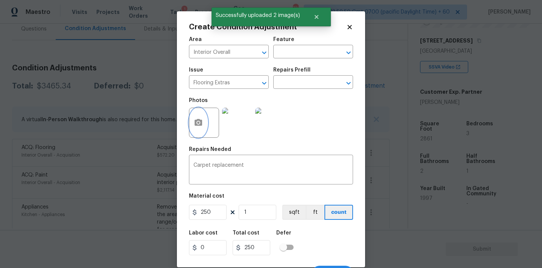
scroll to position [13, 0]
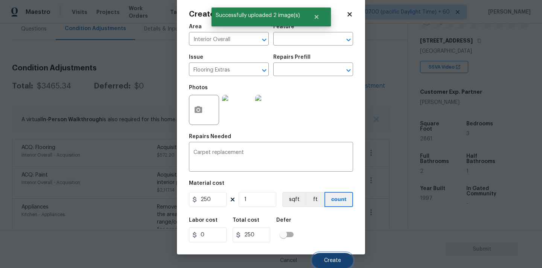
click at [330, 258] on span "Create" at bounding box center [332, 261] width 17 height 6
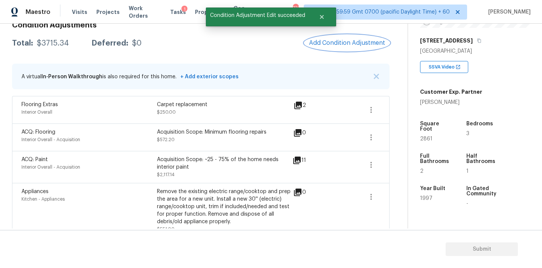
scroll to position [118, 0]
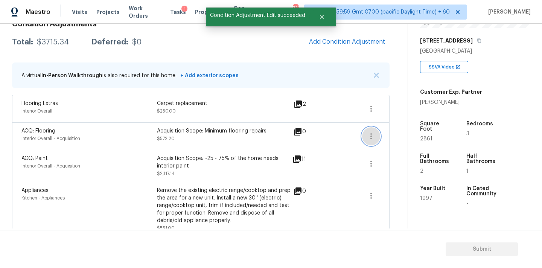
click at [372, 138] on icon "button" at bounding box center [370, 136] width 9 height 9
click at [386, 138] on div "Edit" at bounding box center [413, 135] width 59 height 8
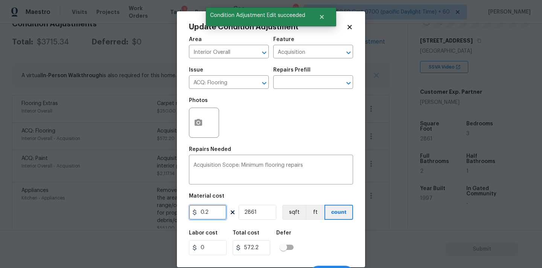
click at [216, 213] on input "0.2" at bounding box center [208, 212] width 38 height 15
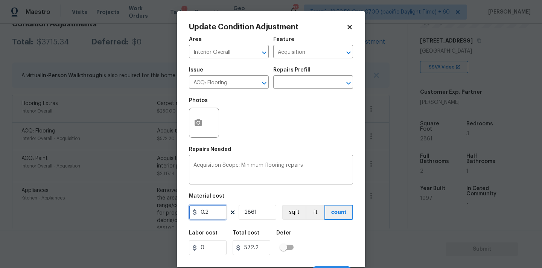
click at [216, 213] on input "0.2" at bounding box center [208, 212] width 38 height 15
type input "400"
type input "1144400"
type input "1"
type input "400"
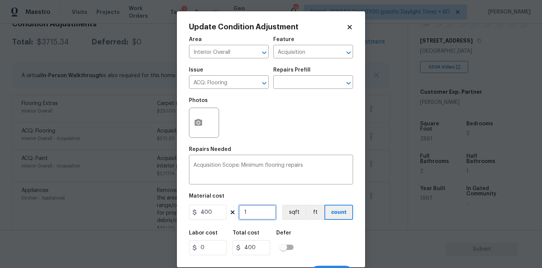
type input "1"
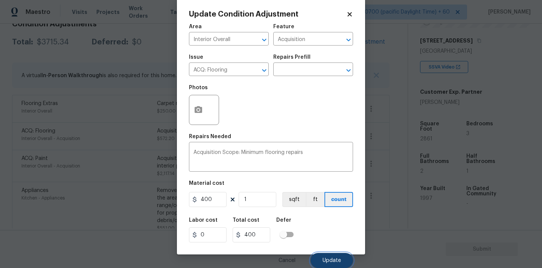
click at [327, 255] on button "Update" at bounding box center [331, 260] width 43 height 15
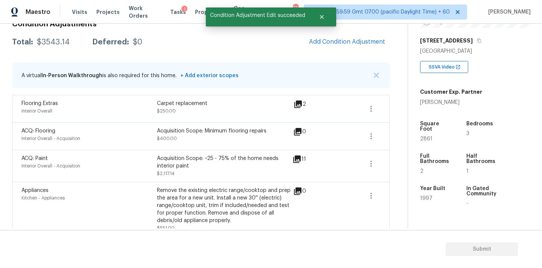
scroll to position [0, 0]
click at [339, 38] on button "Add Condition Adjustment" at bounding box center [346, 42] width 85 height 16
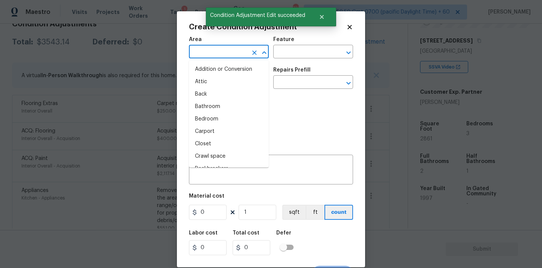
click at [210, 51] on input "text" at bounding box center [218, 53] width 59 height 12
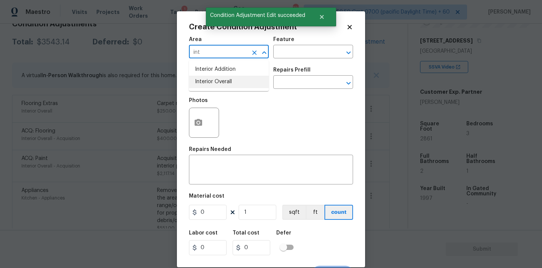
click at [213, 85] on li "Interior Overall" at bounding box center [229, 82] width 80 height 12
type input "Interior Overall"
click at [223, 85] on input "text" at bounding box center [218, 83] width 59 height 12
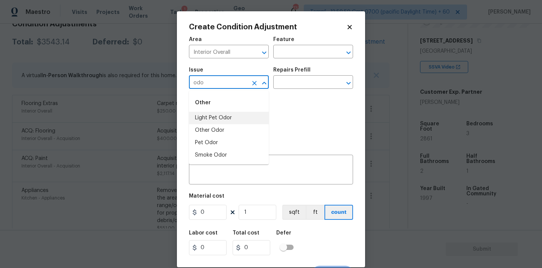
click at [221, 118] on li "Light Pet Odor" at bounding box center [229, 118] width 80 height 12
type input "Light Pet Odor"
click at [291, 82] on input "text" at bounding box center [302, 83] width 59 height 12
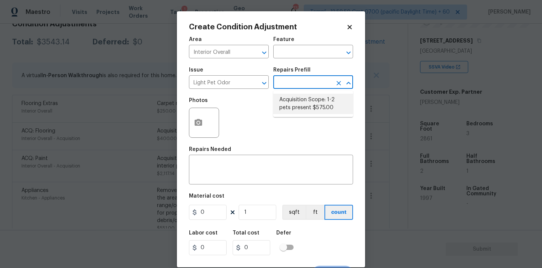
click at [293, 104] on li "Acquisition Scope: 1-2 pets present $575.00" at bounding box center [313, 104] width 80 height 20
type textarea "Acquisition Scope: 1-2 pets present"
type input "575"
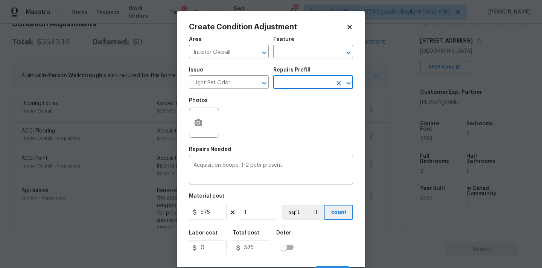
scroll to position [13, 0]
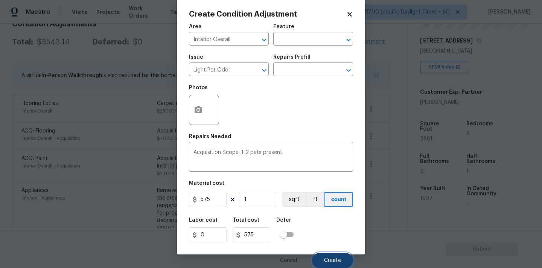
click at [332, 255] on button "Create" at bounding box center [332, 260] width 41 height 15
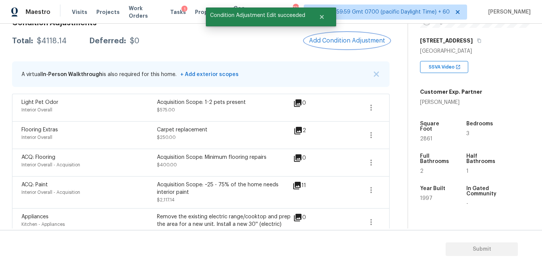
scroll to position [117, 0]
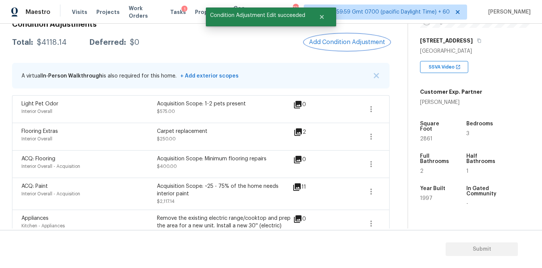
click at [317, 40] on span "Add Condition Adjustment" at bounding box center [347, 42] width 76 height 7
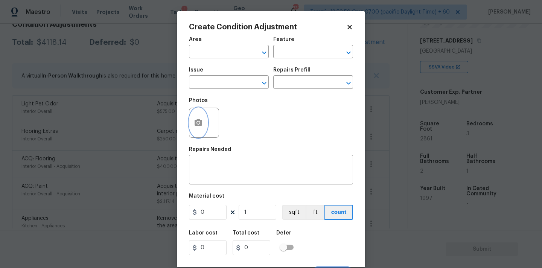
click at [205, 120] on button "button" at bounding box center [198, 122] width 18 height 29
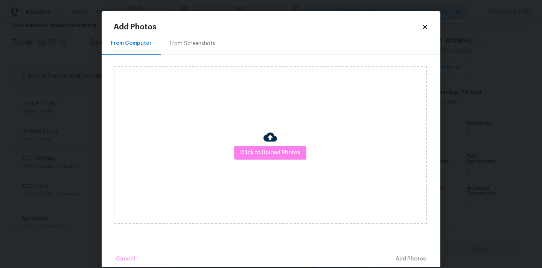
click at [263, 145] on div "Click to Upload Photos" at bounding box center [270, 145] width 313 height 158
click at [265, 151] on span "Click to Upload Photos" at bounding box center [270, 152] width 60 height 9
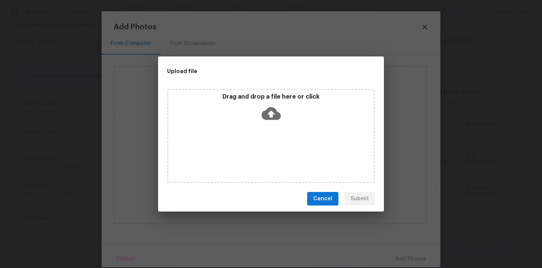
click at [265, 106] on icon at bounding box center [270, 113] width 19 height 19
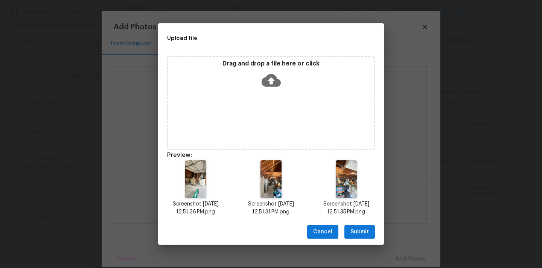
click at [355, 231] on span "Submit" at bounding box center [359, 231] width 18 height 9
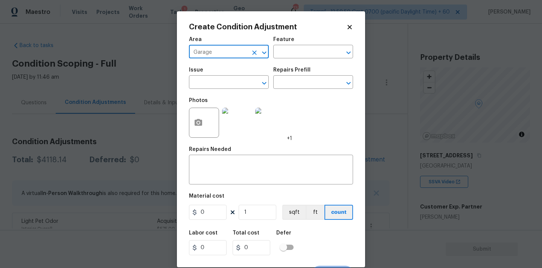
scroll to position [115, 0]
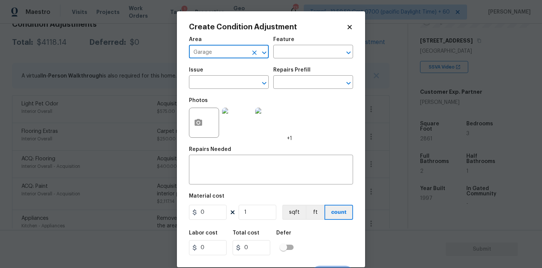
click at [202, 54] on input "Garage" at bounding box center [218, 53] width 59 height 12
type input "Garage"
click at [226, 173] on textarea at bounding box center [270, 170] width 155 height 16
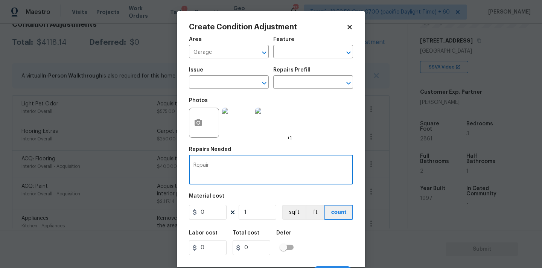
paste textarea "Garage"
click at [218, 165] on textarea "Repair Garage" at bounding box center [270, 170] width 155 height 16
click at [203, 165] on textarea "Repair Garage" at bounding box center [270, 170] width 155 height 16
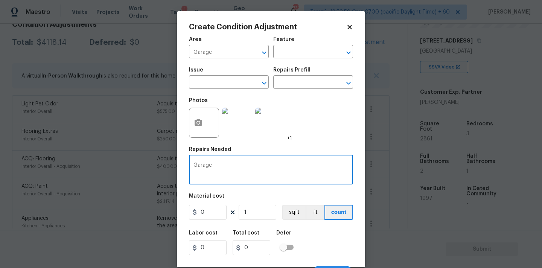
click at [226, 167] on textarea "Garage" at bounding box center [270, 170] width 155 height 16
type textarea "Garage drywall repair"
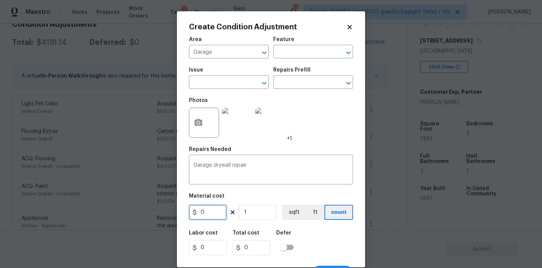
click at [217, 216] on input "0" at bounding box center [208, 212] width 38 height 15
type input "1000"
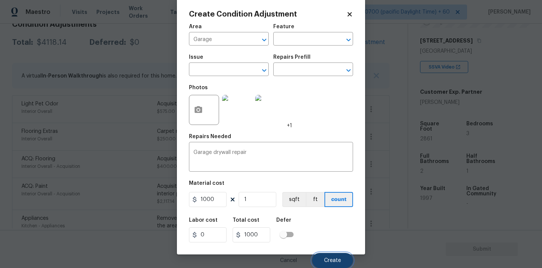
click at [326, 258] on span "Create" at bounding box center [332, 261] width 17 height 6
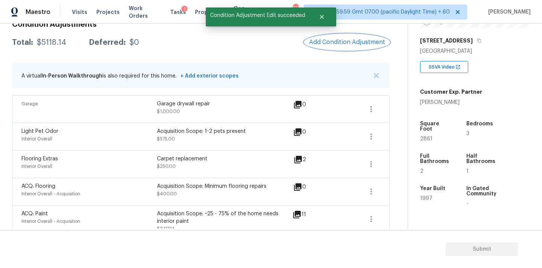
scroll to position [0, 0]
click at [345, 39] on span "Add Condition Adjustment" at bounding box center [347, 42] width 76 height 7
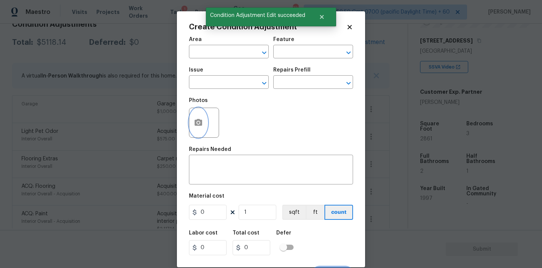
click at [200, 122] on icon "button" at bounding box center [198, 122] width 8 height 7
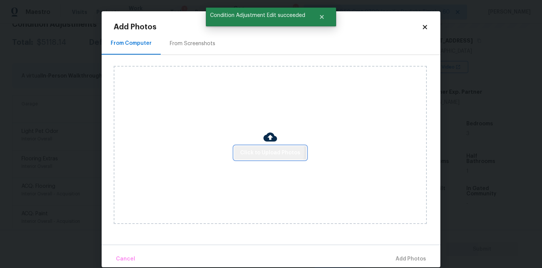
click at [248, 151] on span "Click to Upload Photos" at bounding box center [270, 152] width 60 height 9
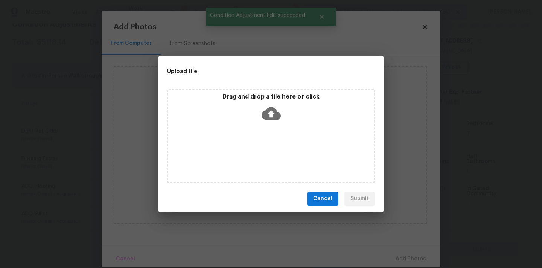
click at [274, 102] on div "Drag and drop a file here or click" at bounding box center [270, 109] width 205 height 32
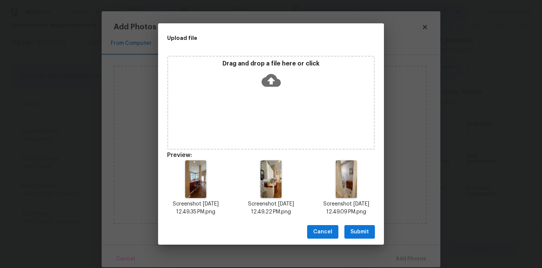
click at [355, 231] on span "Submit" at bounding box center [359, 231] width 18 height 9
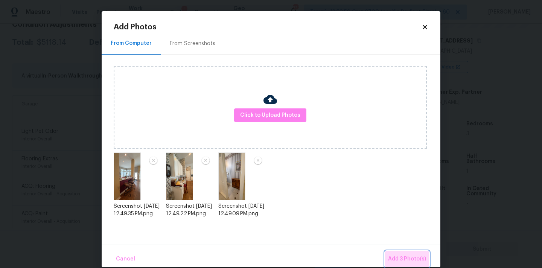
click at [403, 260] on span "Add 3 Photo(s)" at bounding box center [407, 258] width 38 height 9
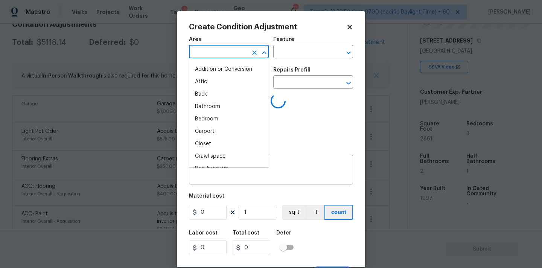
click at [227, 52] on input "text" at bounding box center [218, 53] width 59 height 12
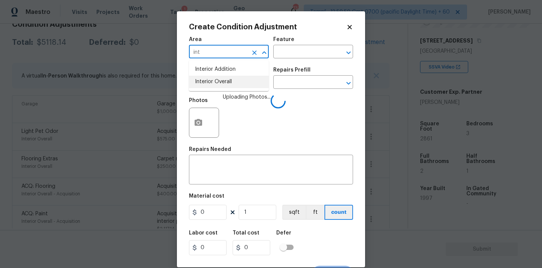
click at [235, 84] on li "Interior Overall" at bounding box center [229, 82] width 80 height 12
type input "Interior Overall"
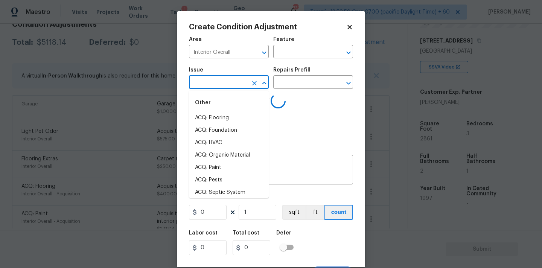
click at [235, 84] on input "text" at bounding box center [218, 83] width 59 height 12
type input "wa"
type input "l"
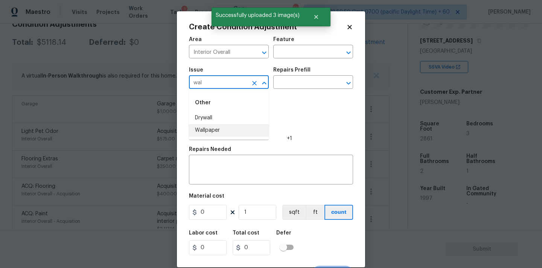
click at [220, 131] on li "Wallpaper" at bounding box center [229, 130] width 80 height 12
type input "Wallpaper"
click at [287, 85] on input "text" at bounding box center [302, 83] width 59 height 12
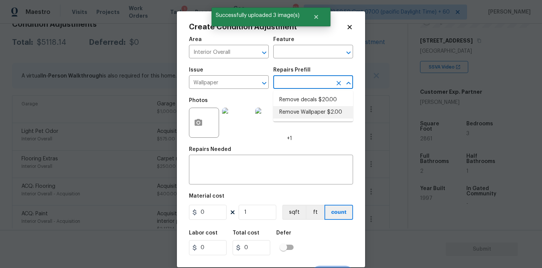
click at [293, 119] on ul "Remove decals $20.00 Remove Wallpaper $2.00" at bounding box center [313, 106] width 80 height 31
click at [305, 113] on li "Remove Wallpaper $2.00" at bounding box center [313, 112] width 80 height 12
type input "Walls and Ceiling"
type textarea "Remove wallpaper and texture walls to best match existing conditions"
type input "2"
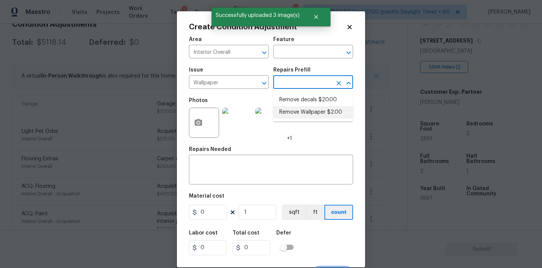
type input "2"
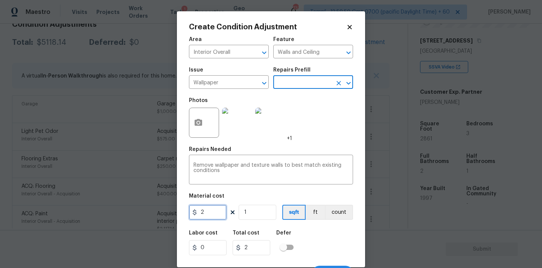
click at [216, 214] on input "2" at bounding box center [208, 212] width 38 height 15
type input "200"
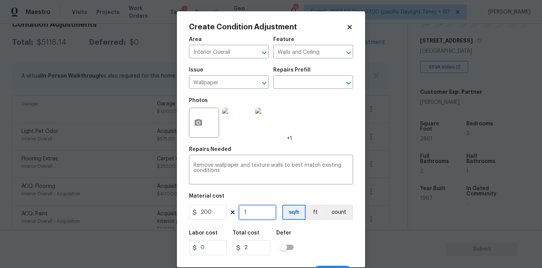
type input "200"
type input "2"
type input "400"
type input "2"
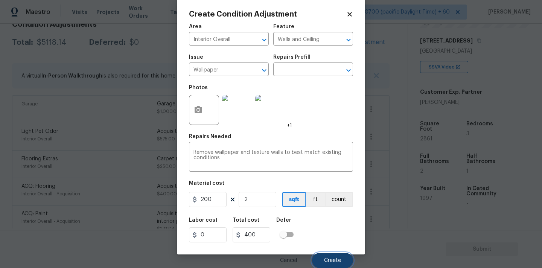
click at [331, 259] on span "Create" at bounding box center [332, 261] width 17 height 6
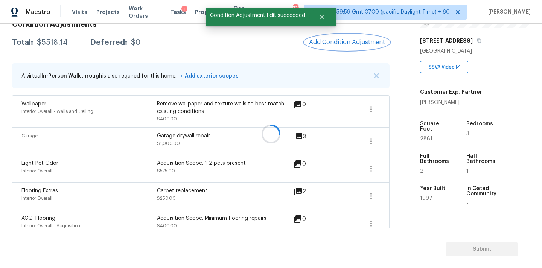
scroll to position [0, 0]
click at [337, 40] on span "Add Condition Adjustment" at bounding box center [347, 42] width 76 height 7
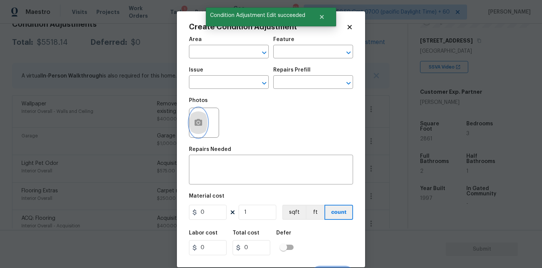
click at [197, 130] on button "button" at bounding box center [198, 122] width 18 height 29
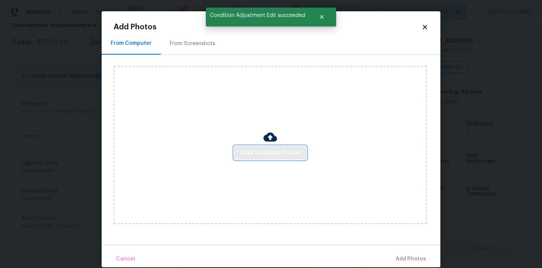
click at [266, 155] on span "Click to Upload Photos" at bounding box center [270, 152] width 60 height 9
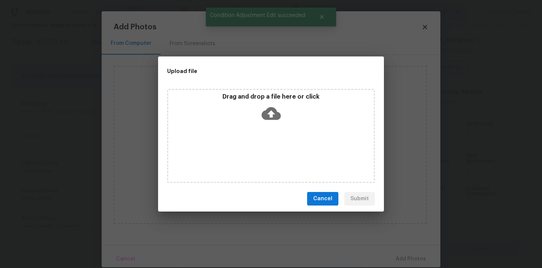
click at [273, 106] on icon at bounding box center [270, 113] width 19 height 19
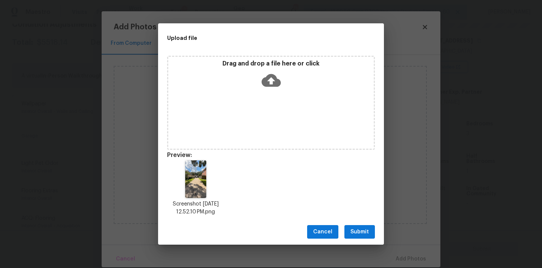
click at [367, 235] on span "Submit" at bounding box center [359, 231] width 18 height 9
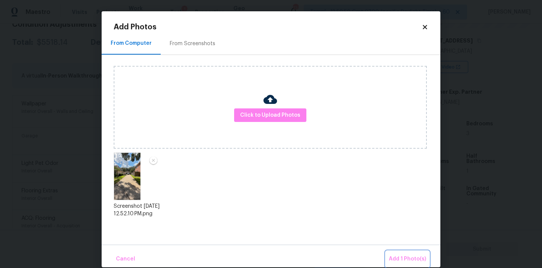
click at [388, 254] on button "Add 1 Photo(s)" at bounding box center [407, 259] width 43 height 16
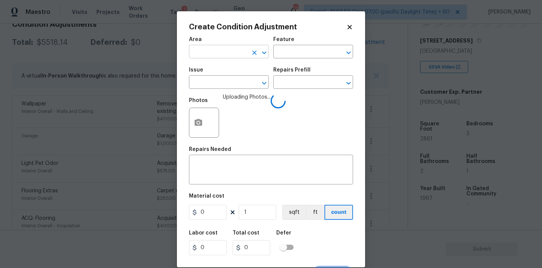
click at [219, 56] on input "text" at bounding box center [218, 53] width 59 height 12
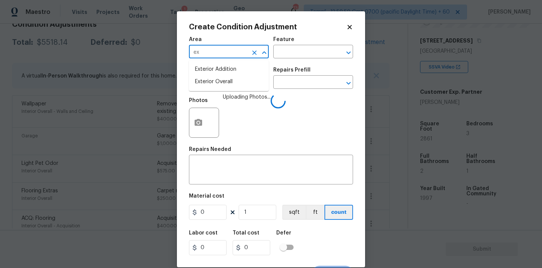
type input "ext"
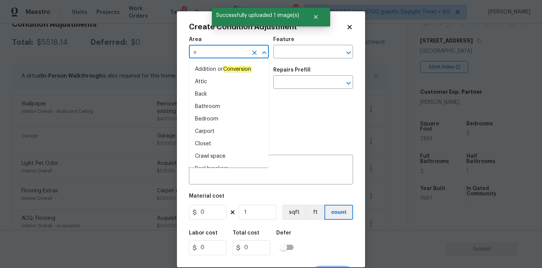
type input "ex"
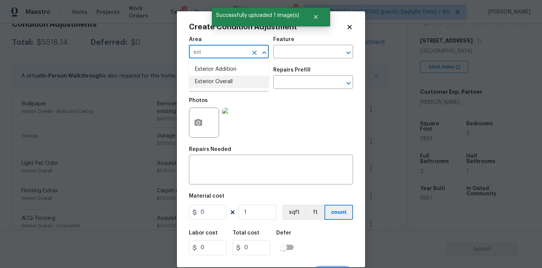
click at [216, 82] on li "Exterior Overall" at bounding box center [229, 82] width 80 height 12
type input "Exterior Overall"
click at [222, 82] on input "text" at bounding box center [218, 83] width 59 height 12
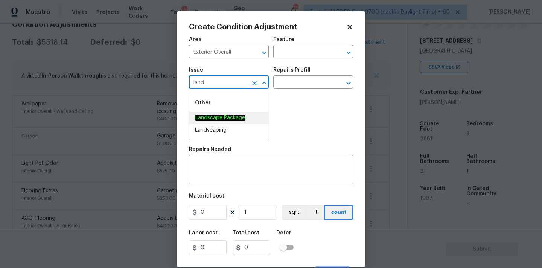
click at [227, 114] on span "Landscape Package" at bounding box center [220, 118] width 50 height 8
type input "Landscape Package"
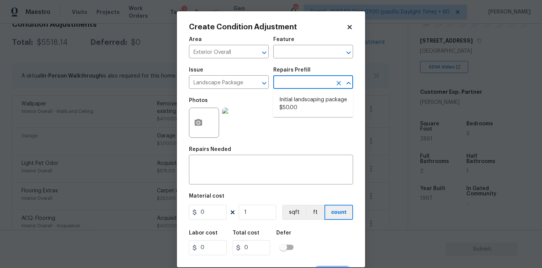
click at [297, 85] on input "text" at bounding box center [302, 83] width 59 height 12
click at [296, 100] on li "Initial landscaping package $50.00" at bounding box center [313, 104] width 80 height 20
type input "Home Readiness Packages"
type textarea "Mowing of grass up to 6" in height. Mow, edge along driveways & sidewalks, trim…"
type input "50"
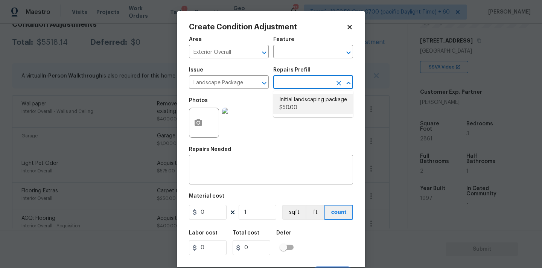
type input "50"
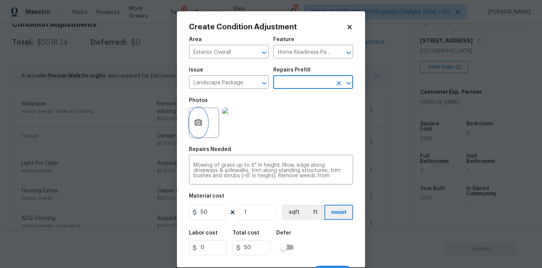
click at [201, 117] on button "button" at bounding box center [198, 122] width 18 height 29
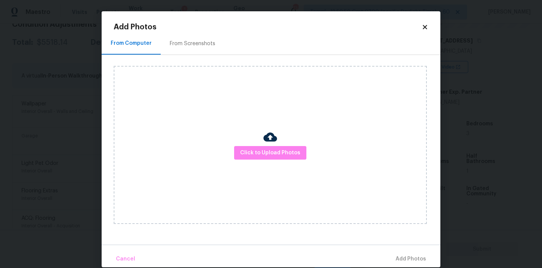
click at [176, 41] on div "From Screenshots" at bounding box center [193, 44] width 46 height 8
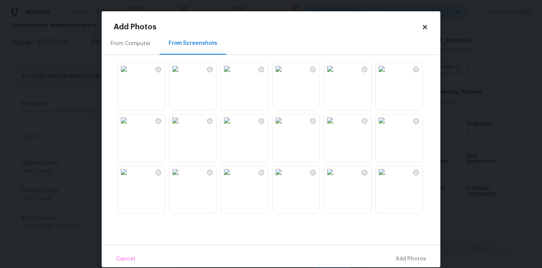
click at [181, 75] on img at bounding box center [175, 69] width 12 height 12
click at [181, 126] on img at bounding box center [175, 120] width 12 height 12
click at [233, 126] on img at bounding box center [227, 120] width 12 height 12
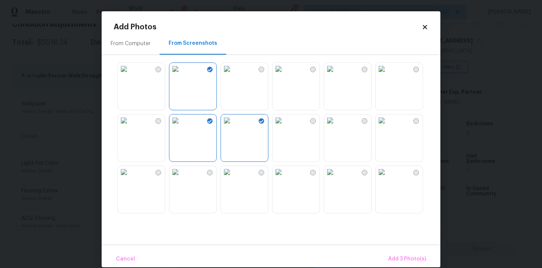
click at [336, 126] on img at bounding box center [330, 120] width 12 height 12
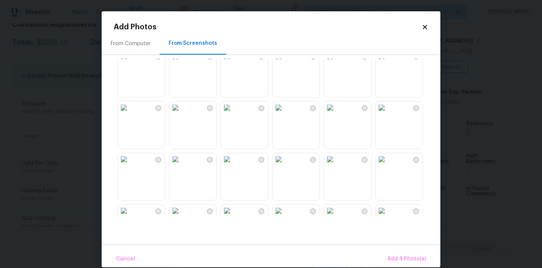
scroll to position [128, 0]
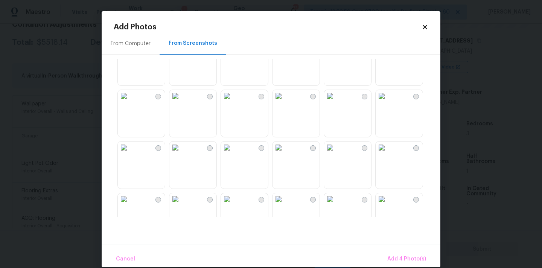
click at [387, 102] on img at bounding box center [381, 96] width 12 height 12
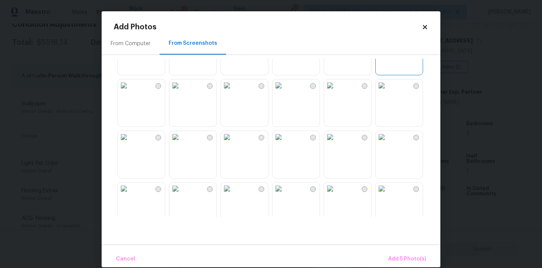
scroll to position [200, 0]
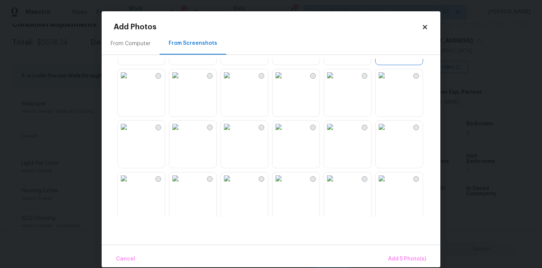
click at [181, 133] on img at bounding box center [175, 127] width 12 height 12
click at [233, 133] on img at bounding box center [227, 127] width 12 height 12
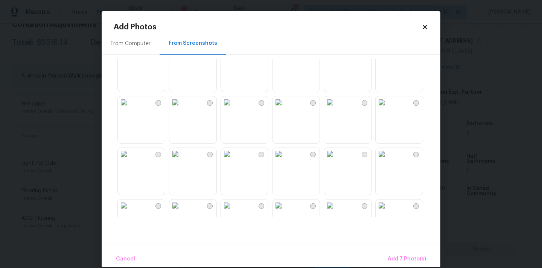
click at [284, 160] on img at bounding box center [278, 154] width 12 height 12
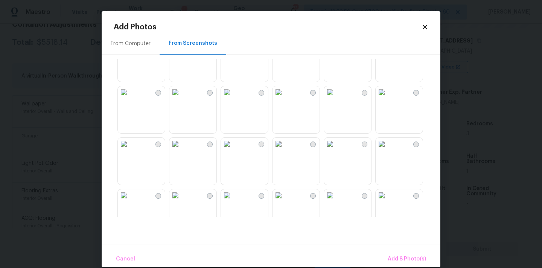
scroll to position [494, 0]
click at [284, 44] on img at bounding box center [278, 38] width 12 height 12
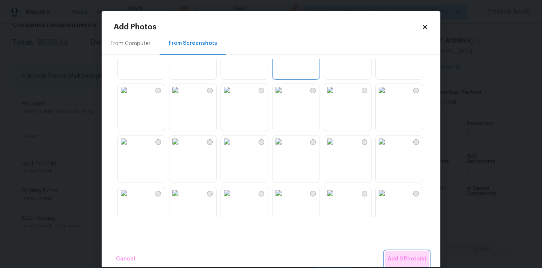
click at [411, 258] on span "Add 9 Photo(s)" at bounding box center [406, 258] width 38 height 9
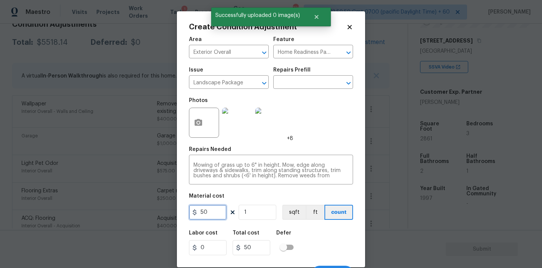
click at [213, 213] on input "50" at bounding box center [208, 212] width 38 height 15
type input "750"
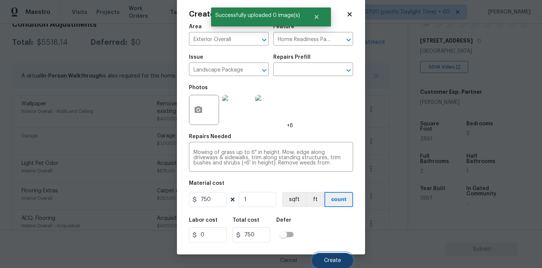
click at [333, 257] on button "Create" at bounding box center [332, 260] width 41 height 15
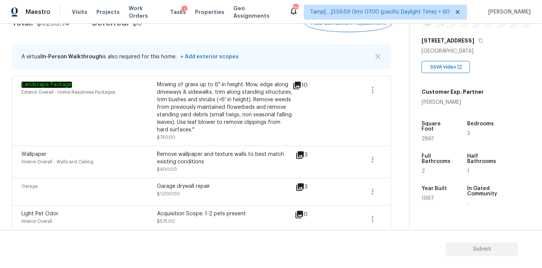
scroll to position [63, 0]
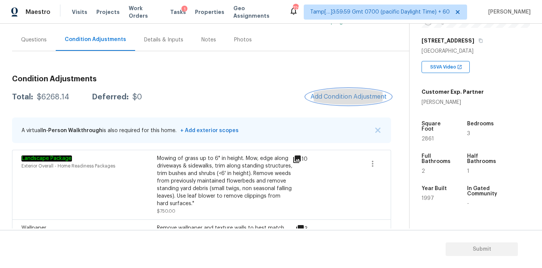
click at [337, 102] on button "Add Condition Adjustment" at bounding box center [348, 97] width 85 height 16
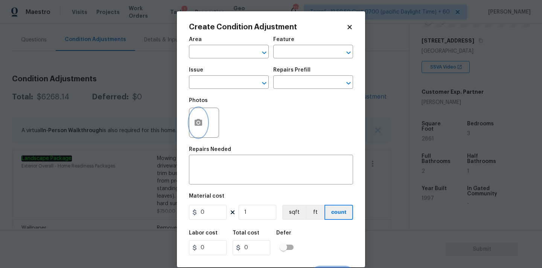
click at [203, 127] on button "button" at bounding box center [198, 122] width 18 height 29
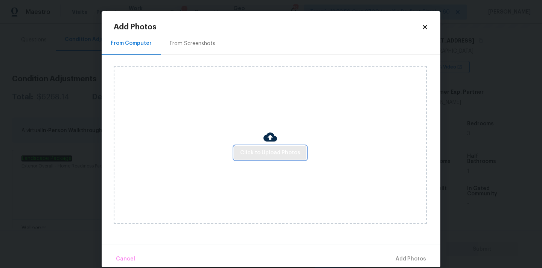
click at [258, 148] on span "Click to Upload Photos" at bounding box center [270, 152] width 60 height 9
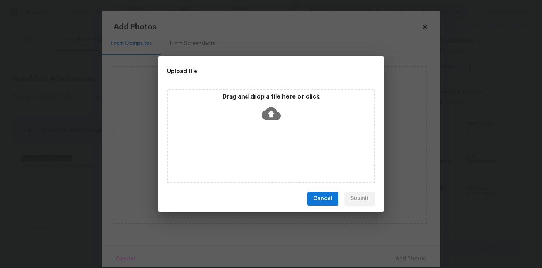
click at [268, 116] on icon at bounding box center [270, 113] width 19 height 13
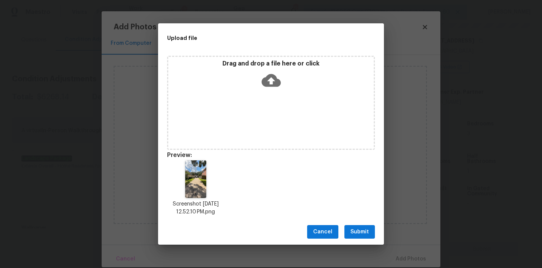
click at [360, 235] on span "Submit" at bounding box center [359, 231] width 18 height 9
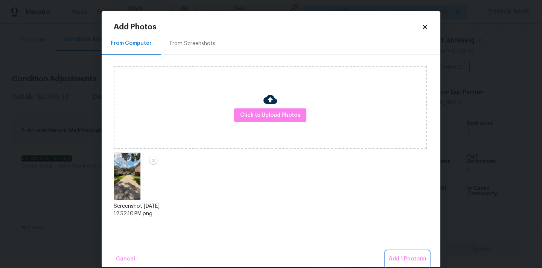
click at [398, 253] on button "Add 1 Photo(s)" at bounding box center [407, 259] width 43 height 16
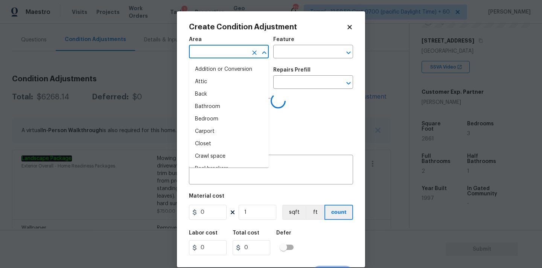
click at [223, 57] on input "text" at bounding box center [218, 53] width 59 height 12
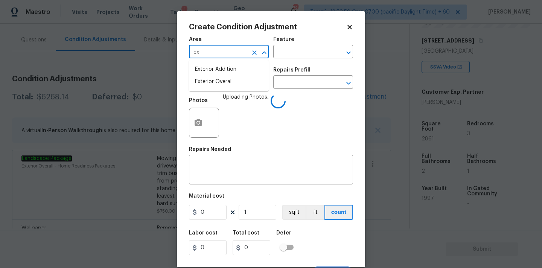
type input "ext"
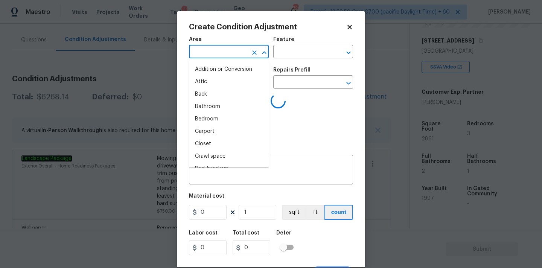
click at [227, 85] on li "Attic" at bounding box center [229, 82] width 80 height 12
type input "Attic"
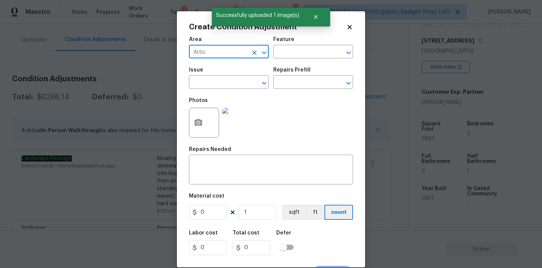
click at [254, 52] on icon "Clear" at bounding box center [254, 52] width 5 height 5
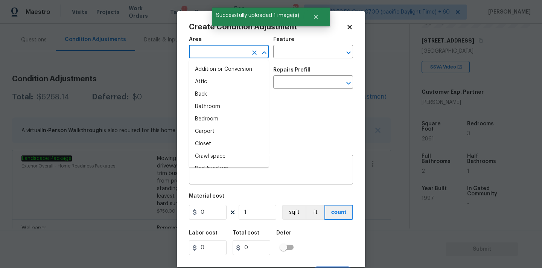
click at [205, 52] on input "text" at bounding box center [218, 53] width 59 height 12
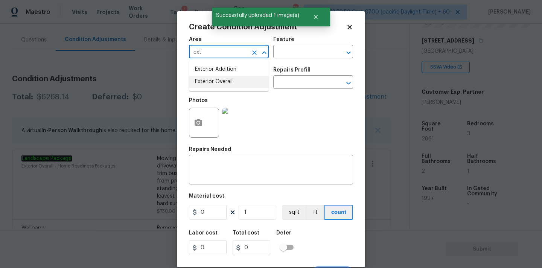
click at [211, 82] on li "Exterior Overall" at bounding box center [229, 82] width 80 height 12
type input "Exterior Overall"
click at [226, 82] on input "text" at bounding box center [218, 83] width 59 height 12
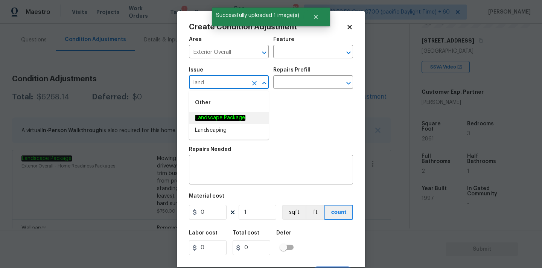
click at [232, 116] on em "Landscape Package" at bounding box center [220, 118] width 50 height 6
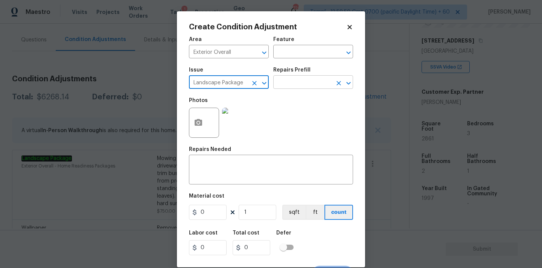
type input "Landscape Package"
click at [313, 87] on input "text" at bounding box center [302, 83] width 59 height 12
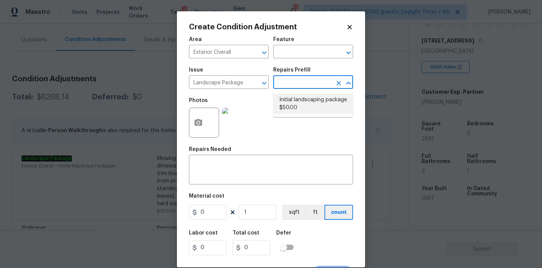
click at [305, 103] on li "Initial landscaping package $50.00" at bounding box center [313, 104] width 80 height 20
type input "Home Readiness Packages"
type textarea "Mowing of grass up to 6" in height. Mow, edge along driveways & sidewalks, trim…"
type input "50"
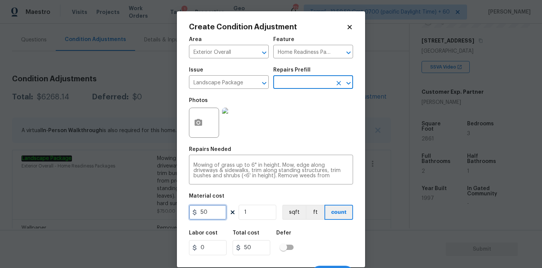
click at [210, 211] on input "50" at bounding box center [208, 212] width 38 height 15
click at [240, 88] on input "Landscape Package" at bounding box center [218, 83] width 59 height 12
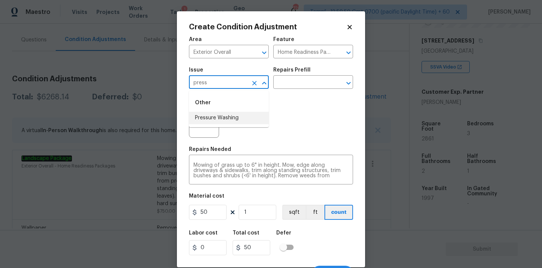
click at [235, 118] on li "Pressure Washing" at bounding box center [229, 118] width 80 height 12
type input "Pressure Washing"
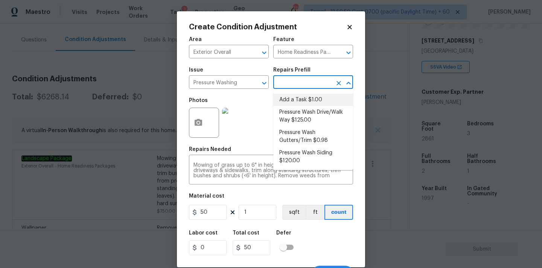
click at [320, 85] on input "text" at bounding box center [302, 83] width 59 height 12
click at [307, 117] on li "Pressure Wash Drive/Walk Way $125.00" at bounding box center [313, 116] width 80 height 20
type input "Siding"
type textarea "Pressure wash the driveways/walkways as directed by the PM. Ensure that all deb…"
type input "125"
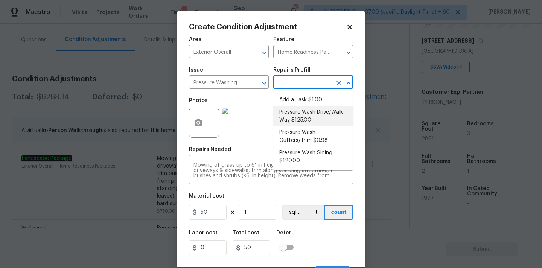
type input "125"
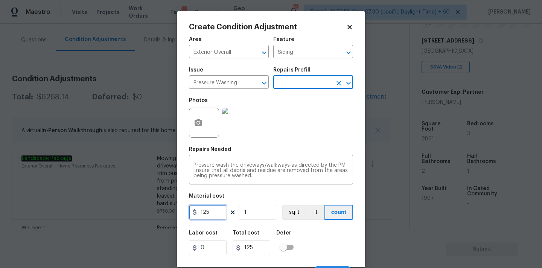
click at [207, 210] on input "125" at bounding box center [208, 212] width 38 height 15
type input "200"
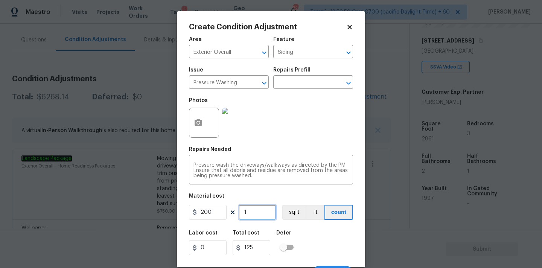
type input "200"
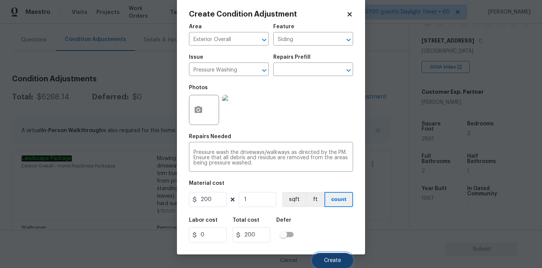
click at [329, 260] on span "Create" at bounding box center [332, 261] width 17 height 6
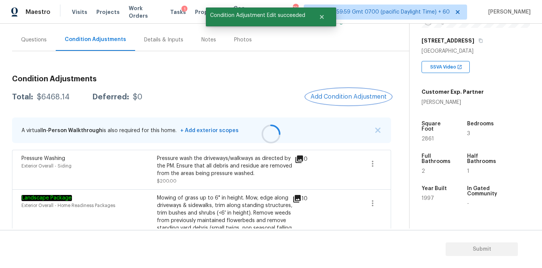
scroll to position [0, 0]
click at [343, 91] on button "Add Condition Adjustment" at bounding box center [348, 97] width 85 height 16
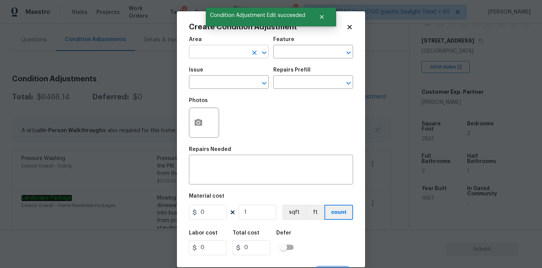
click at [226, 54] on input "text" at bounding box center [218, 53] width 59 height 12
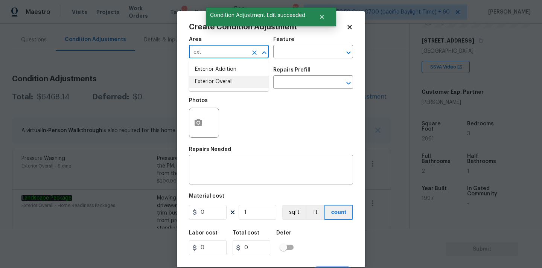
click at [223, 83] on li "Exterior Overall" at bounding box center [229, 82] width 80 height 12
type input "Exterior Overall"
click at [223, 87] on input "text" at bounding box center [218, 83] width 59 height 12
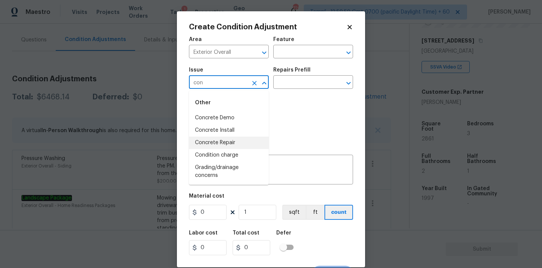
click at [223, 143] on li "Concrete Repair" at bounding box center [229, 143] width 80 height 12
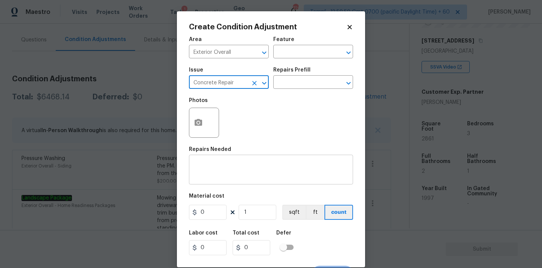
type input "Concrete Repair"
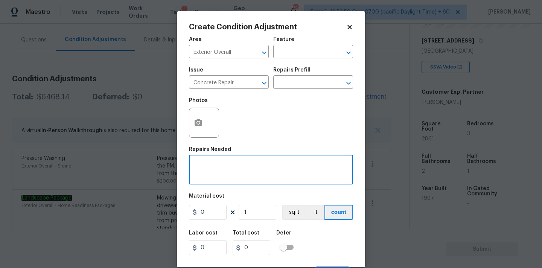
click at [223, 172] on textarea at bounding box center [270, 170] width 155 height 16
paste textarea "Concrete Repair"
type textarea "Driveway Concrete Repair"
click at [213, 210] on input "0" at bounding box center [208, 212] width 38 height 15
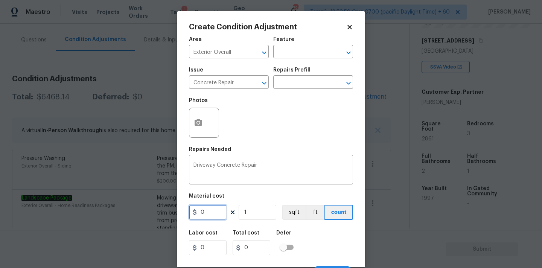
click at [213, 210] on input "0" at bounding box center [208, 212] width 38 height 15
type input "200"
click at [204, 126] on button "button" at bounding box center [198, 122] width 18 height 29
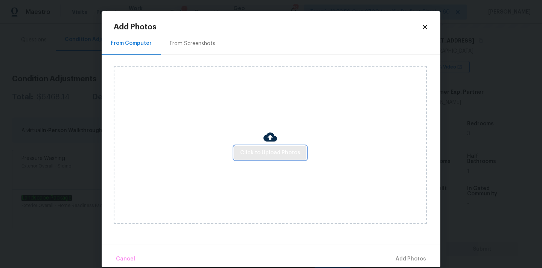
click at [259, 148] on span "Click to Upload Photos" at bounding box center [270, 152] width 60 height 9
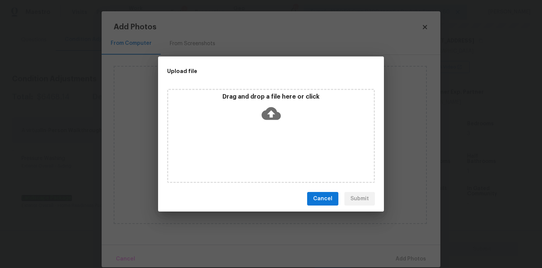
click at [272, 112] on icon at bounding box center [270, 113] width 19 height 19
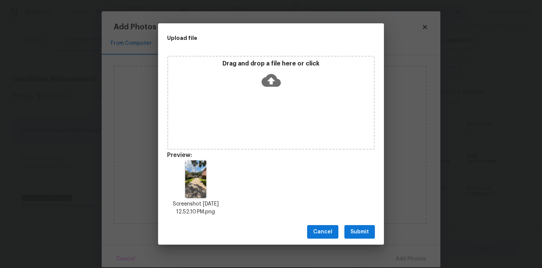
click at [367, 229] on span "Submit" at bounding box center [359, 231] width 18 height 9
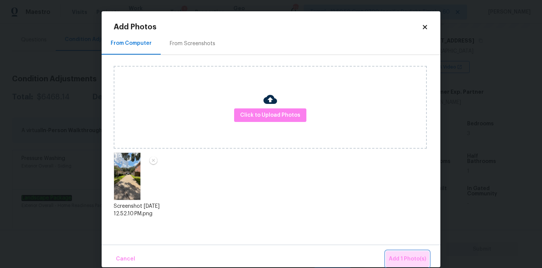
click at [403, 254] on span "Add 1 Photo(s)" at bounding box center [407, 258] width 37 height 9
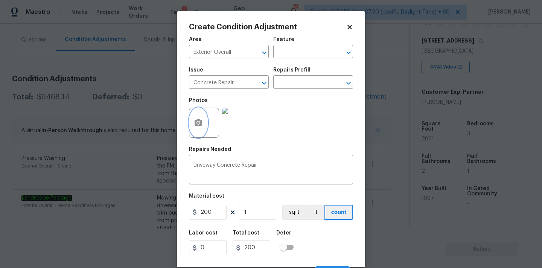
scroll to position [13, 0]
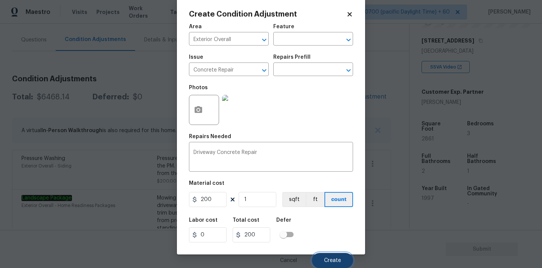
click at [332, 259] on span "Create" at bounding box center [332, 261] width 17 height 6
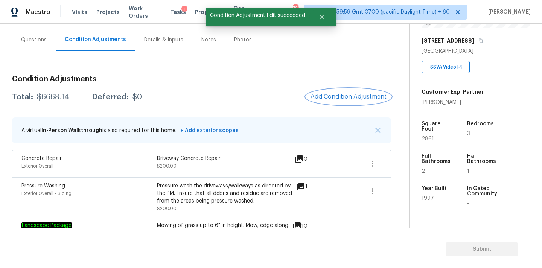
scroll to position [0, 0]
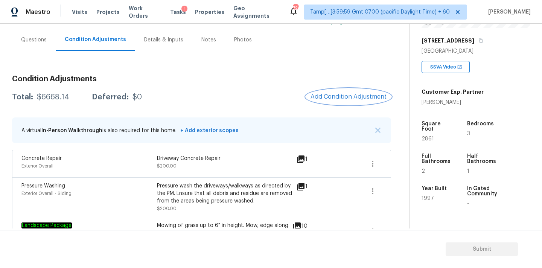
click at [320, 96] on span "Add Condition Adjustment" at bounding box center [348, 96] width 76 height 7
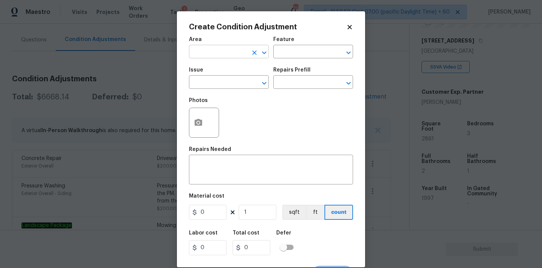
click at [214, 50] on input "text" at bounding box center [218, 53] width 59 height 12
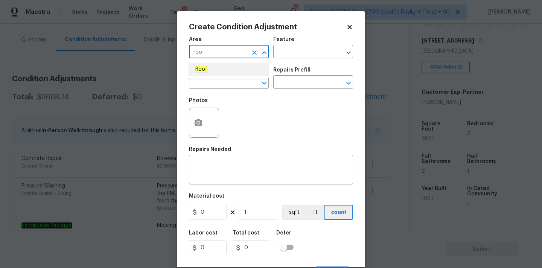
click at [206, 71] on em "Roof" at bounding box center [201, 69] width 13 height 6
type input "Roof"
click at [207, 90] on span "Issue ​" at bounding box center [229, 78] width 80 height 30
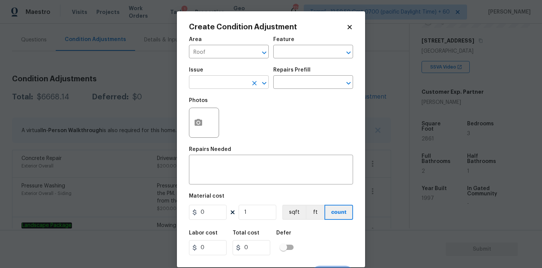
click at [213, 82] on input "text" at bounding box center [218, 83] width 59 height 12
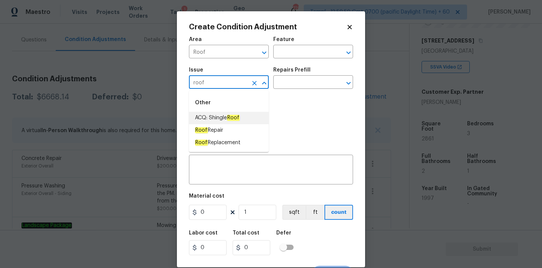
click at [223, 117] on span "ACQ: Shingle Roof" at bounding box center [217, 118] width 45 height 8
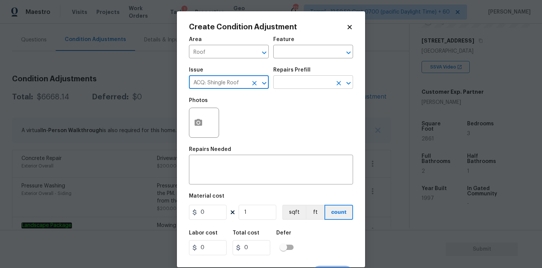
type input "ACQ: Shingle Roof"
click at [290, 86] on input "text" at bounding box center [302, 83] width 59 height 12
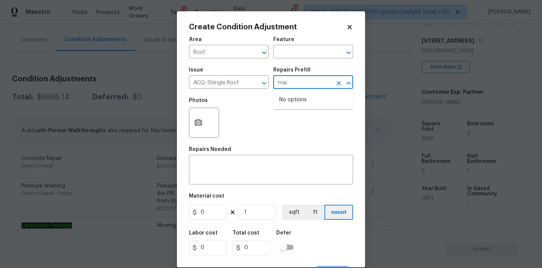
type input "main"
click at [339, 84] on icon "Clear" at bounding box center [338, 83] width 5 height 5
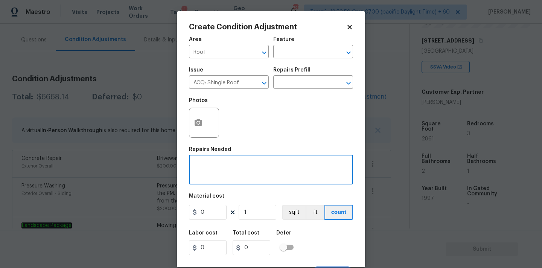
click at [241, 167] on textarea at bounding box center [270, 170] width 155 height 16
click at [223, 165] on textarea "Roof maintances" at bounding box center [270, 170] width 155 height 16
click at [240, 167] on textarea "Roof maintances" at bounding box center [270, 170] width 155 height 16
click at [228, 165] on textarea "Roof maintanence" at bounding box center [270, 170] width 155 height 16
type textarea "Roof maintenance"
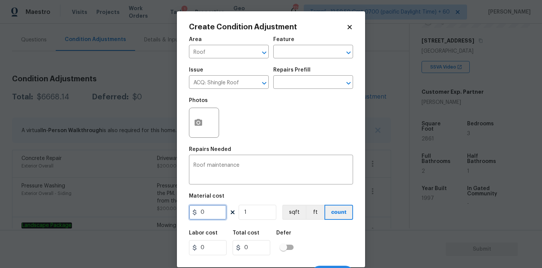
click at [214, 213] on input "0" at bounding box center [208, 212] width 38 height 15
type input "800"
click at [194, 116] on button "button" at bounding box center [198, 122] width 18 height 29
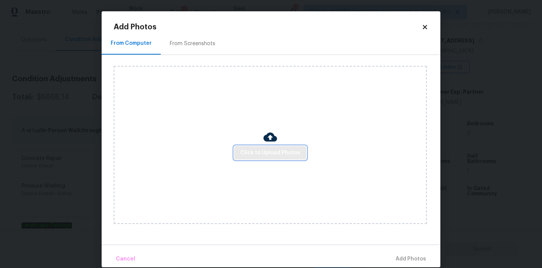
click at [254, 146] on button "Click to Upload Photos" at bounding box center [270, 153] width 72 height 14
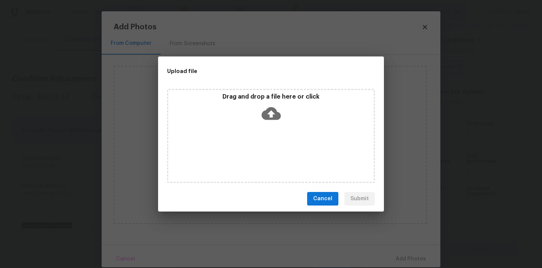
click at [274, 110] on icon at bounding box center [270, 113] width 19 height 13
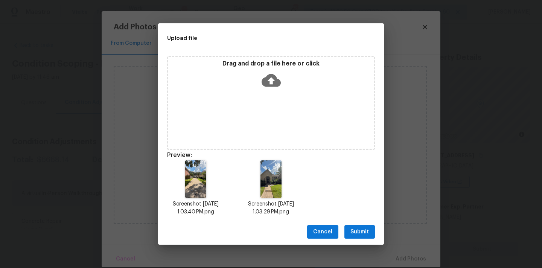
scroll to position [115, 0]
click at [360, 231] on span "Submit" at bounding box center [359, 231] width 18 height 9
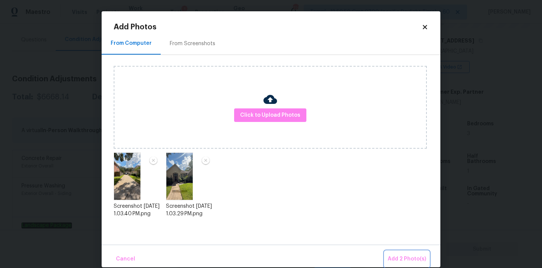
click at [404, 256] on span "Add 2 Photo(s)" at bounding box center [406, 258] width 38 height 9
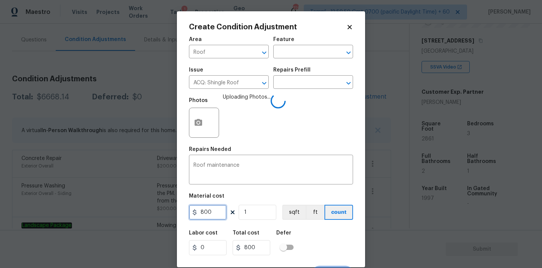
click at [209, 214] on input "800" at bounding box center [208, 212] width 38 height 15
type input "500"
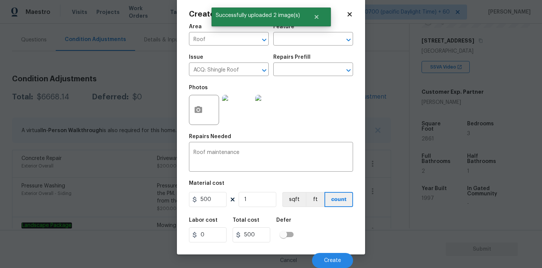
click at [332, 250] on div "Cancel Create" at bounding box center [271, 257] width 164 height 21
click at [331, 258] on span "Create" at bounding box center [332, 261] width 17 height 6
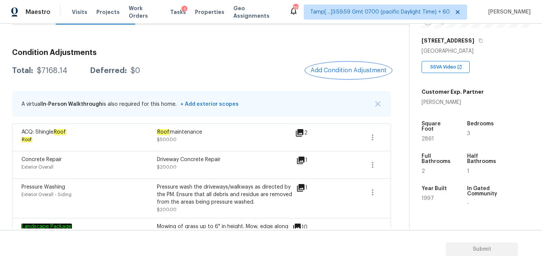
scroll to position [88, 0]
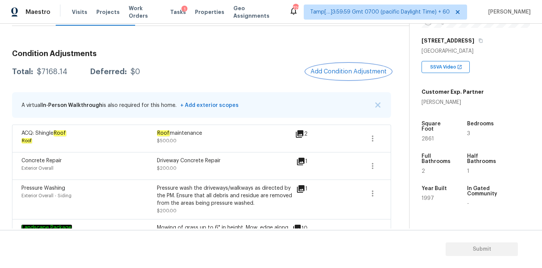
click at [358, 71] on span "Add Condition Adjustment" at bounding box center [348, 71] width 76 height 7
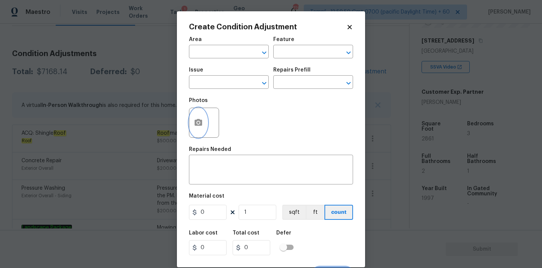
click at [195, 117] on button "button" at bounding box center [198, 122] width 18 height 29
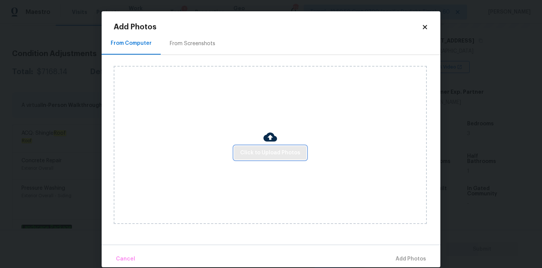
click at [243, 150] on span "Click to Upload Photos" at bounding box center [270, 152] width 60 height 9
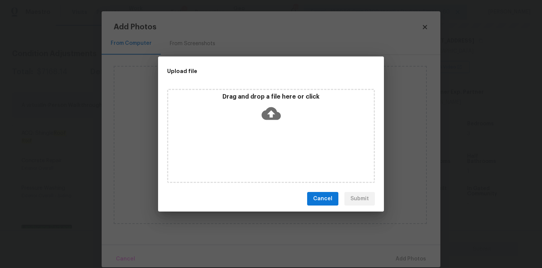
click at [271, 113] on icon at bounding box center [270, 113] width 19 height 19
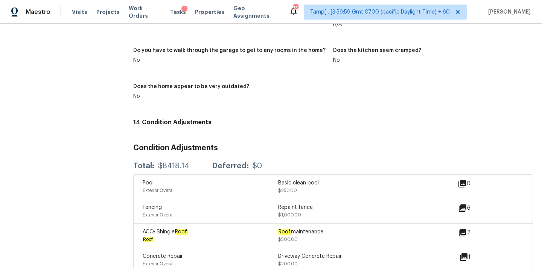
scroll to position [996, 0]
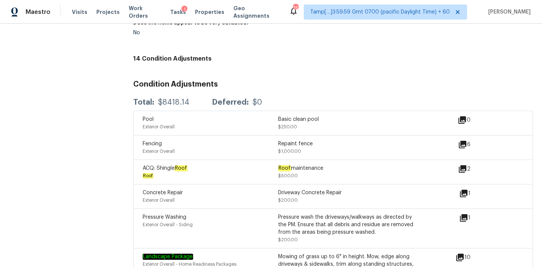
click at [169, 94] on div "Total: $8418.14 Deferred: $0" at bounding box center [332, 102] width 399 height 17
copy div "$8418.14"
